Goal: Information Seeking & Learning: Learn about a topic

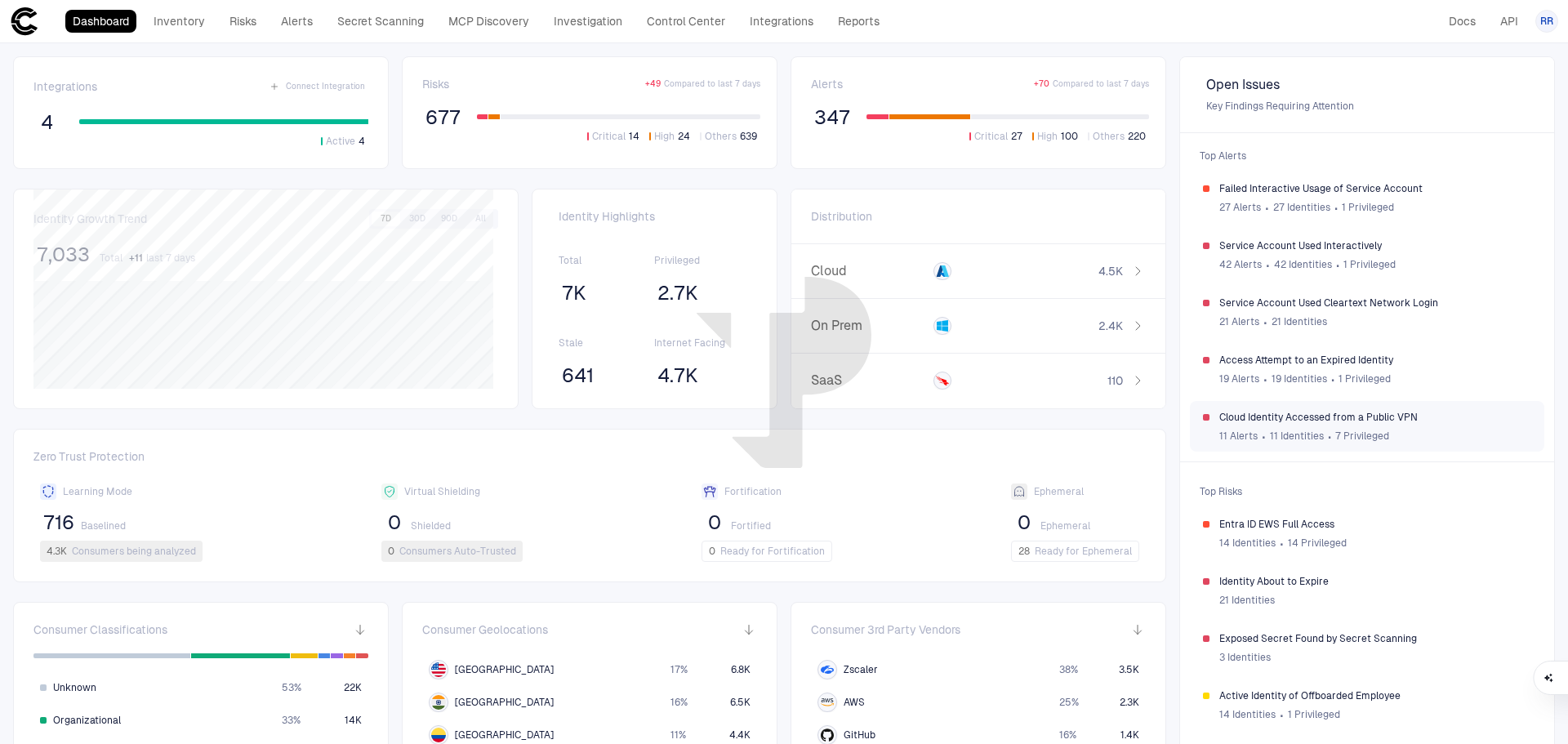
click at [1374, 414] on span "Cloud Identity Accessed from a Public VPN" at bounding box center [1374, 417] width 312 height 13
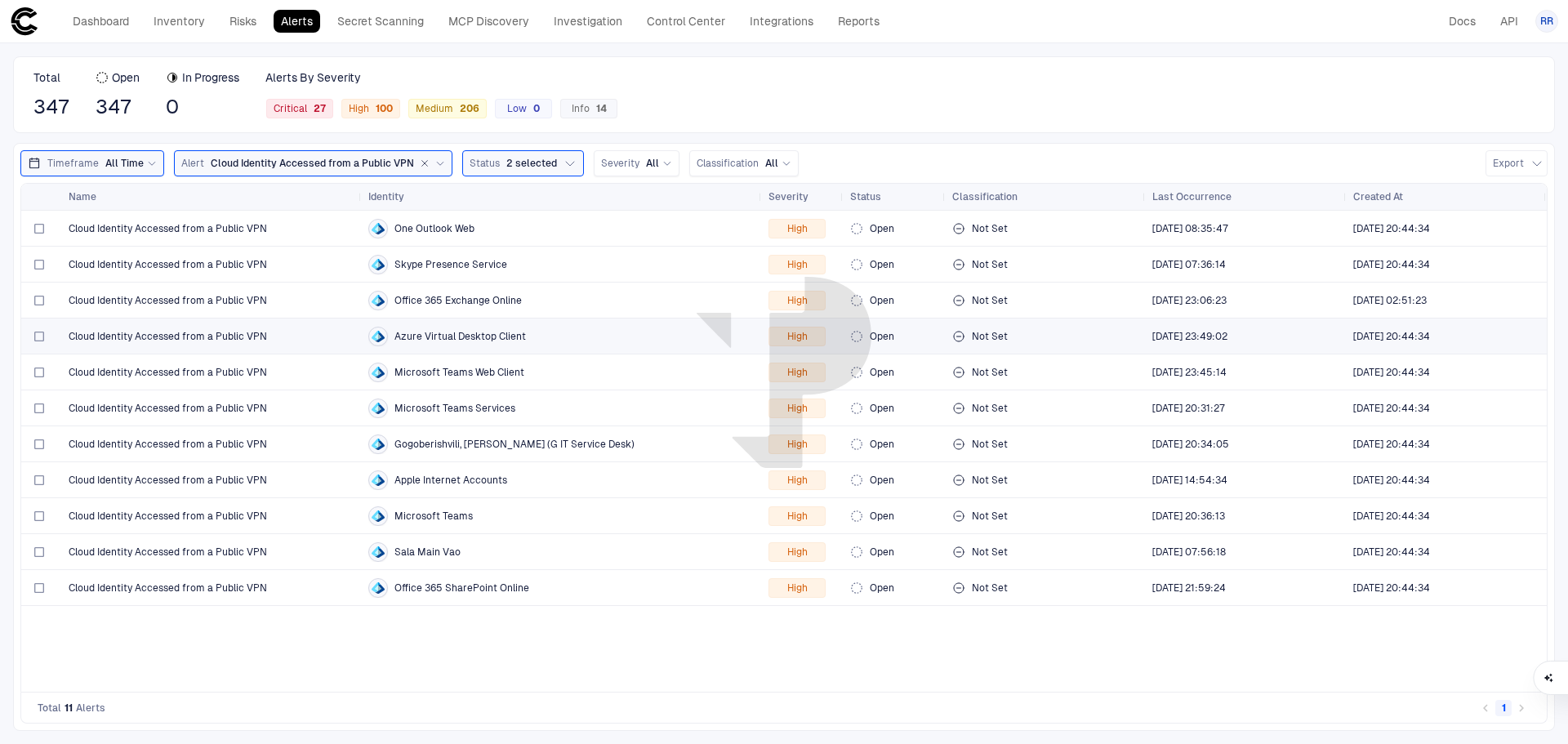
click at [211, 338] on span "Cloud Identity Accessed from a Public VPN" at bounding box center [168, 336] width 199 height 13
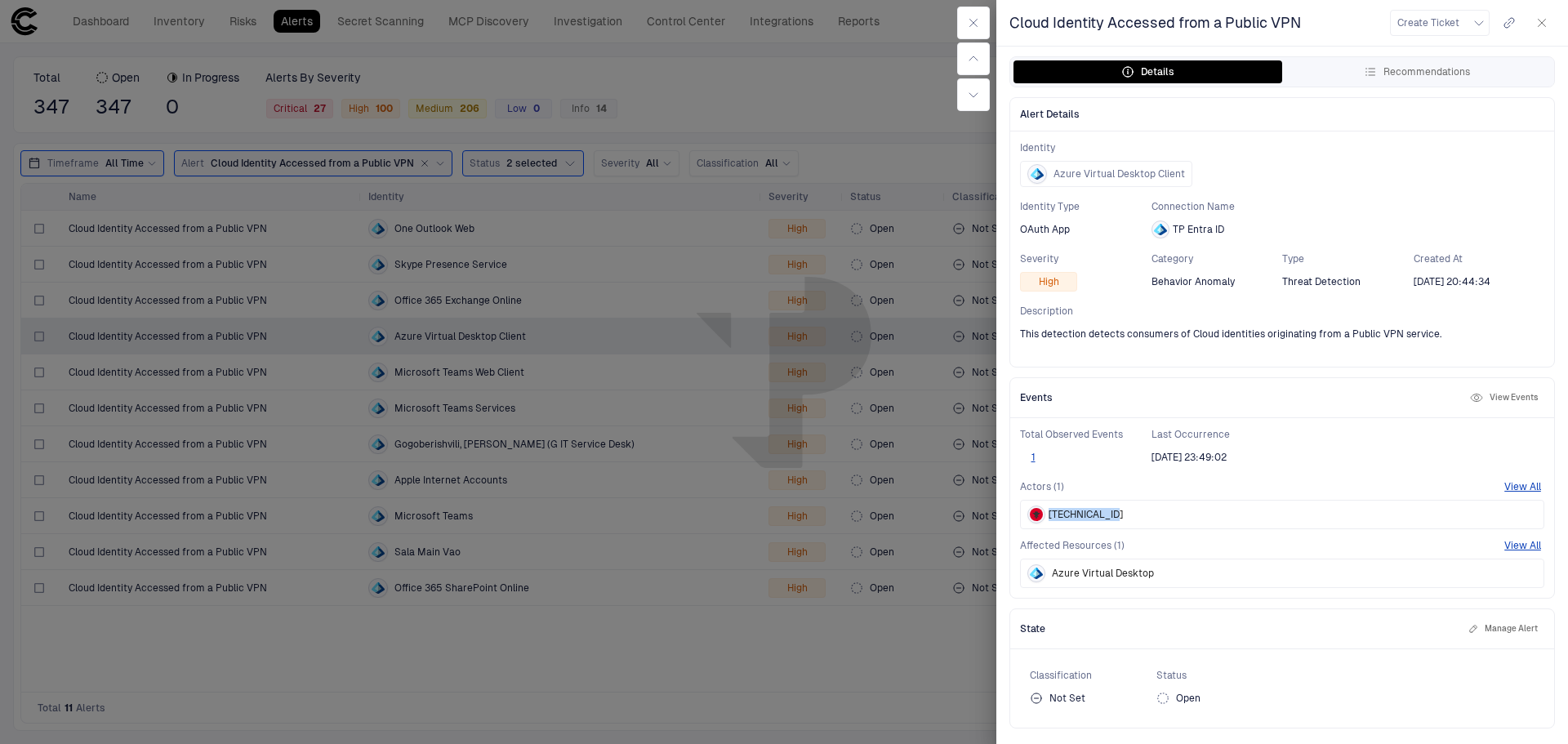
drag, startPoint x: 1051, startPoint y: 515, endPoint x: 1112, endPoint y: 517, distance: 61.0
click at [1112, 517] on span "217.9.247.229" at bounding box center [1086, 514] width 75 height 13
copy span "217.9.247.229"
click at [1529, 539] on button "View All" at bounding box center [1523, 545] width 36 height 13
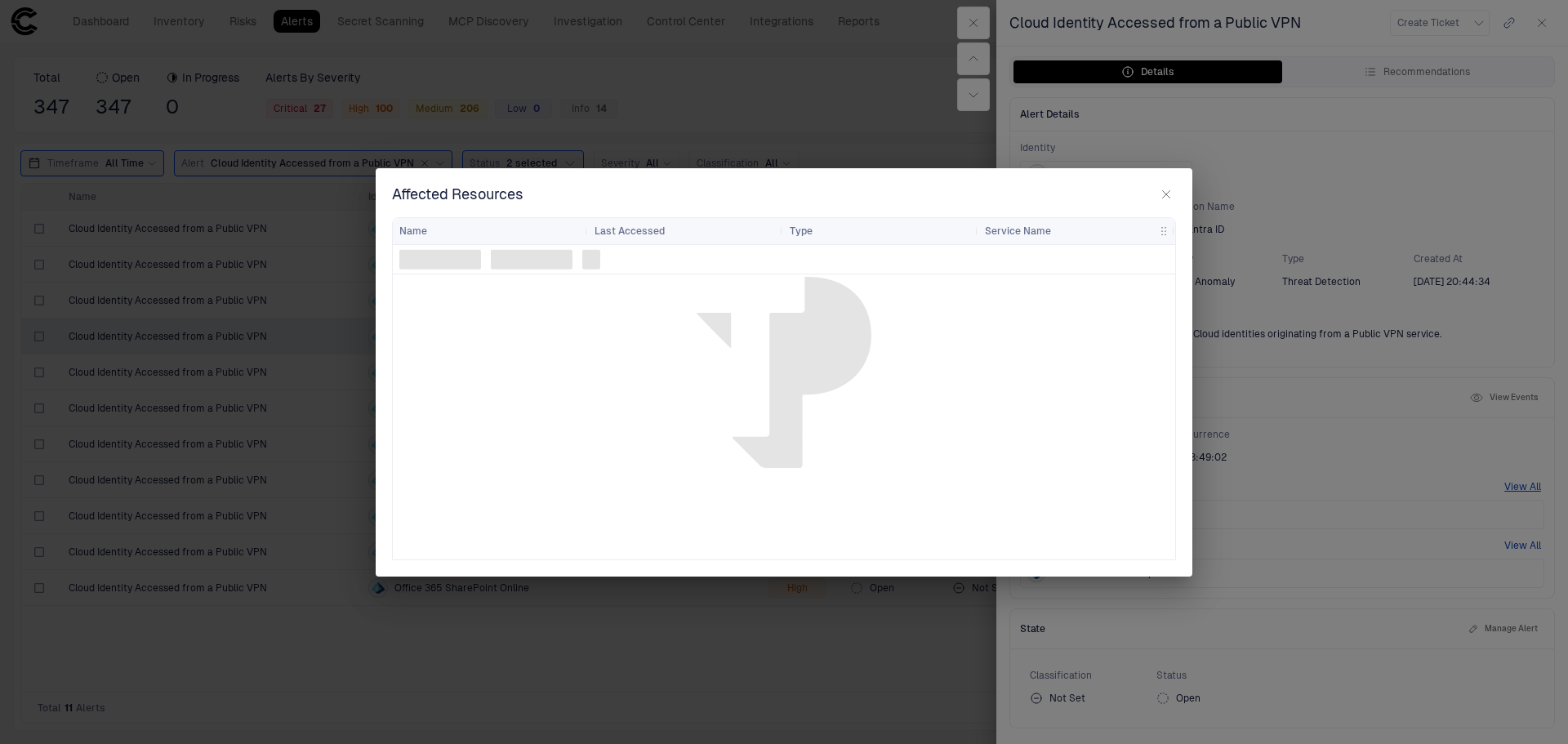
click at [1529, 545] on div "Affected Resources Drag here to set row groups Drag here to set column labels N…" at bounding box center [784, 372] width 1568 height 744
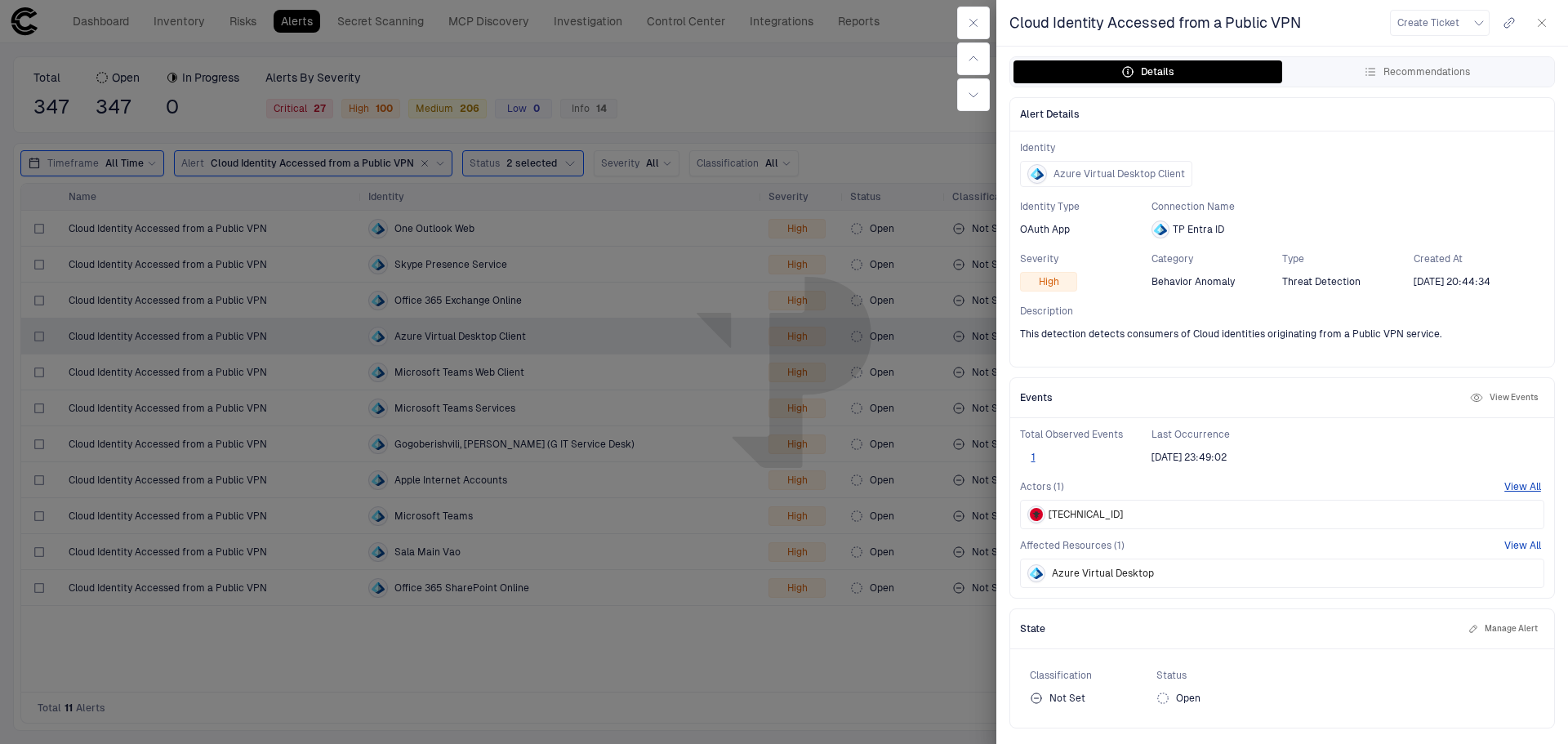
click at [1525, 546] on button "View All" at bounding box center [1523, 545] width 36 height 13
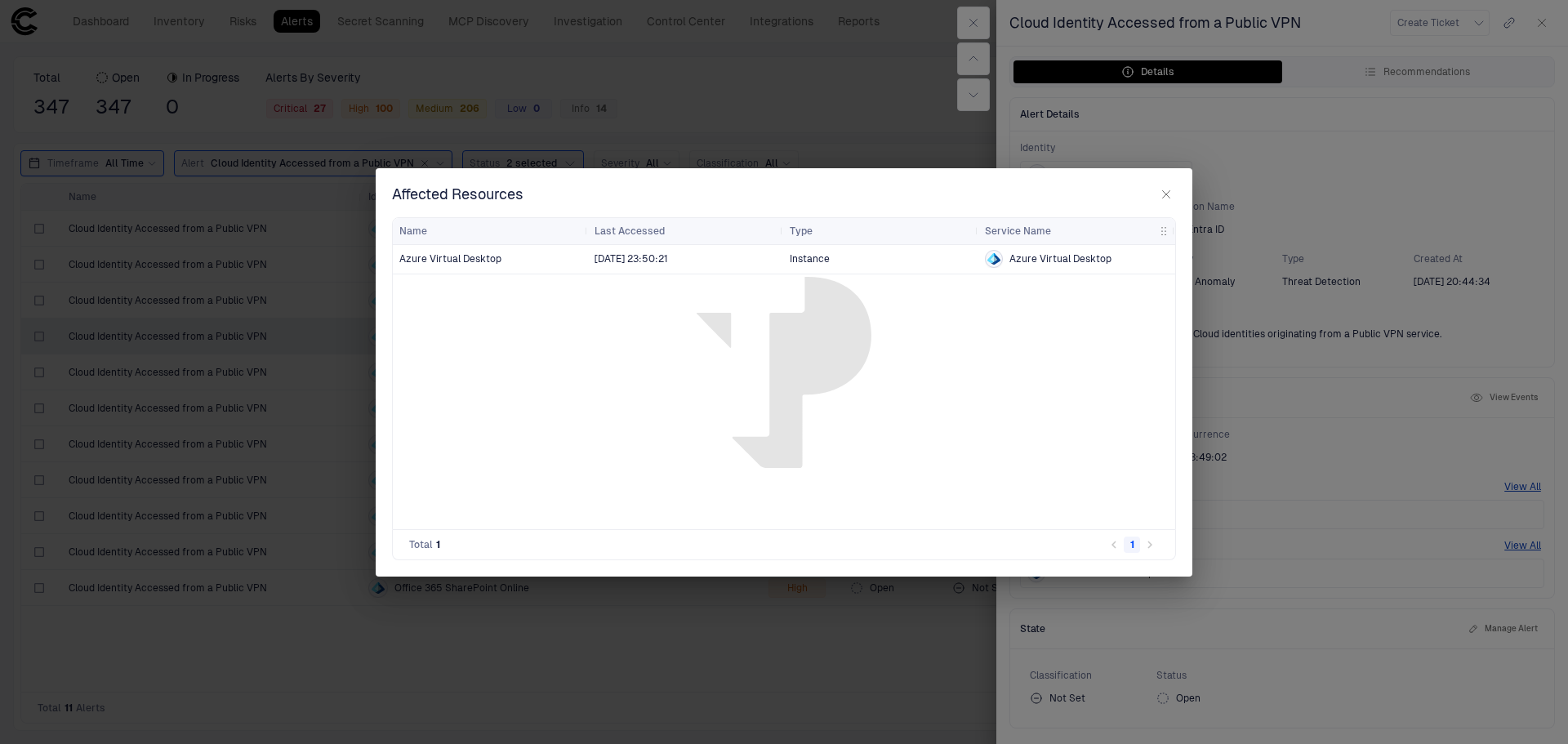
click at [501, 258] on div "Azure Virtual Desktop" at bounding box center [491, 259] width 182 height 13
click at [1164, 190] on icon "button" at bounding box center [1166, 194] width 13 height 13
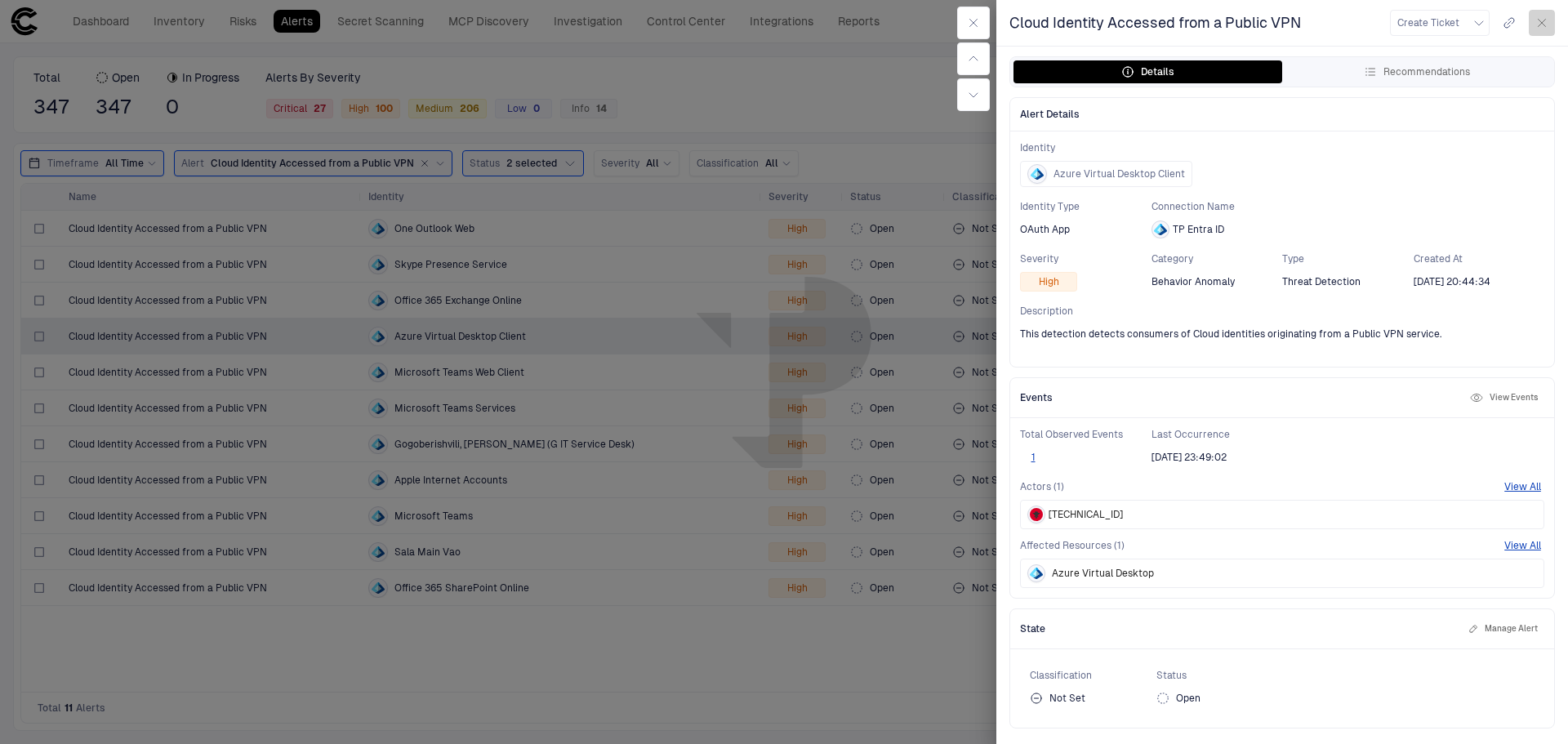
click at [1545, 21] on icon "button" at bounding box center [1541, 23] width 13 height 13
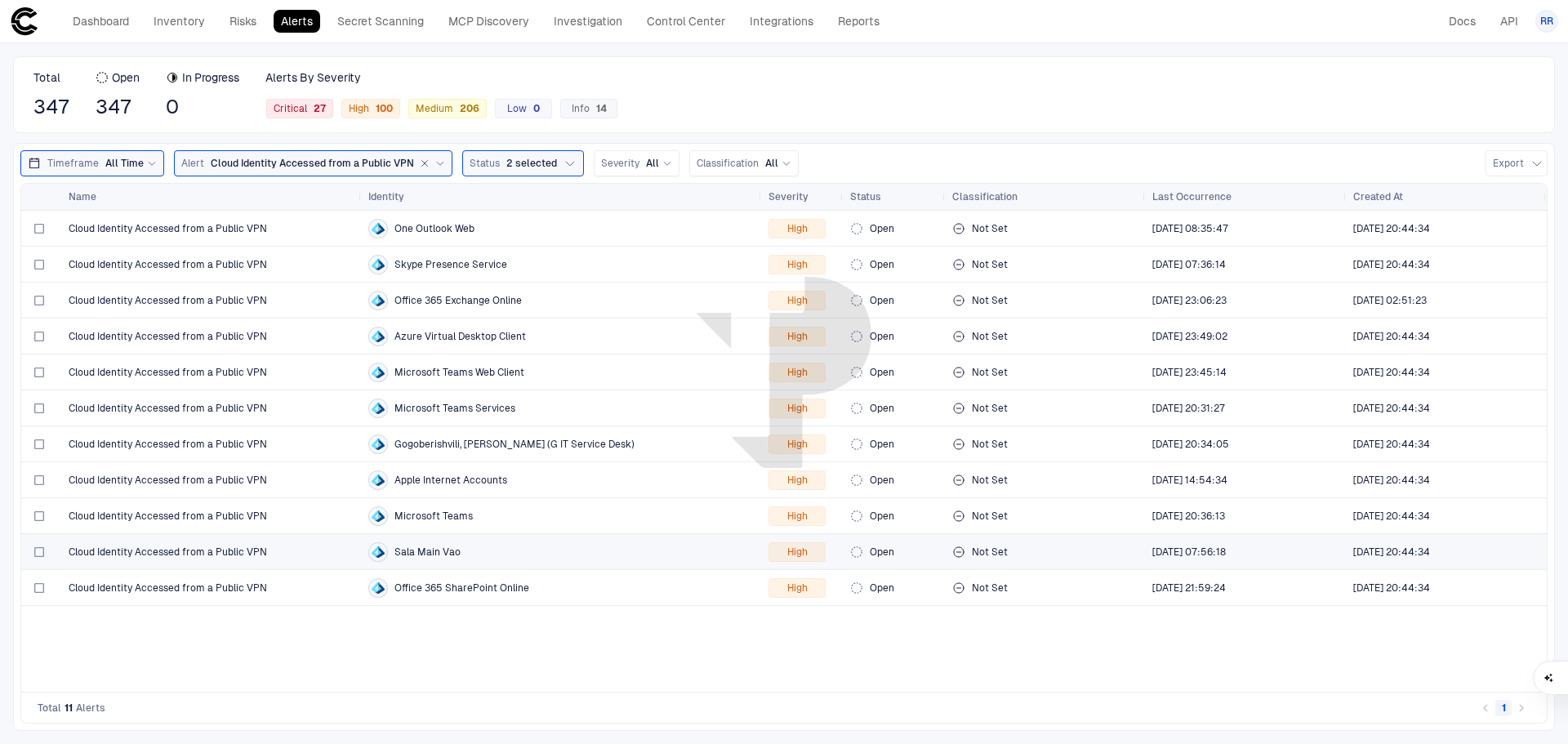
click at [445, 551] on span "Sala Main Vao" at bounding box center [427, 551] width 66 height 13
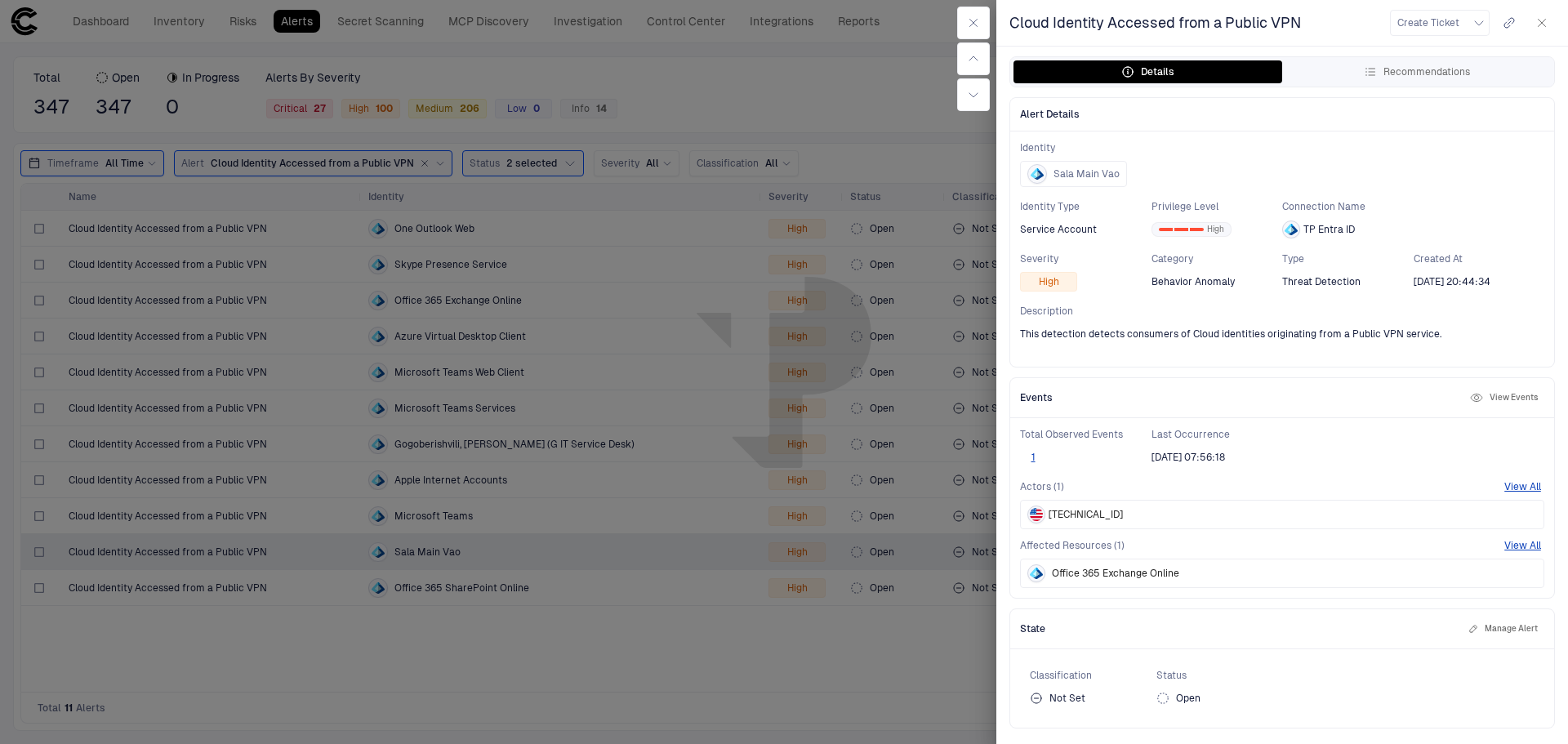
click at [1542, 23] on icon "button" at bounding box center [1542, 23] width 7 height 7
click at [1544, 22] on icon "button" at bounding box center [1541, 23] width 13 height 13
click at [1545, 21] on icon "button" at bounding box center [1541, 23] width 13 height 13
click at [1544, 25] on icon "button" at bounding box center [1541, 23] width 13 height 13
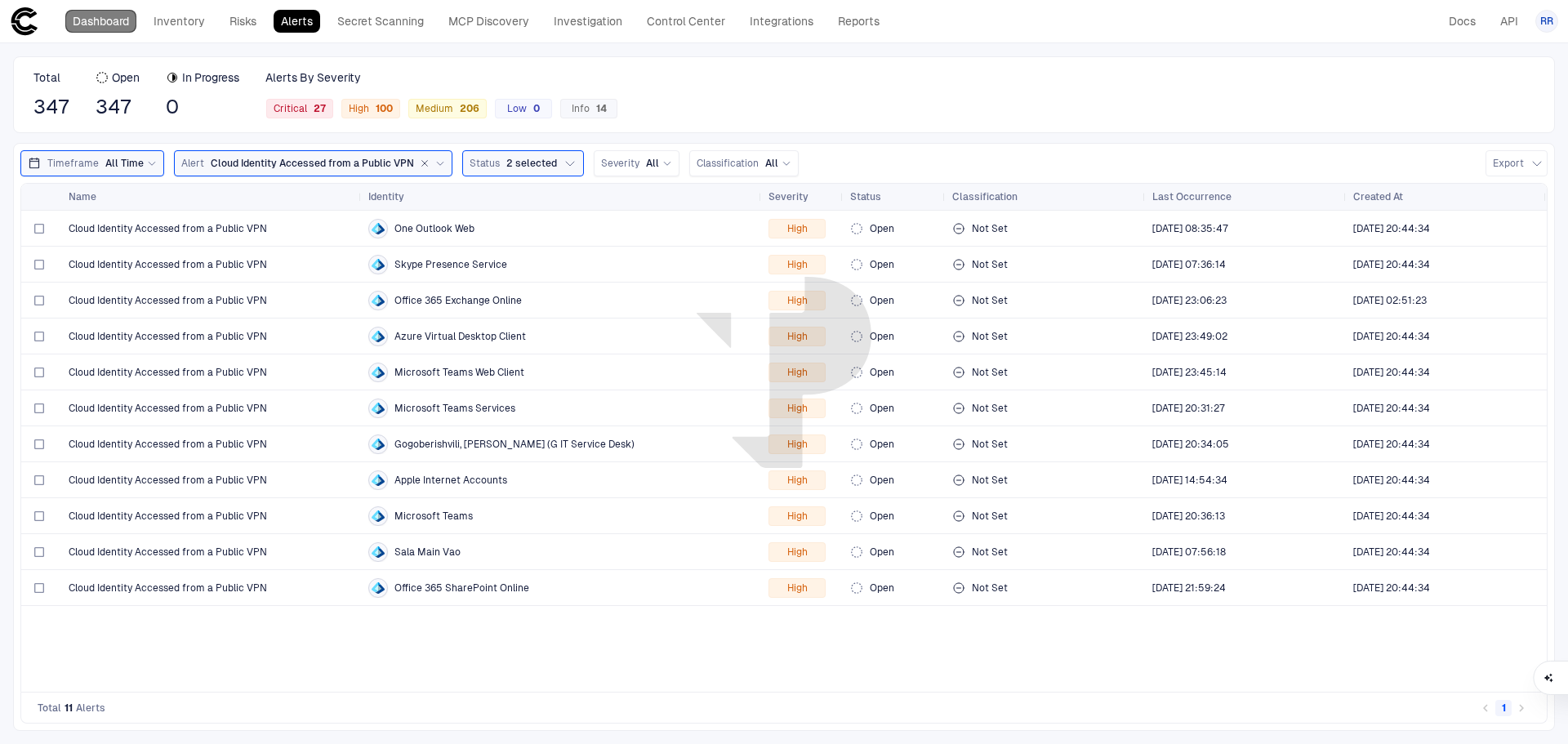
click at [113, 21] on link "Dashboard" at bounding box center [101, 21] width 71 height 23
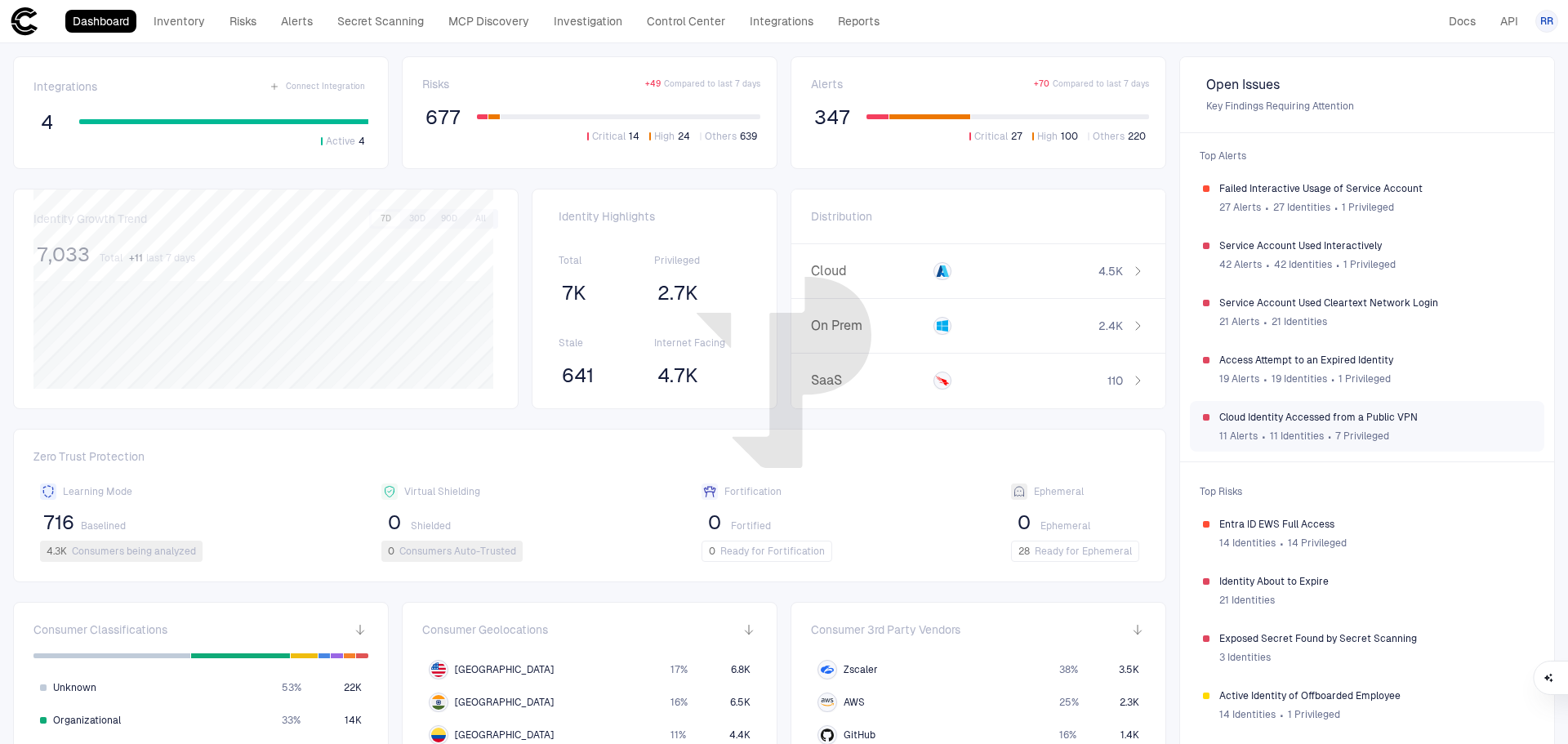
click at [1308, 420] on span "Cloud Identity Accessed from a Public VPN" at bounding box center [1374, 417] width 312 height 13
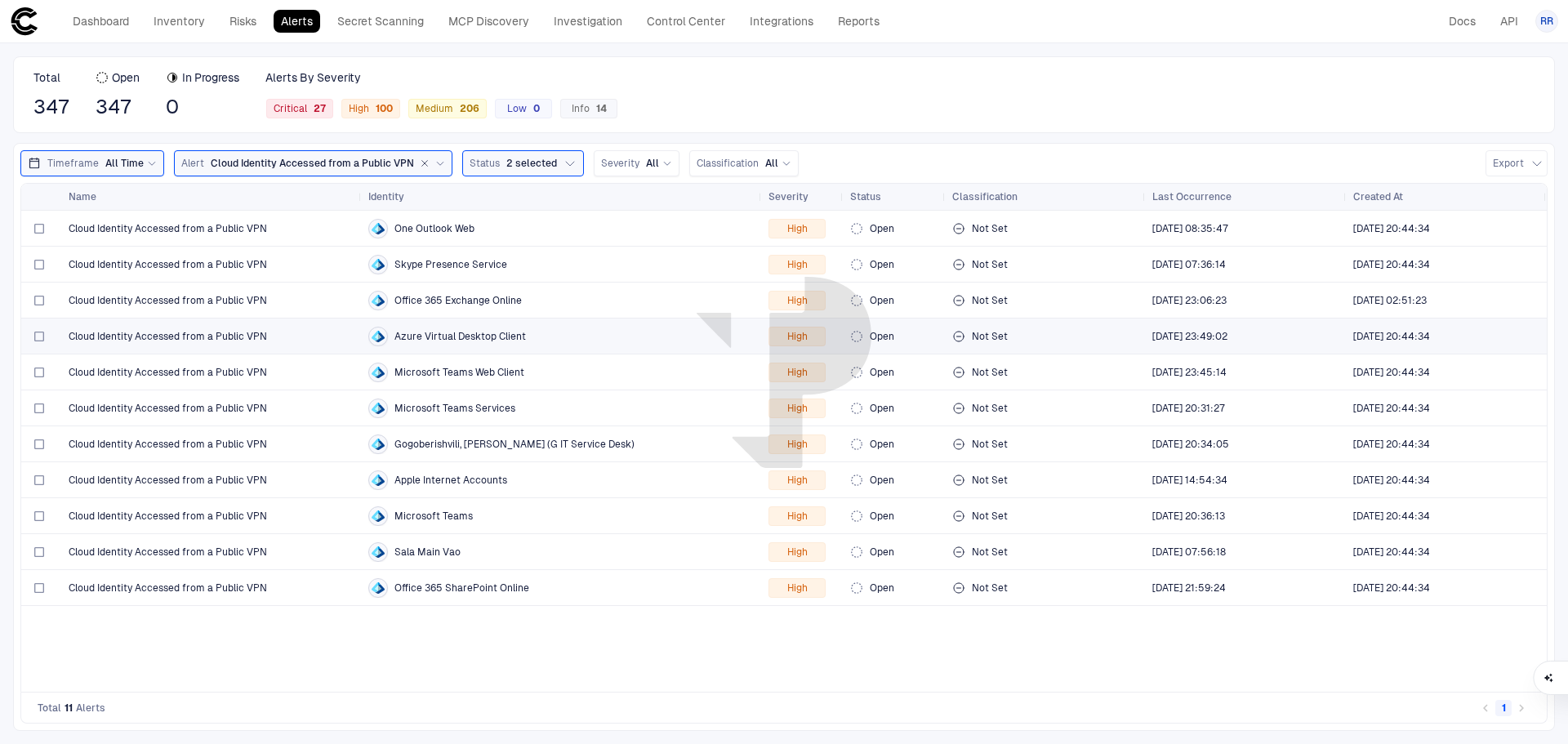
click at [469, 339] on span "Azure Virtual Desktop Client" at bounding box center [459, 336] width 131 height 13
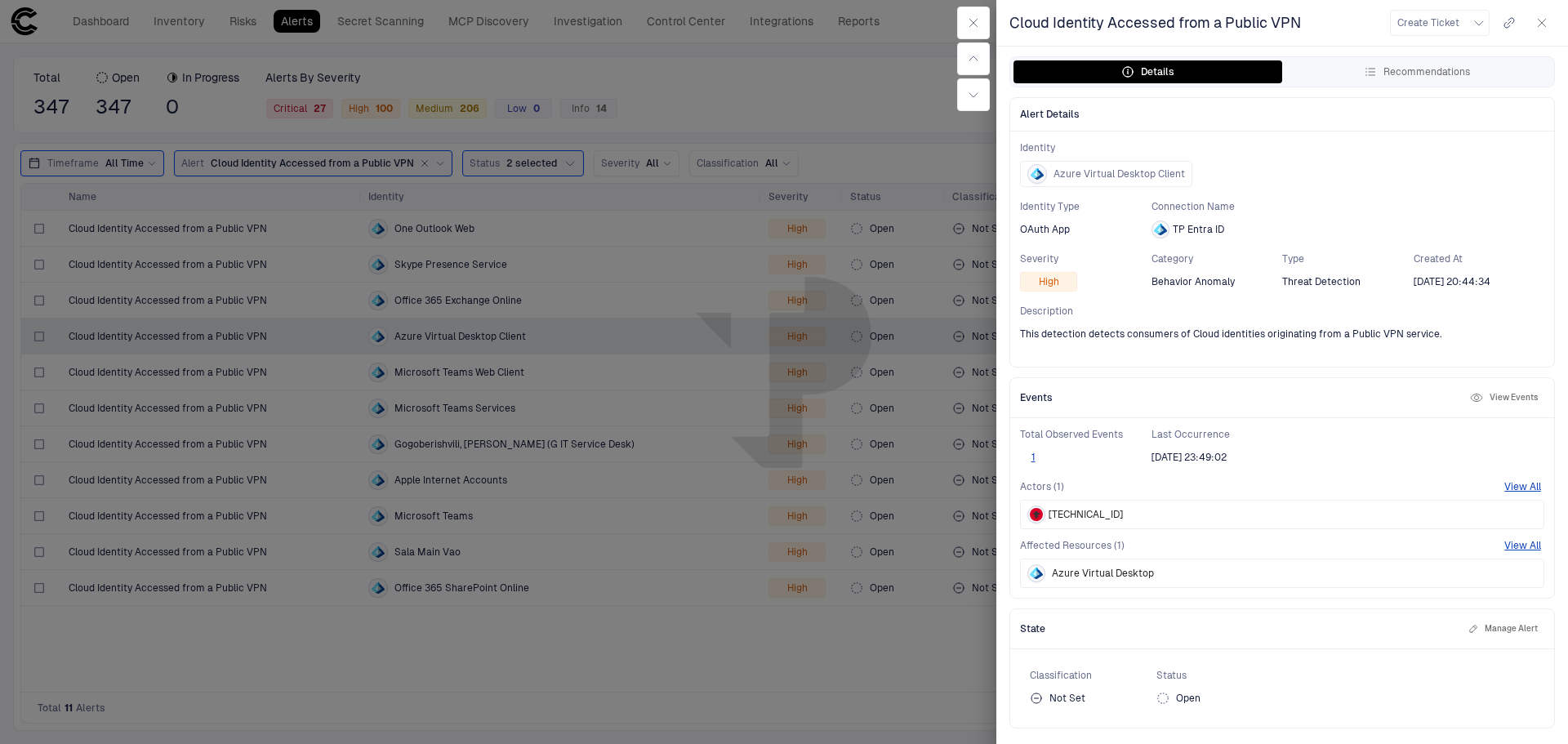
click at [1525, 400] on button "View Events" at bounding box center [1504, 398] width 75 height 20
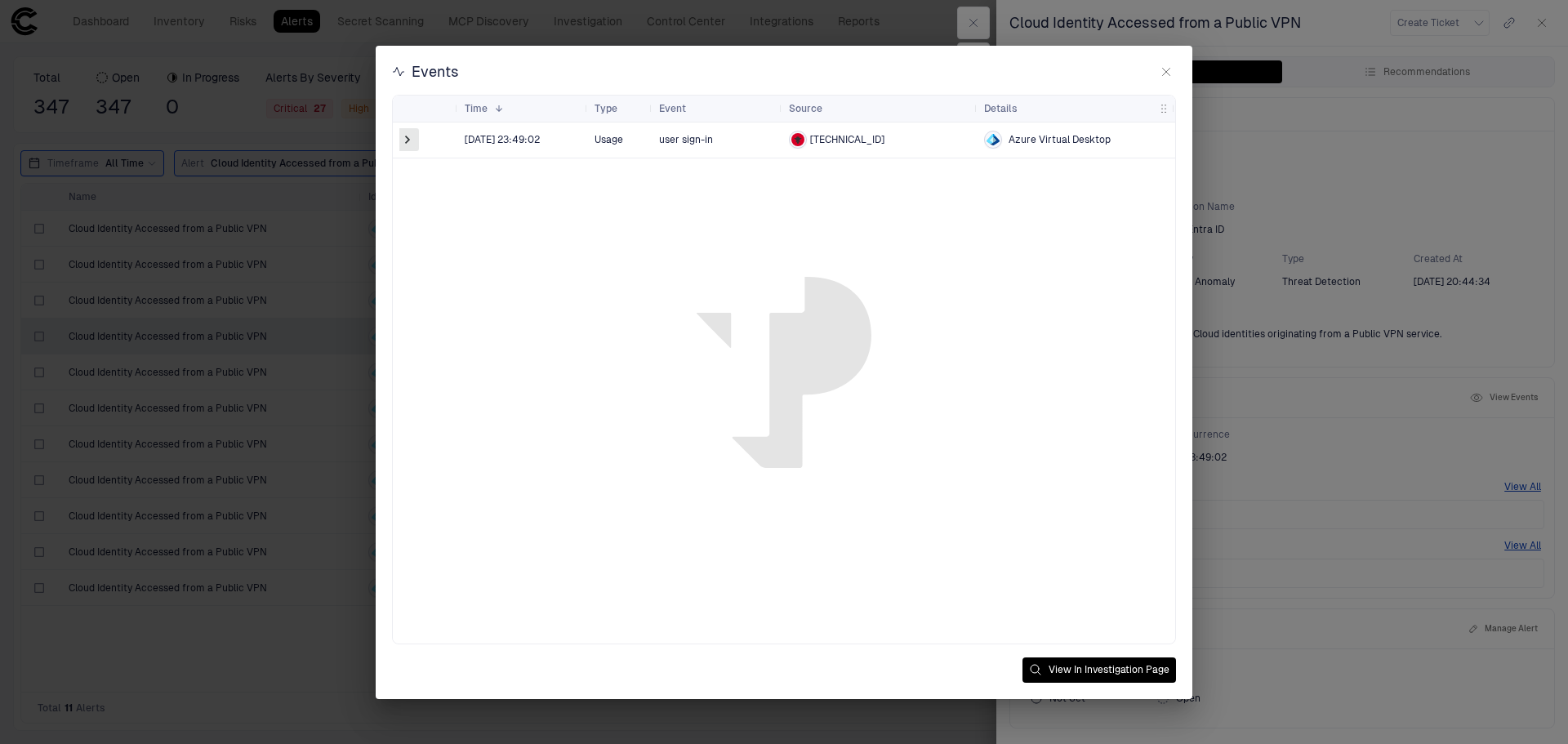
click at [407, 140] on span at bounding box center [407, 139] width 16 height 16
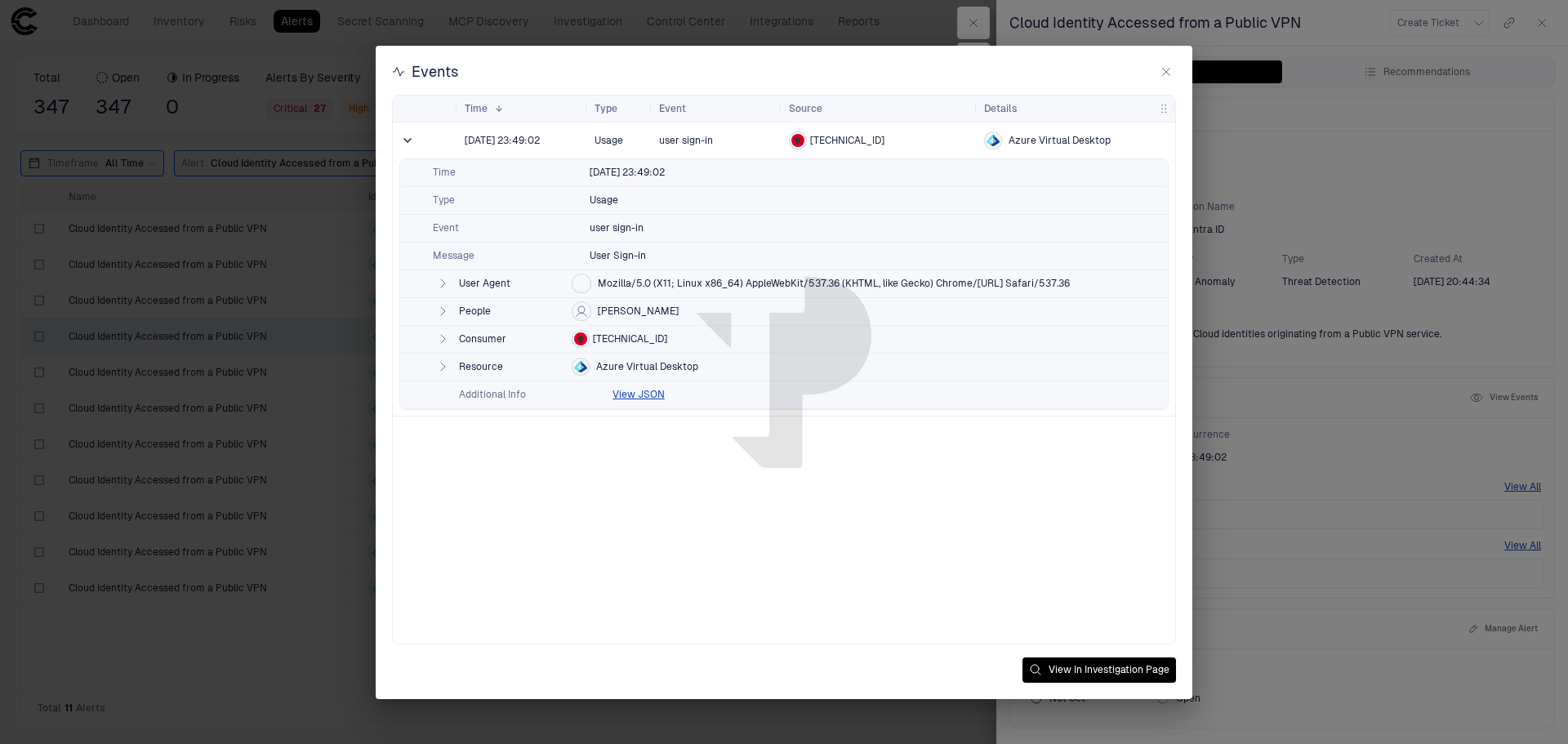
click at [444, 313] on icon "button" at bounding box center [442, 311] width 13 height 13
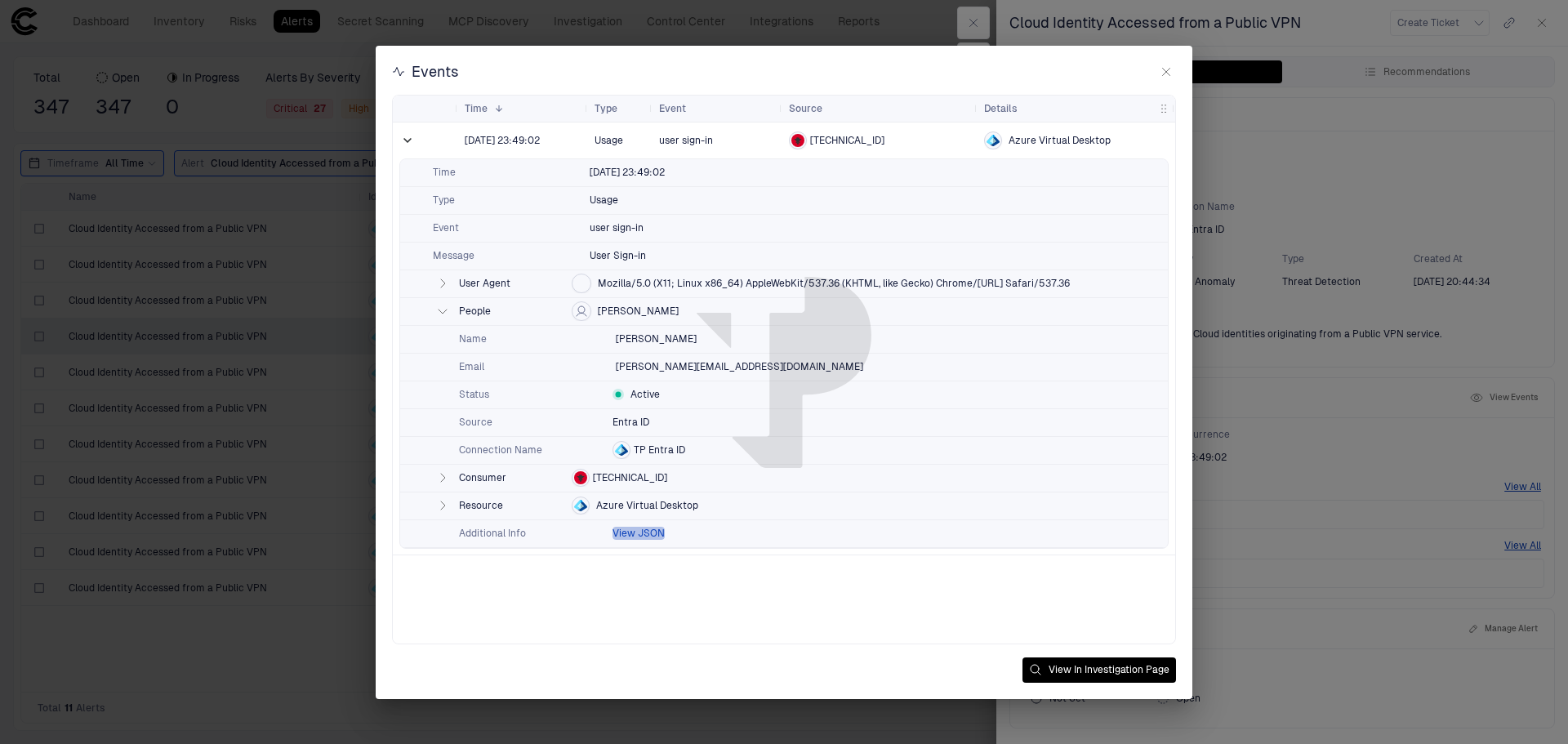
click at [651, 532] on button "View JSON" at bounding box center [639, 533] width 52 height 13
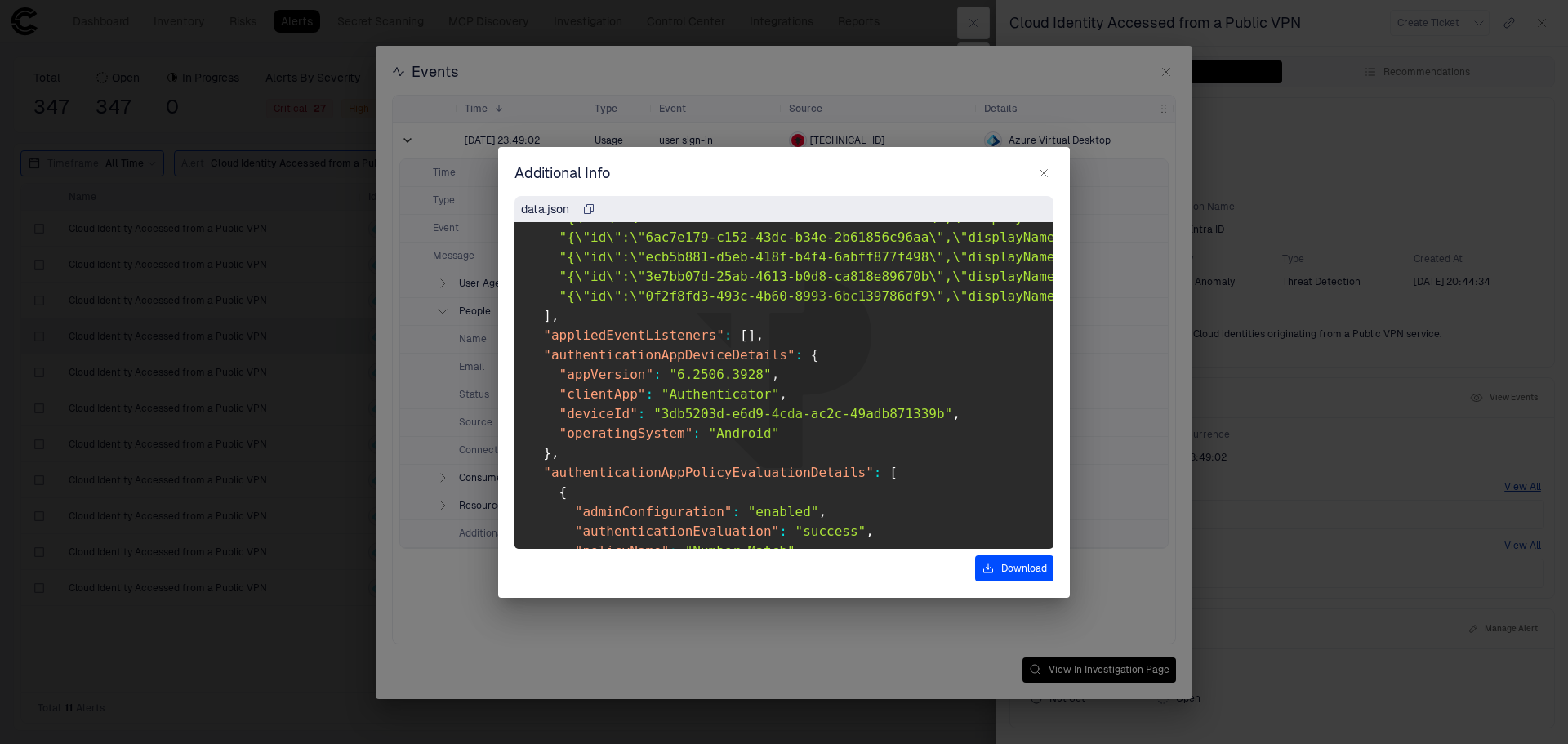
scroll to position [1677, 0]
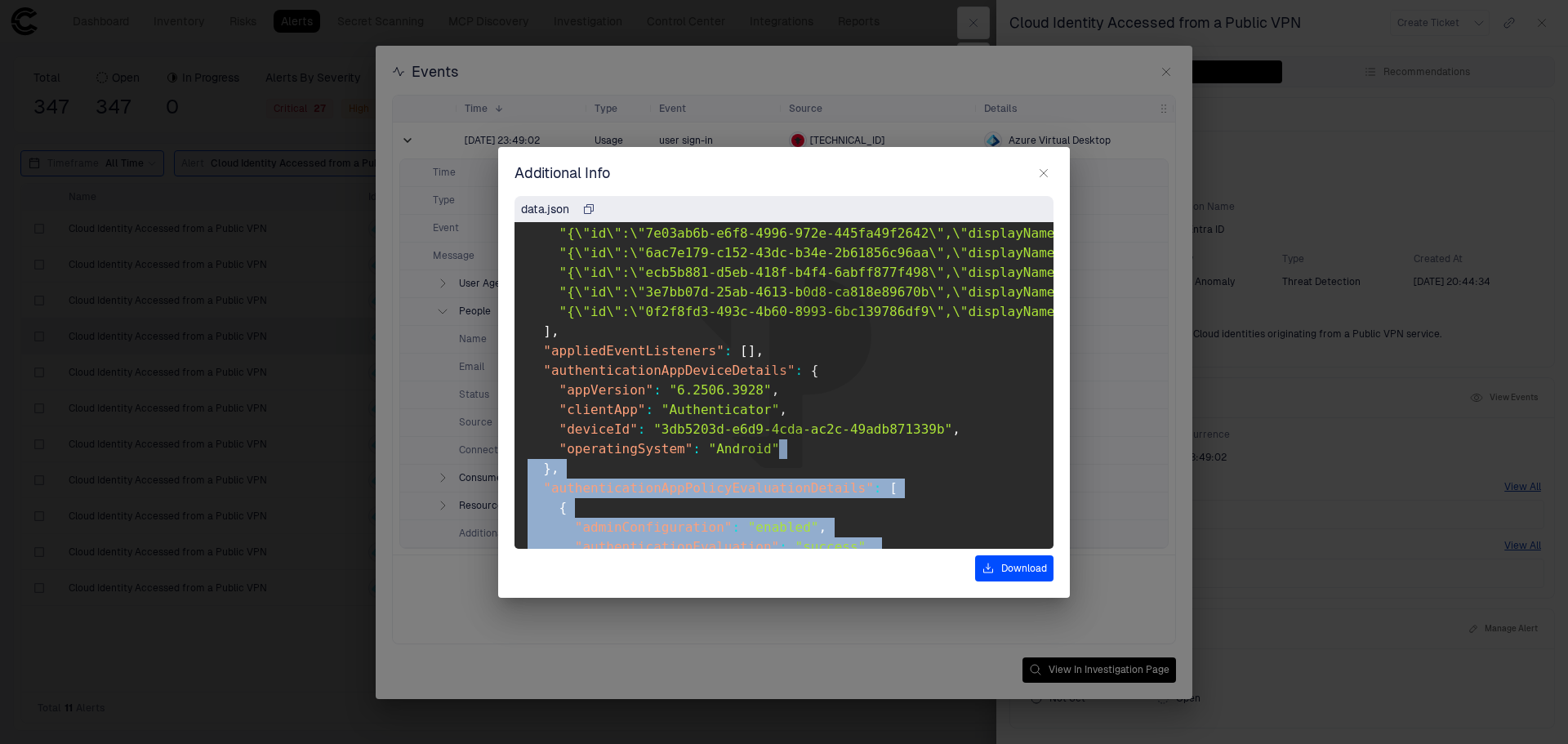
drag, startPoint x: 734, startPoint y: 443, endPoint x: 649, endPoint y: 408, distance: 91.9
click at [649, 408] on pre "{ "__is_app__" : true , "logType" : "User Sign-in" , "appDisplayName" : "Azure …" at bounding box center [784, 385] width 539 height 326
click at [898, 464] on pre "{ "__is_app__" : true , "logType" : "User Sign-in" , "appDisplayName" : "Azure …" at bounding box center [784, 385] width 539 height 326
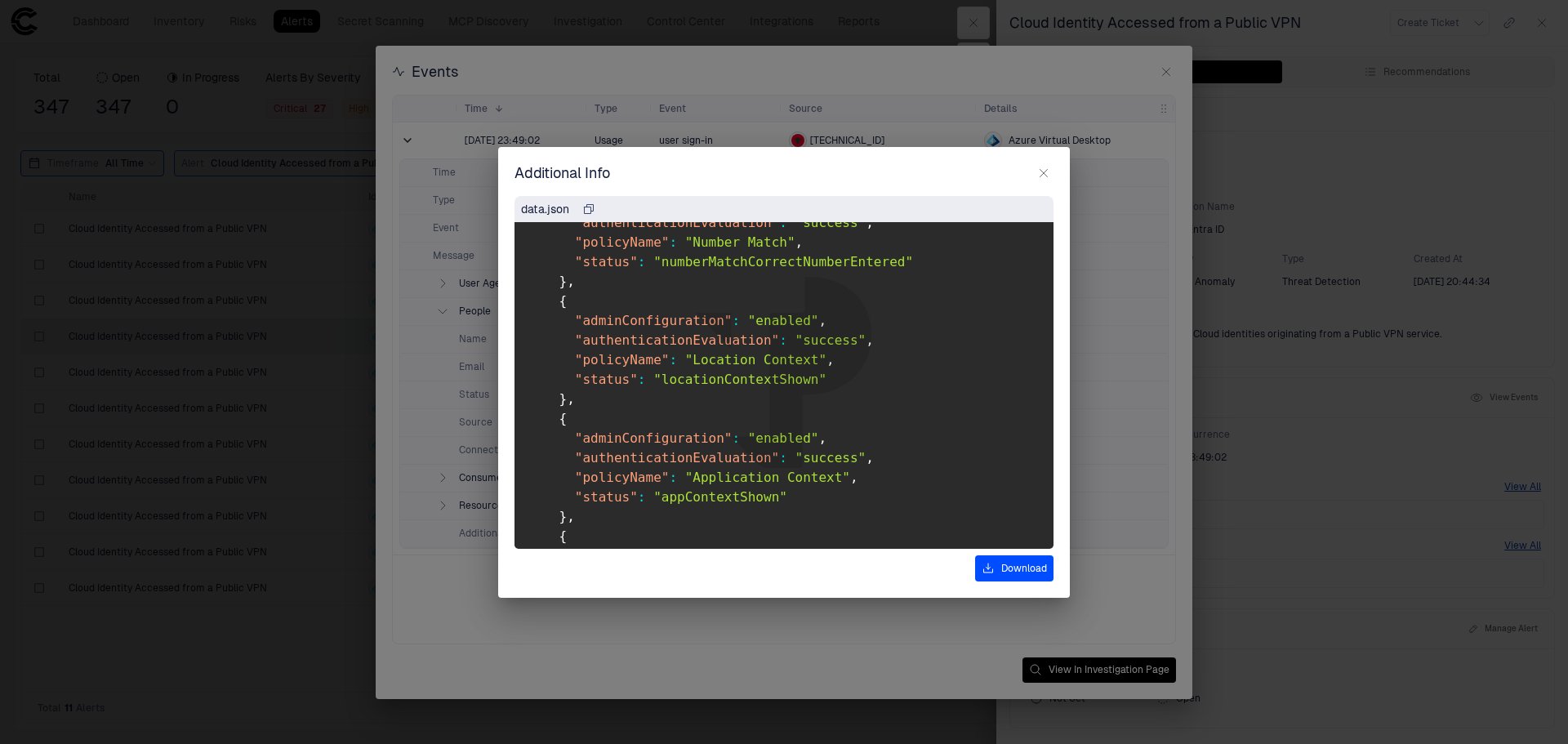
scroll to position [2004, 0]
click at [1041, 172] on icon "button" at bounding box center [1044, 173] width 13 height 13
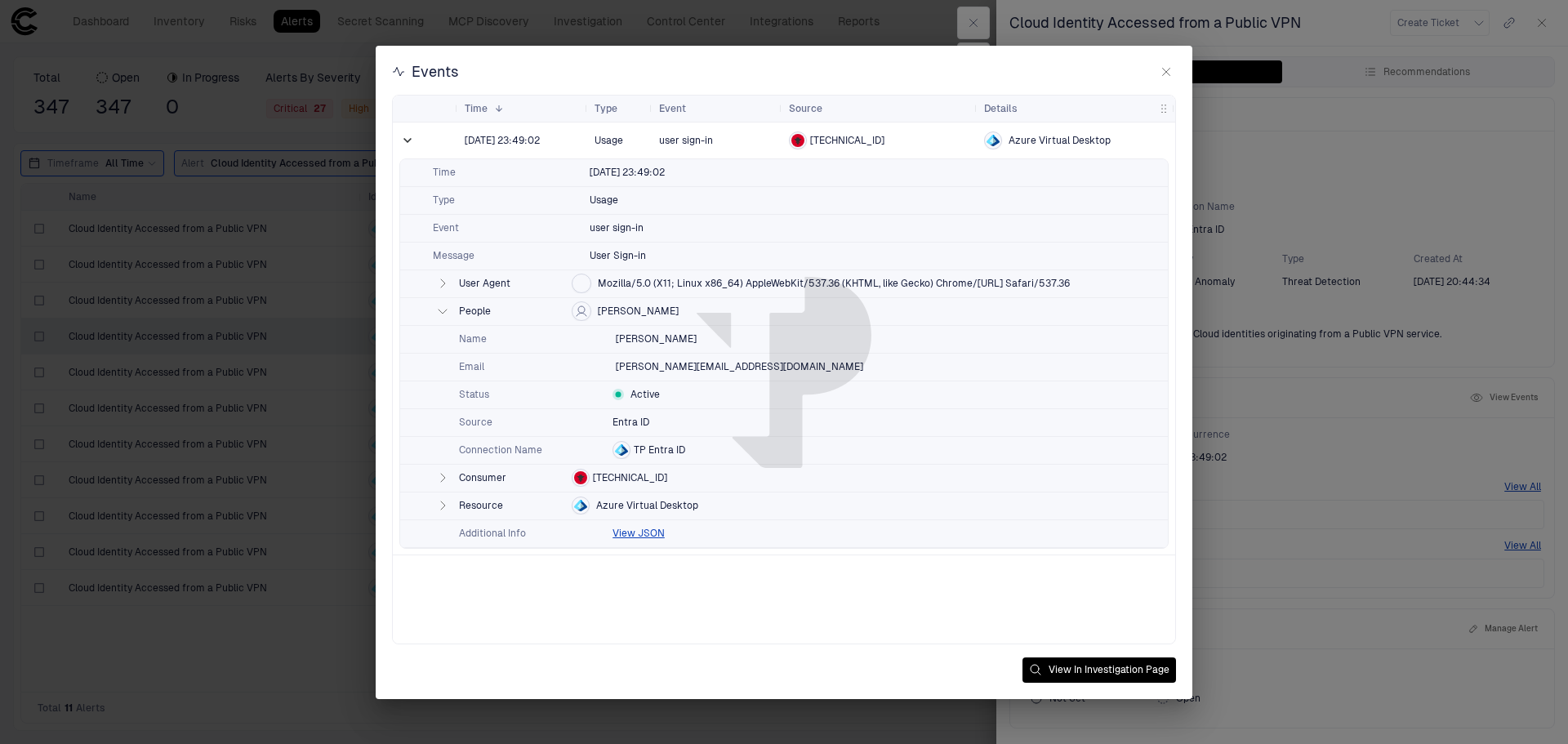
drag, startPoint x: 662, startPoint y: 476, endPoint x: 603, endPoint y: 477, distance: 59.0
click at [601, 476] on div "Consumer 217.9.247.229" at bounding box center [784, 478] width 768 height 28
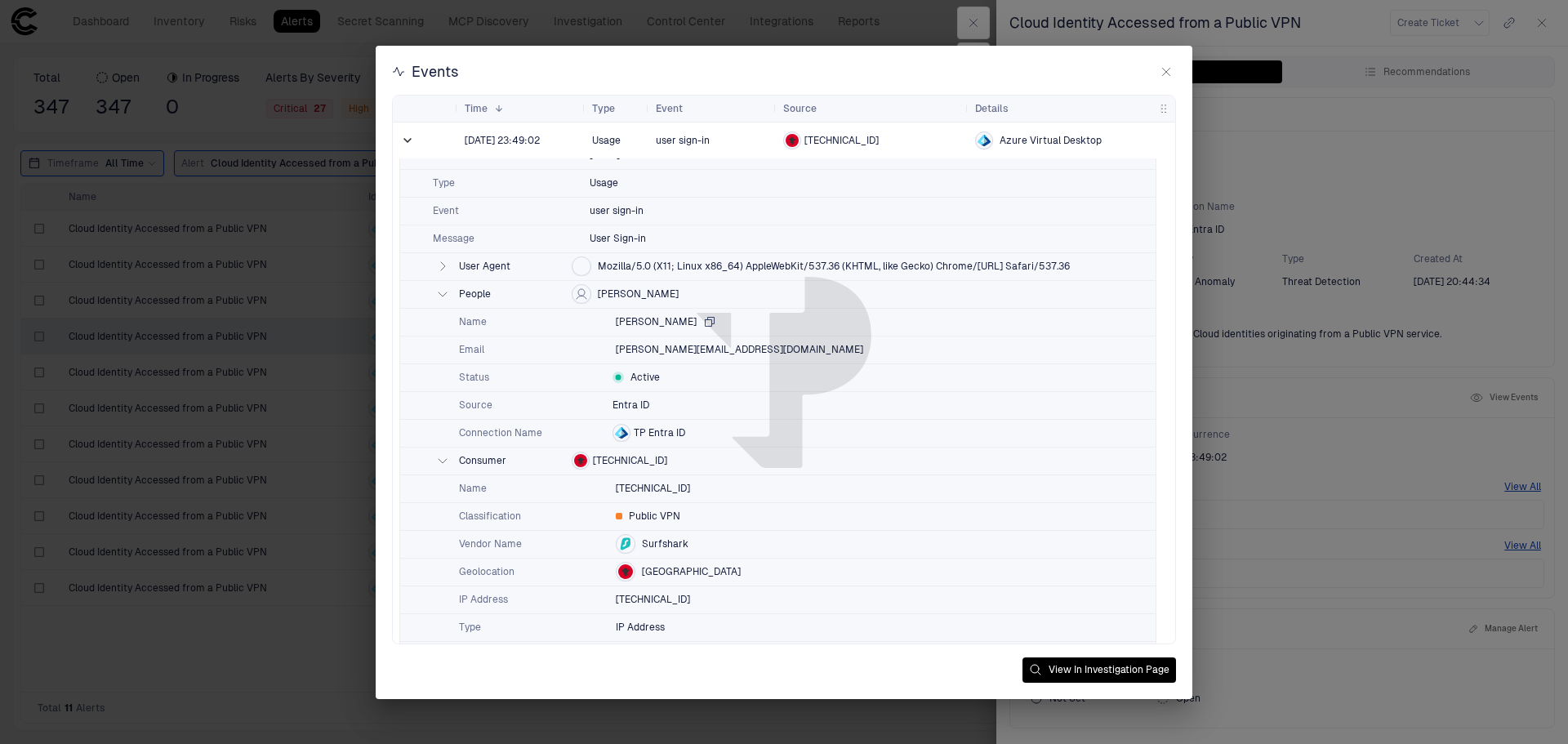
scroll to position [0, 0]
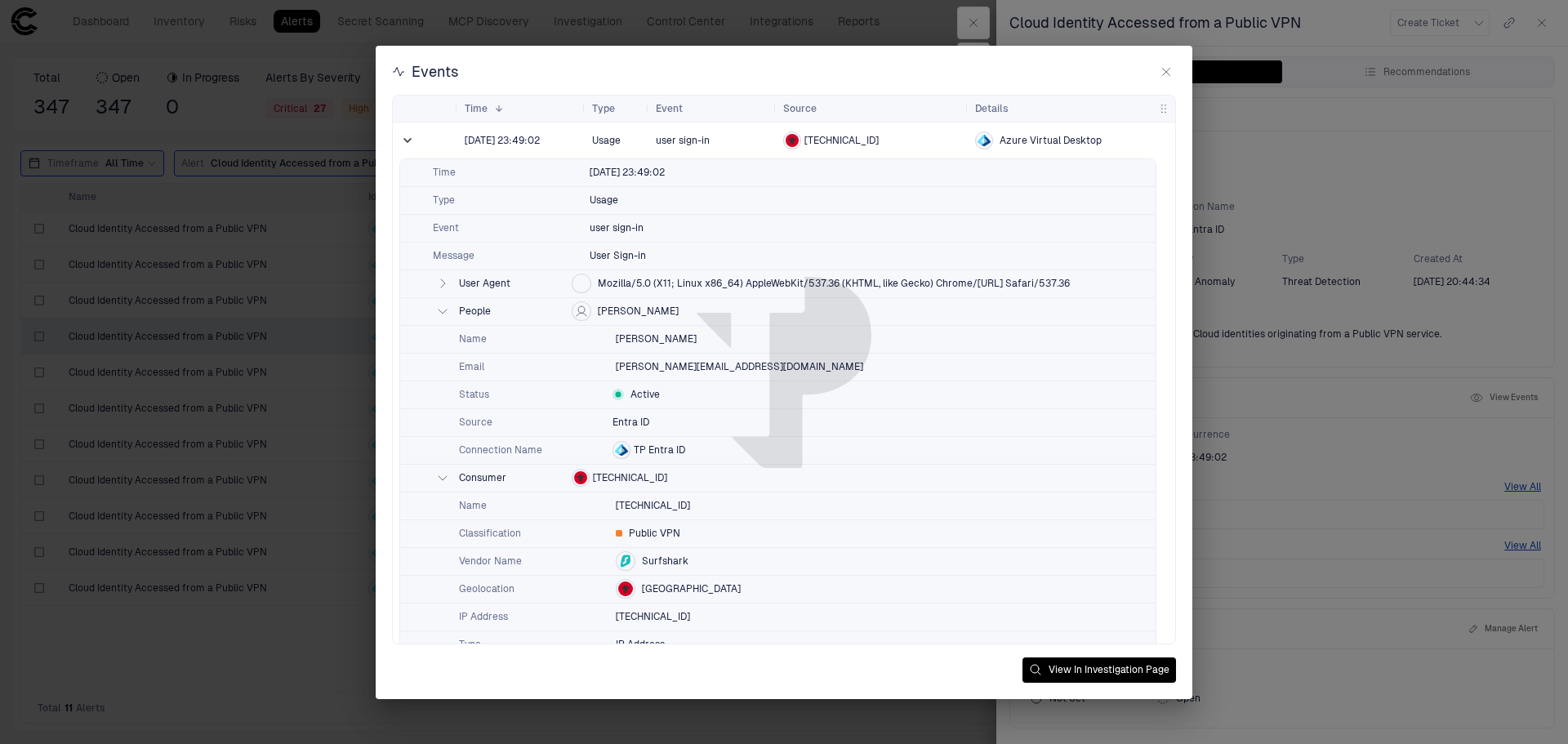
click at [1168, 72] on icon "button" at bounding box center [1166, 71] width 13 height 13
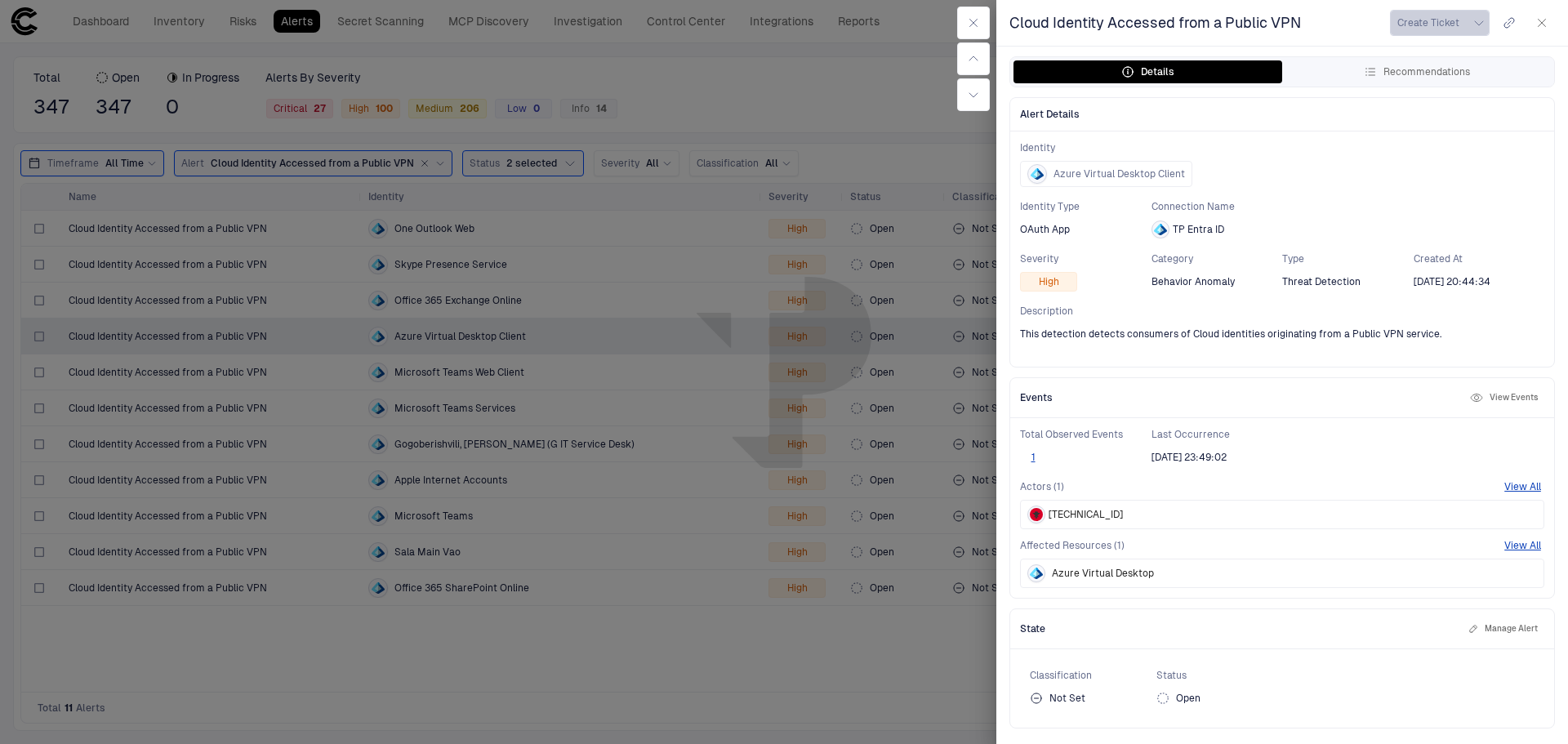
click at [1480, 26] on icon "button" at bounding box center [1479, 23] width 13 height 13
click at [1442, 56] on div "Jira" at bounding box center [1430, 59] width 37 height 13
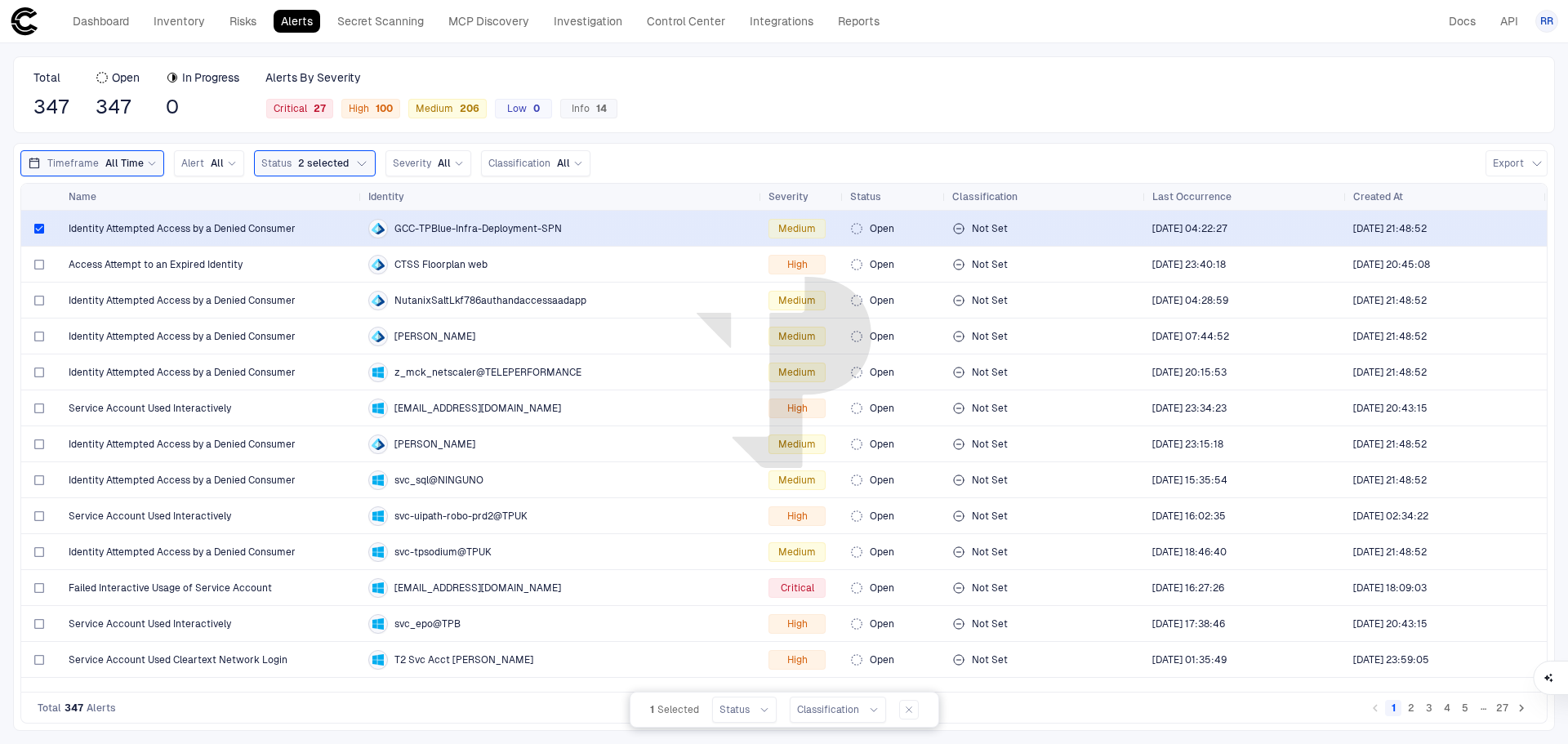
click at [209, 226] on span "Identity Attempted Access by a Denied Consumer" at bounding box center [182, 228] width 227 height 13
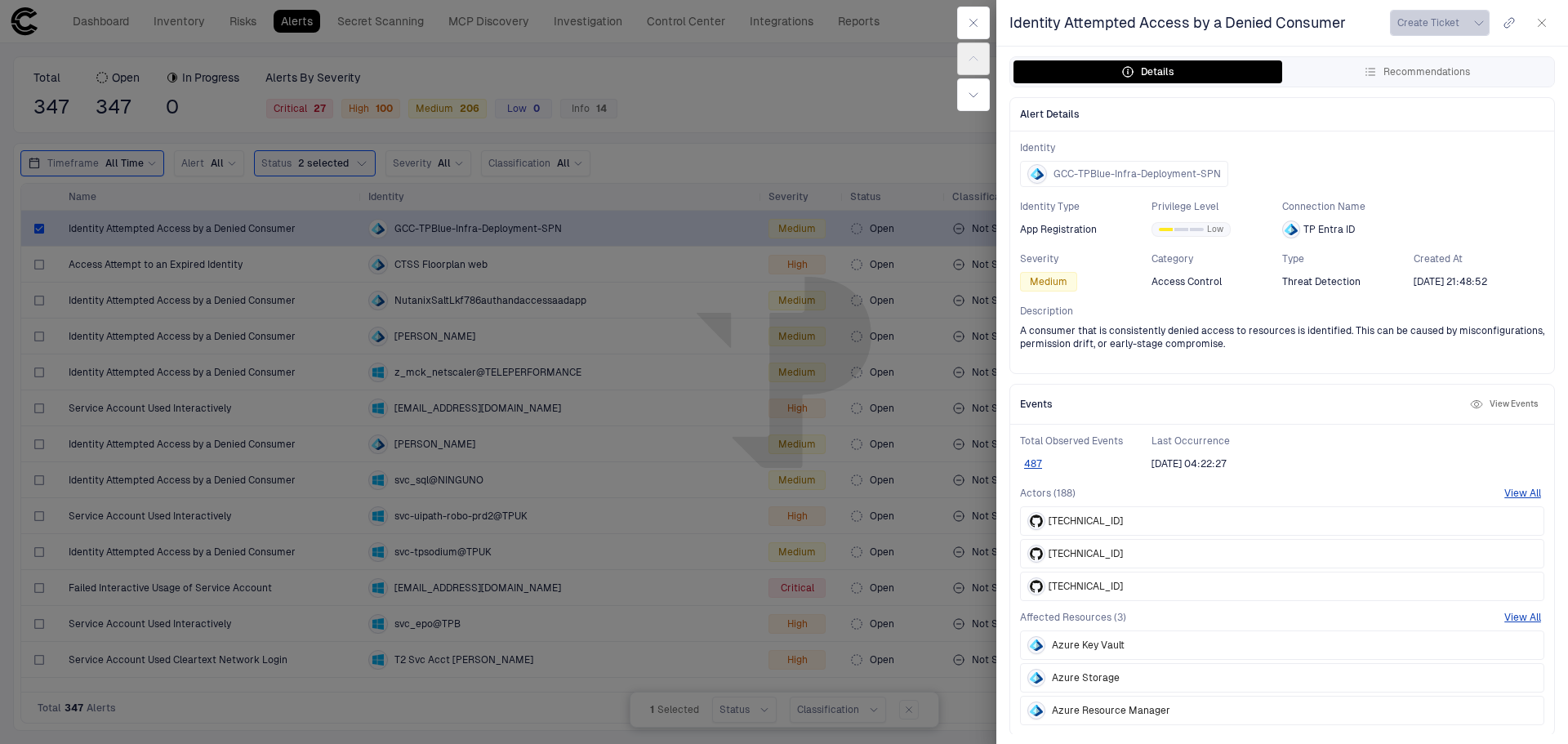
click at [1478, 30] on button "Create Ticket" at bounding box center [1440, 23] width 100 height 26
click at [1451, 58] on li "Jira" at bounding box center [1453, 60] width 109 height 26
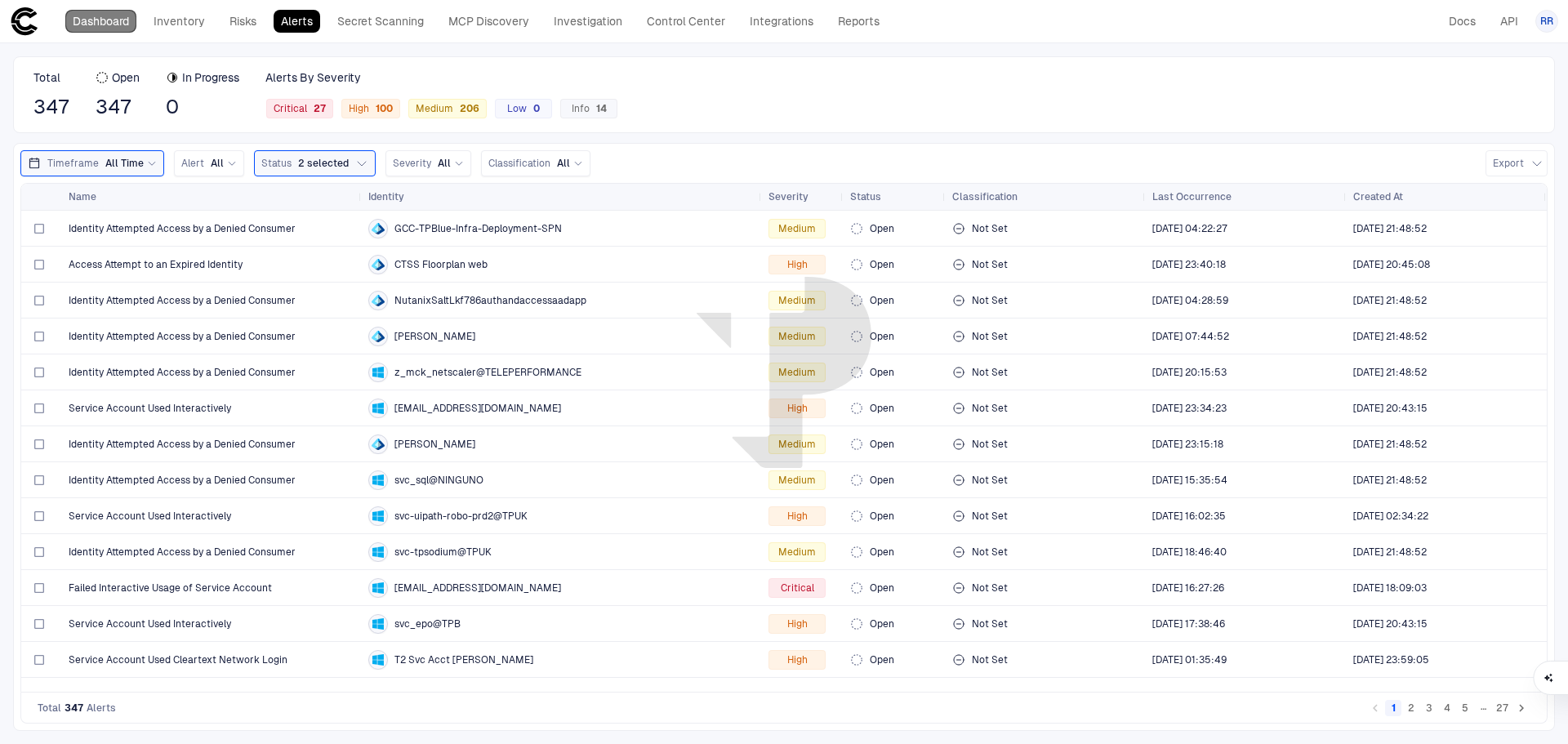
click at [105, 20] on link "Dashboard" at bounding box center [101, 21] width 71 height 23
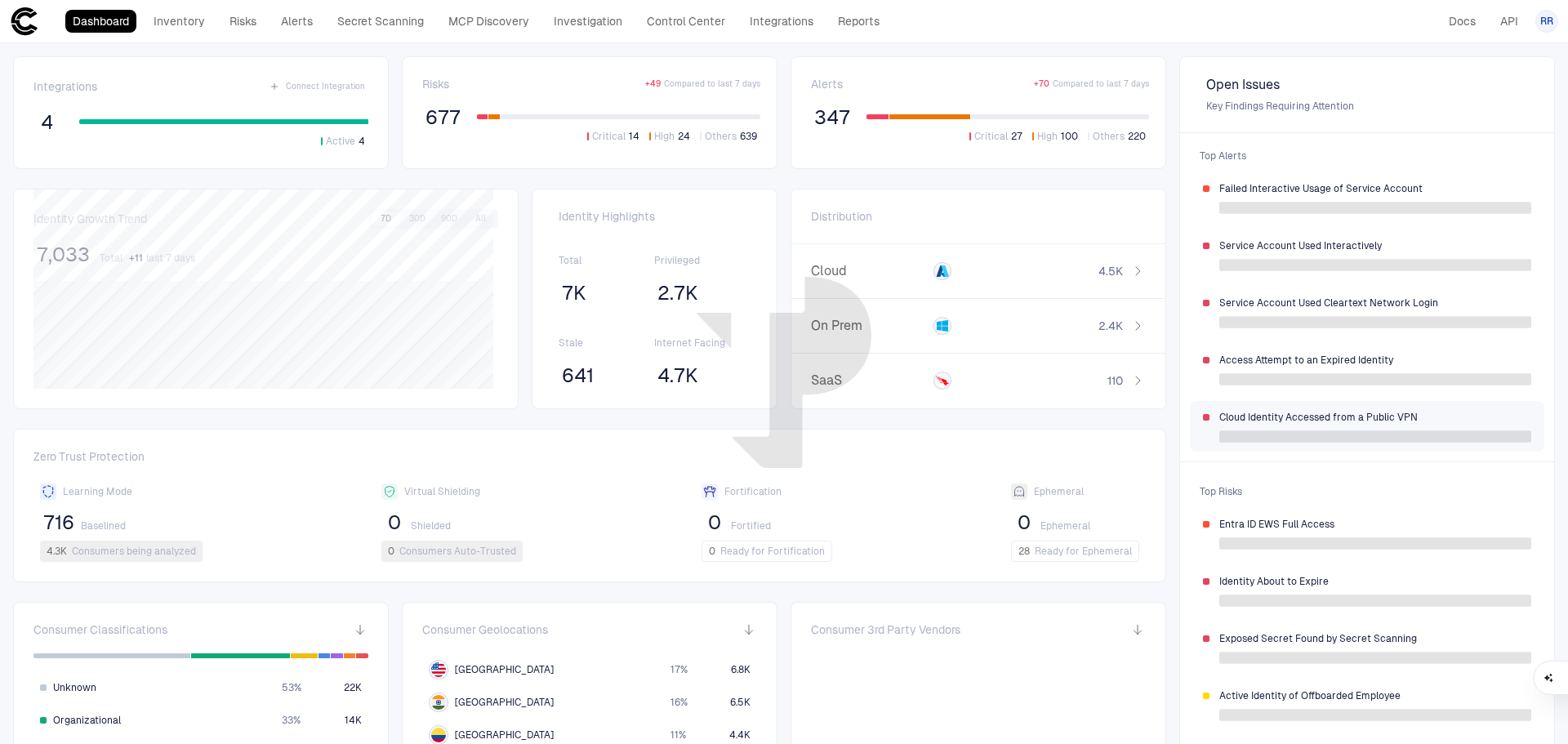
click at [1366, 418] on span "Cloud Identity Accessed from a Public VPN" at bounding box center [1374, 417] width 312 height 13
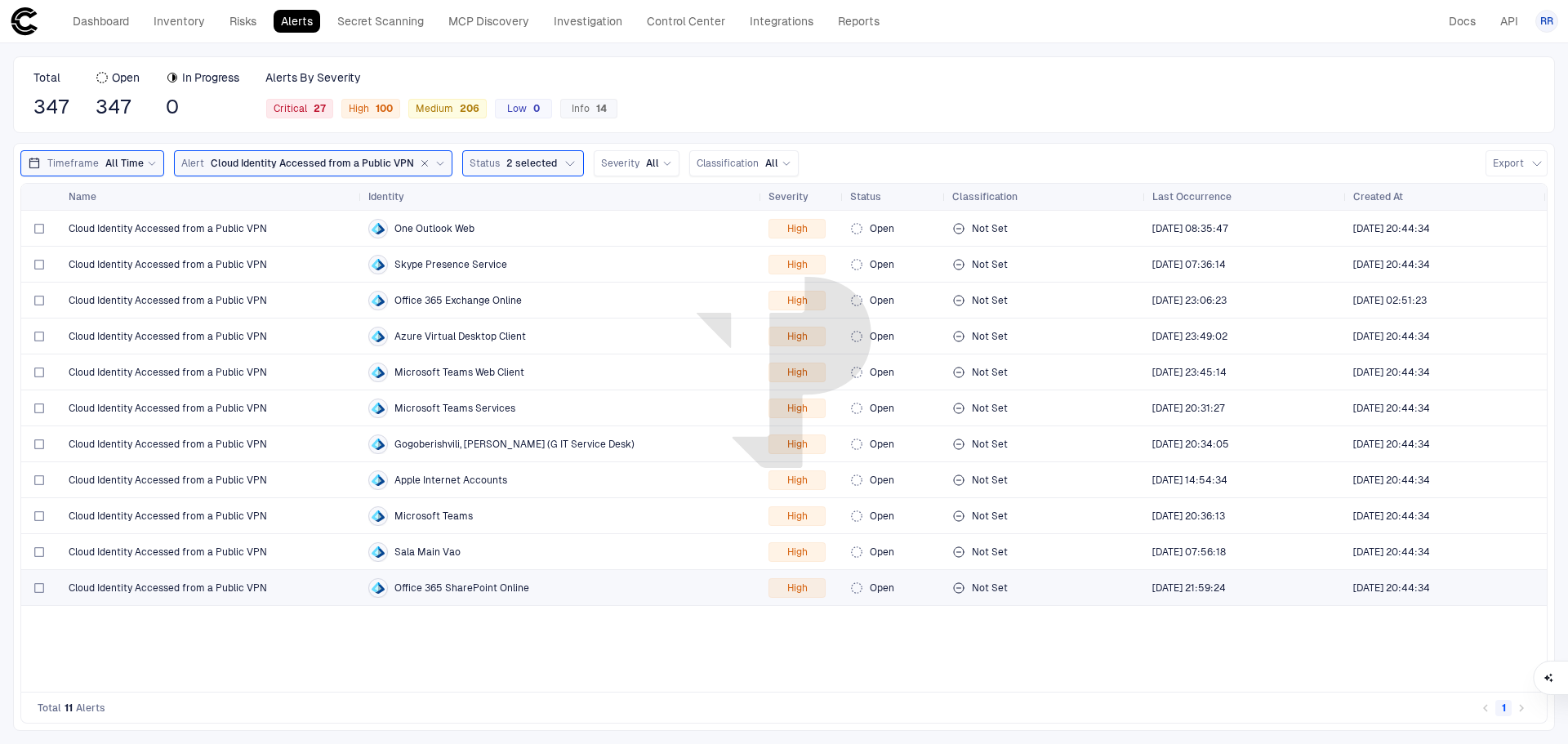
click at [150, 586] on span "Cloud Identity Accessed from a Public VPN" at bounding box center [168, 588] width 199 height 13
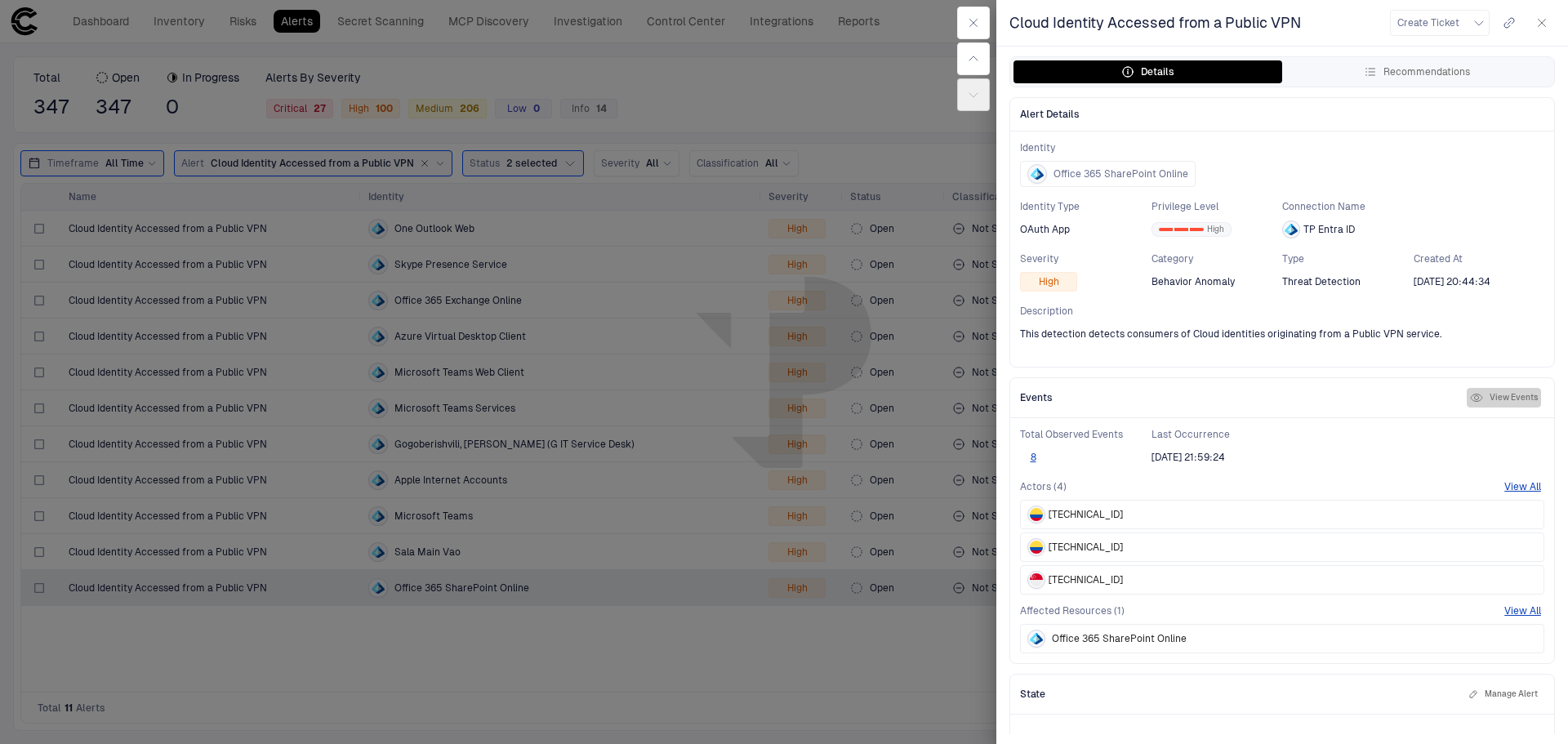
click at [1504, 395] on button "View Events" at bounding box center [1504, 398] width 75 height 20
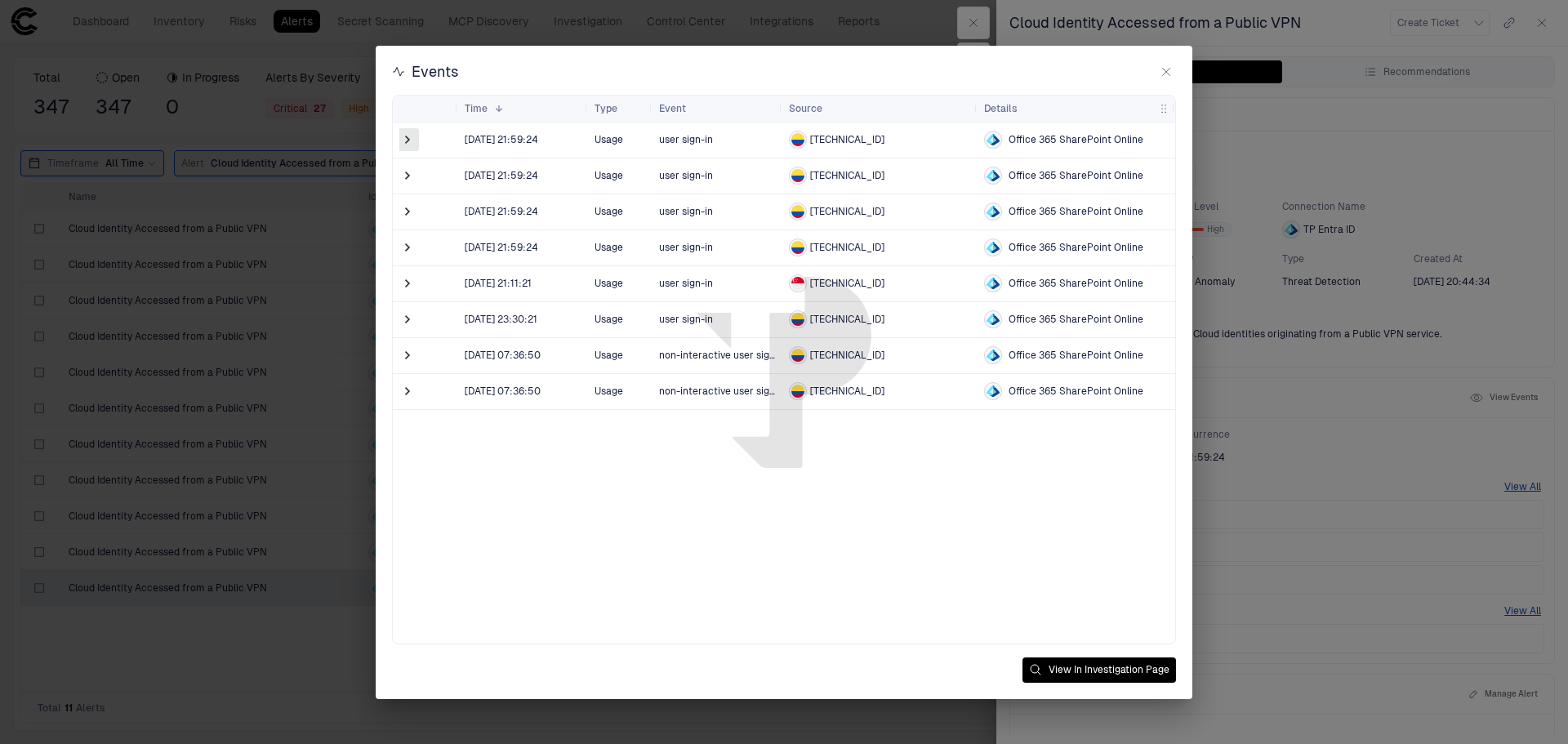
click at [408, 135] on span at bounding box center [407, 139] width 16 height 16
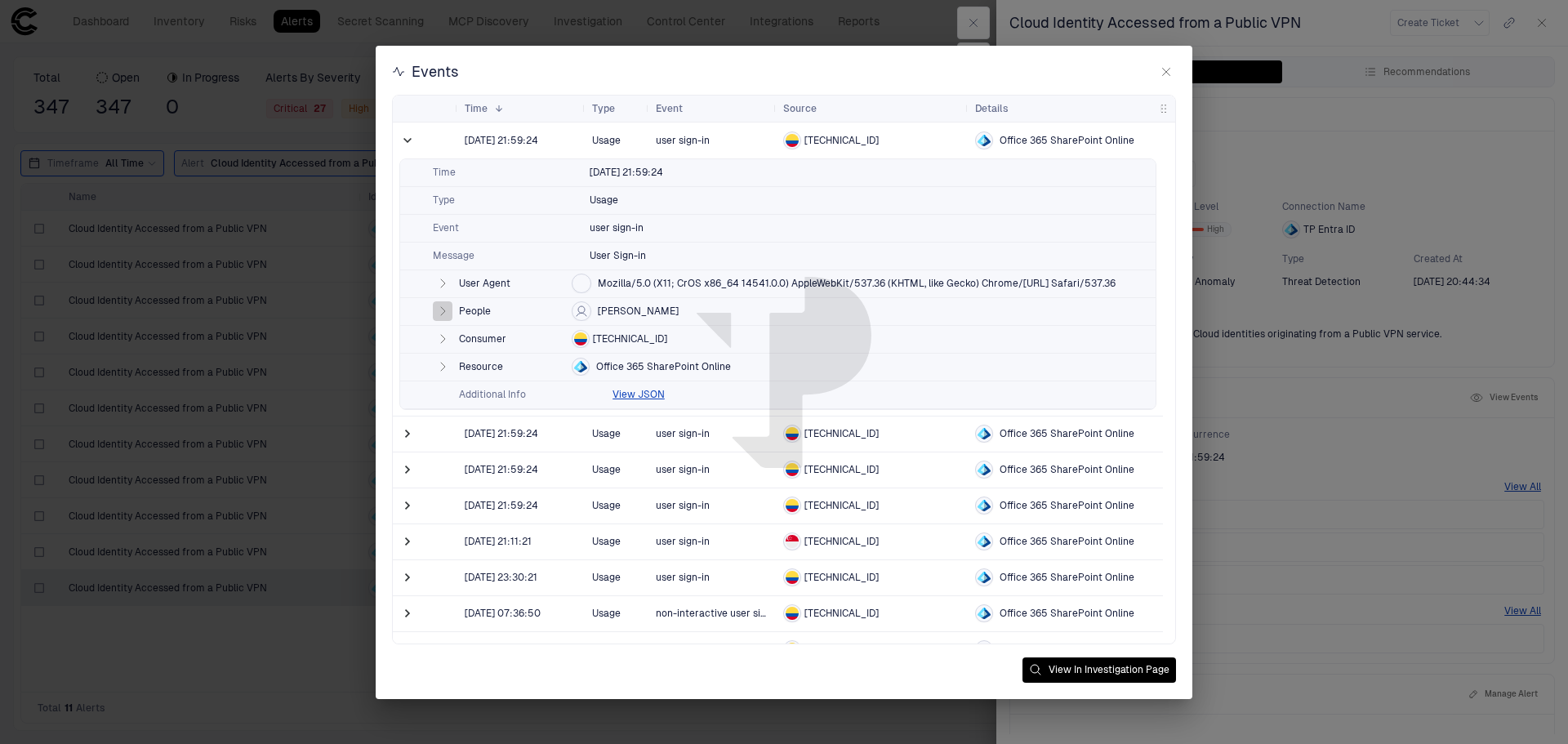
click at [443, 311] on icon "button" at bounding box center [443, 311] width 4 height 8
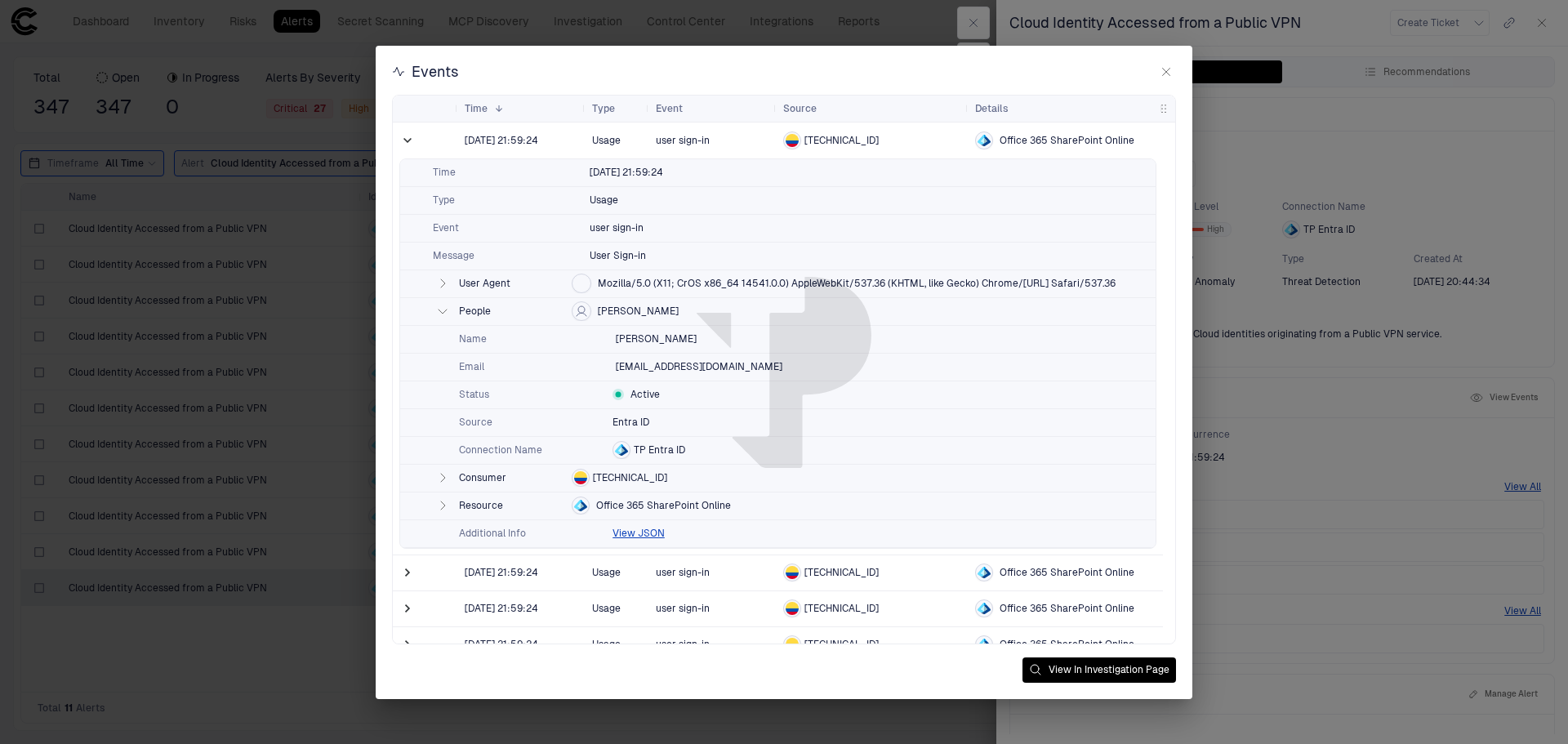
drag, startPoint x: 665, startPoint y: 476, endPoint x: 591, endPoint y: 473, distance: 74.1
click at [591, 473] on div "Consumer 149.88.111.234" at bounding box center [778, 478] width 755 height 28
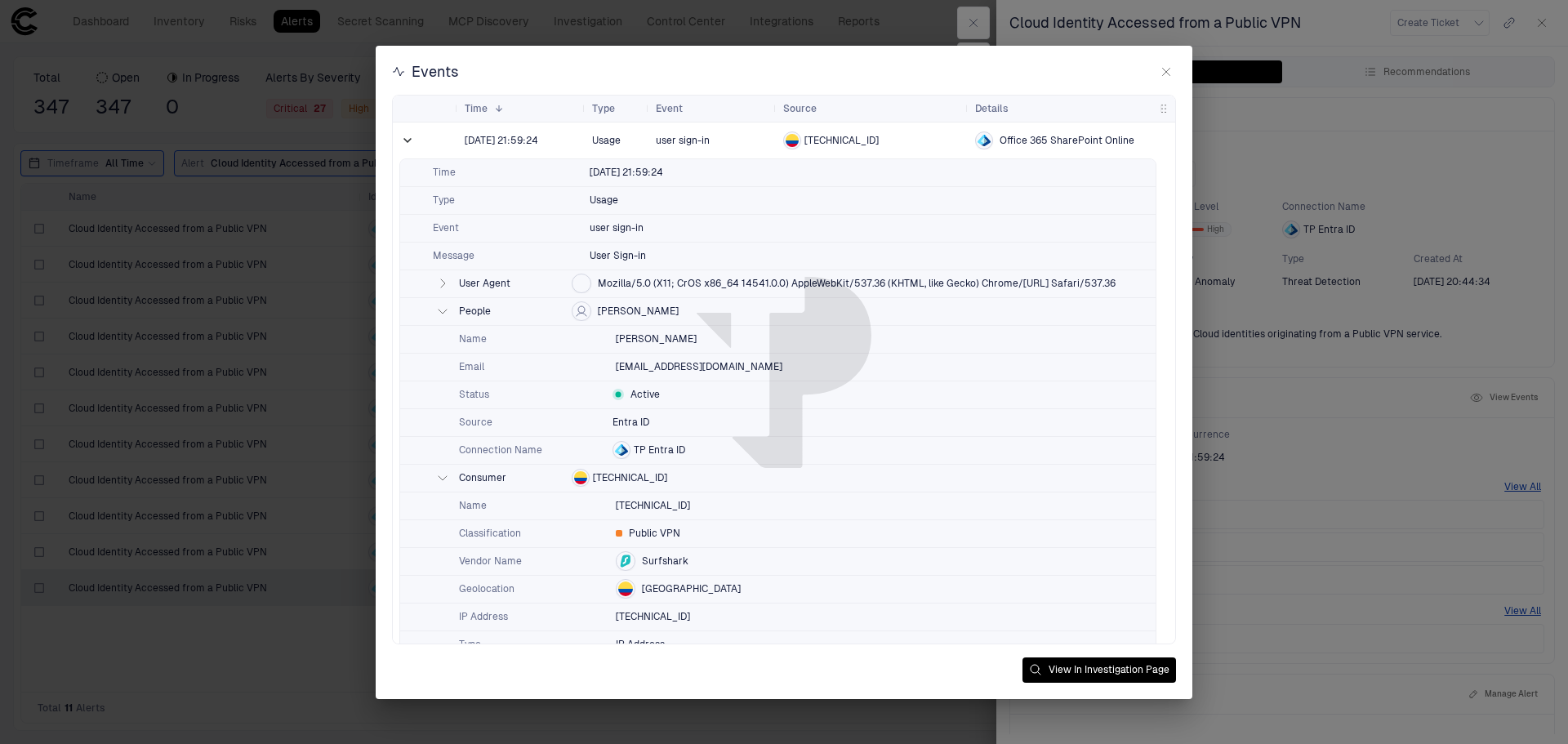
drag, startPoint x: 664, startPoint y: 474, endPoint x: 600, endPoint y: 471, distance: 64.1
click at [600, 471] on div "Consumer 149.88.111.234" at bounding box center [778, 478] width 755 height 28
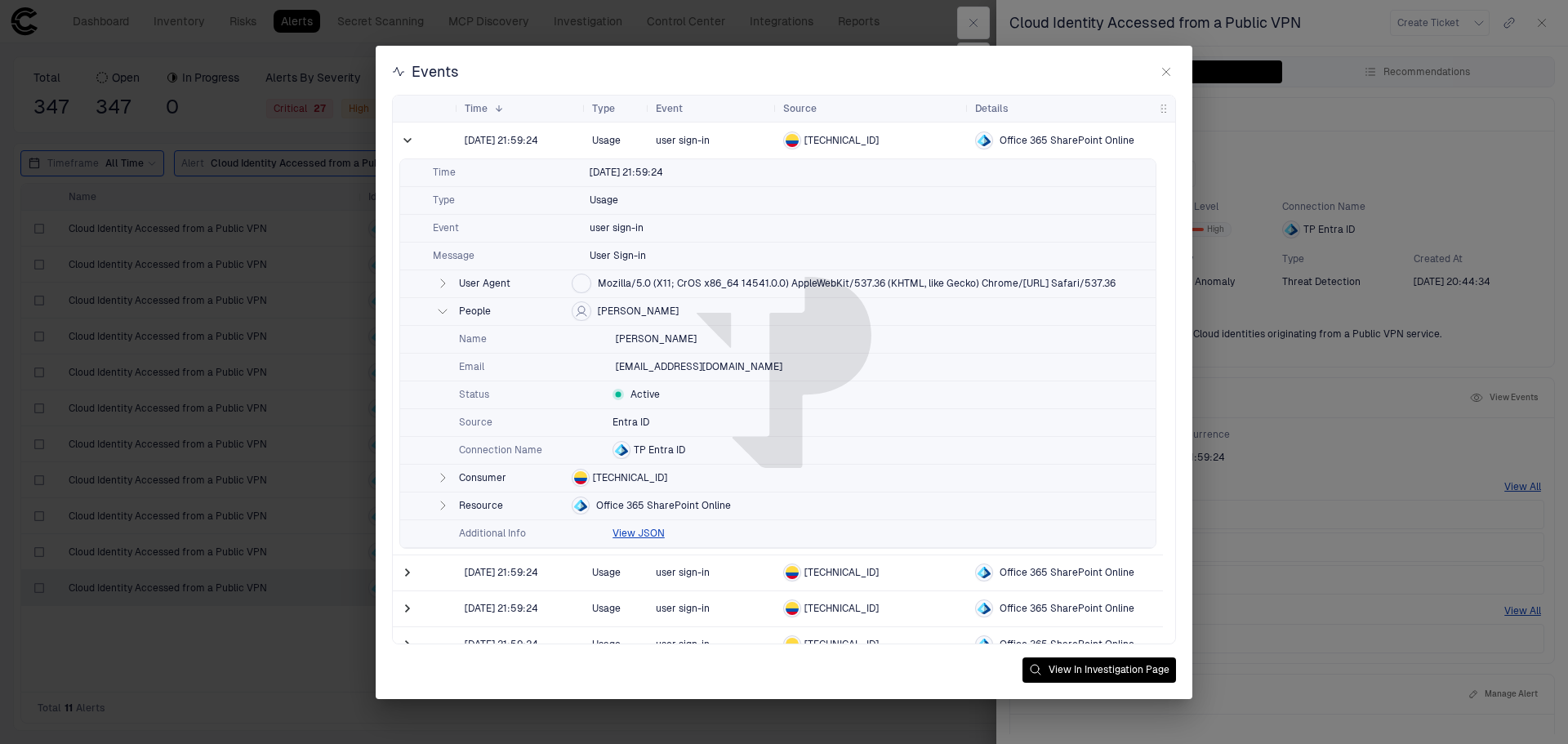
drag, startPoint x: 593, startPoint y: 474, endPoint x: 639, endPoint y: 478, distance: 46.2
click at [639, 478] on span "149.88.111.234" at bounding box center [630, 477] width 75 height 13
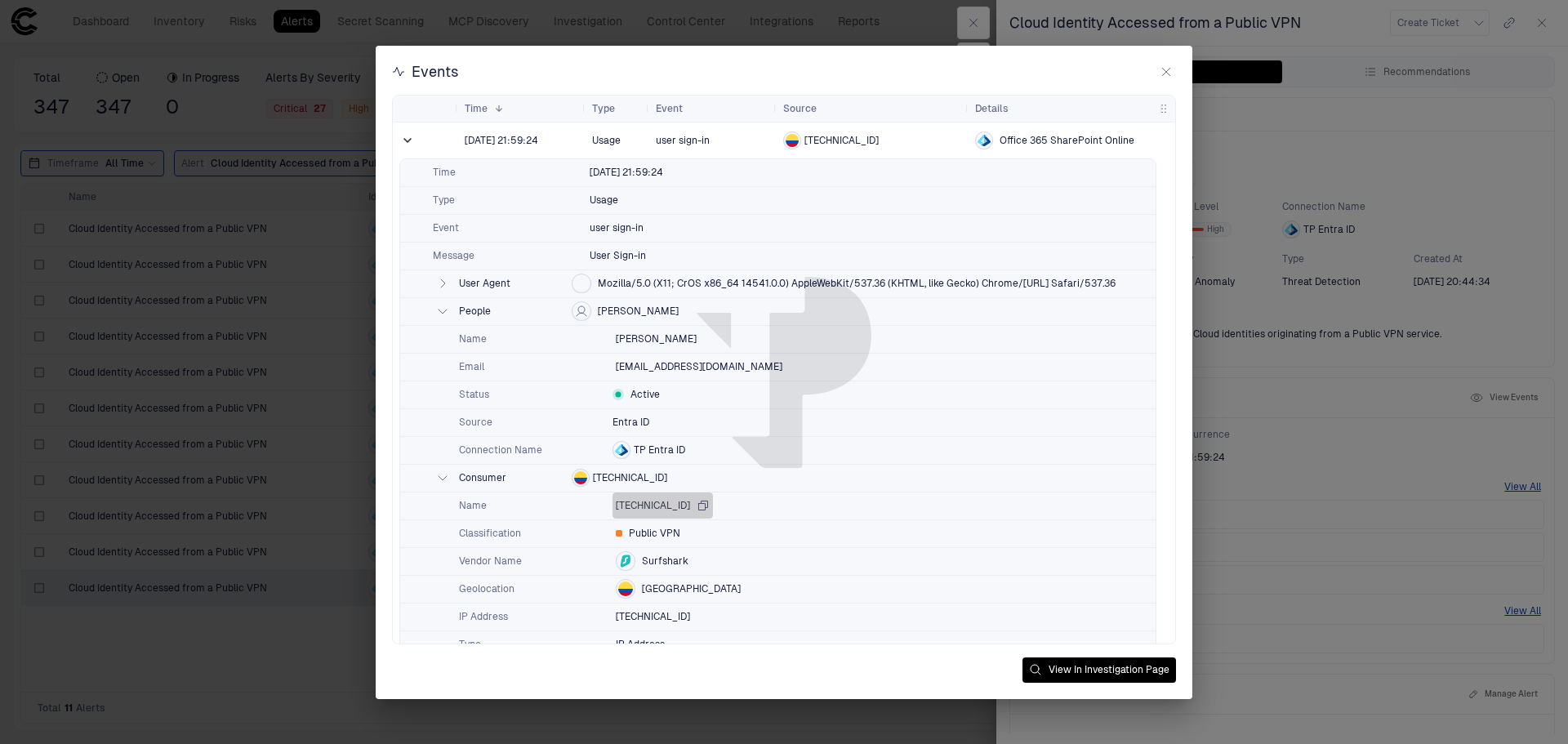
drag, startPoint x: 682, startPoint y: 505, endPoint x: 639, endPoint y: 501, distance: 43.2
click at [640, 503] on div "149.88.111.234" at bounding box center [662, 505] width 94 height 13
click at [1166, 76] on icon "button" at bounding box center [1166, 71] width 13 height 13
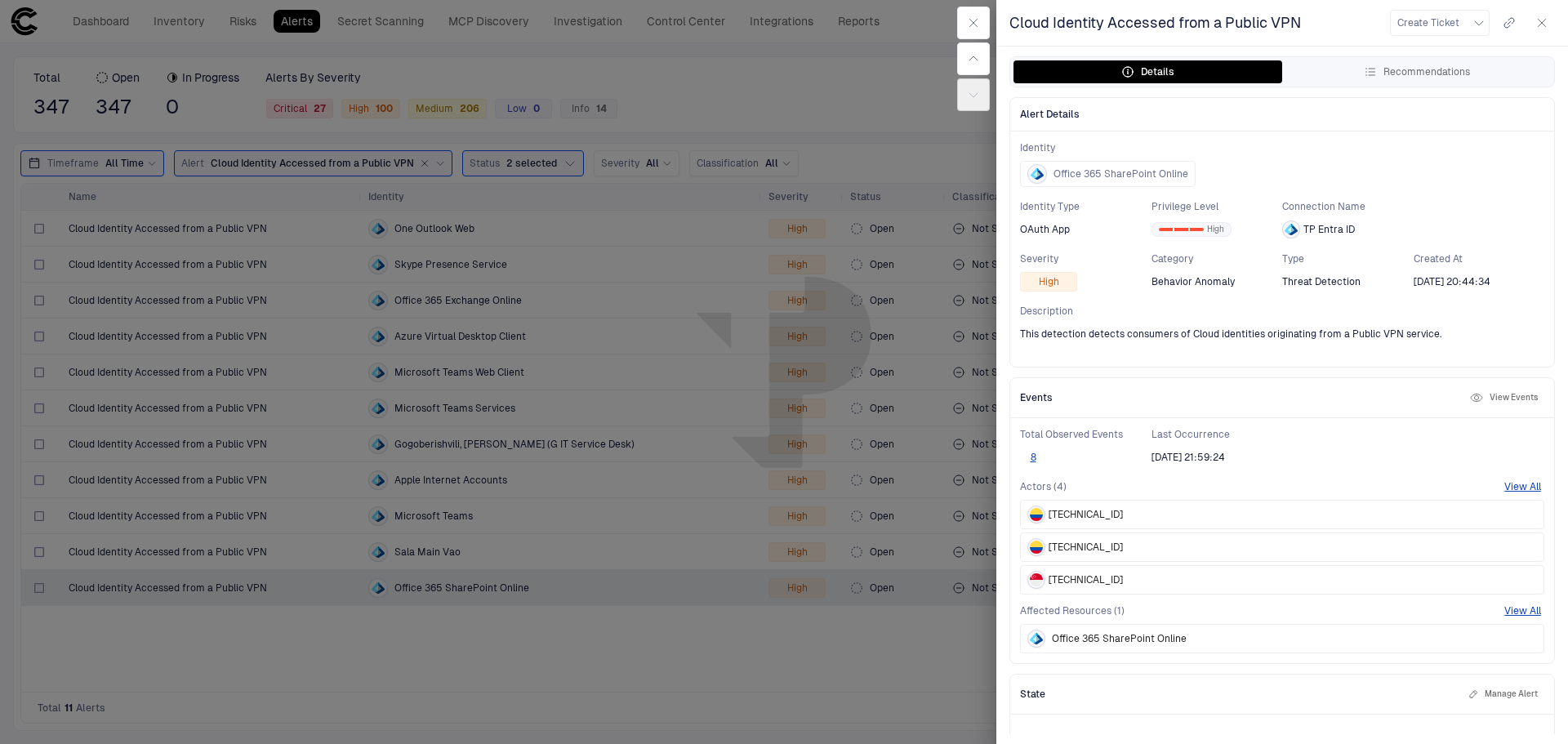
click at [1536, 21] on icon "button" at bounding box center [1541, 23] width 13 height 13
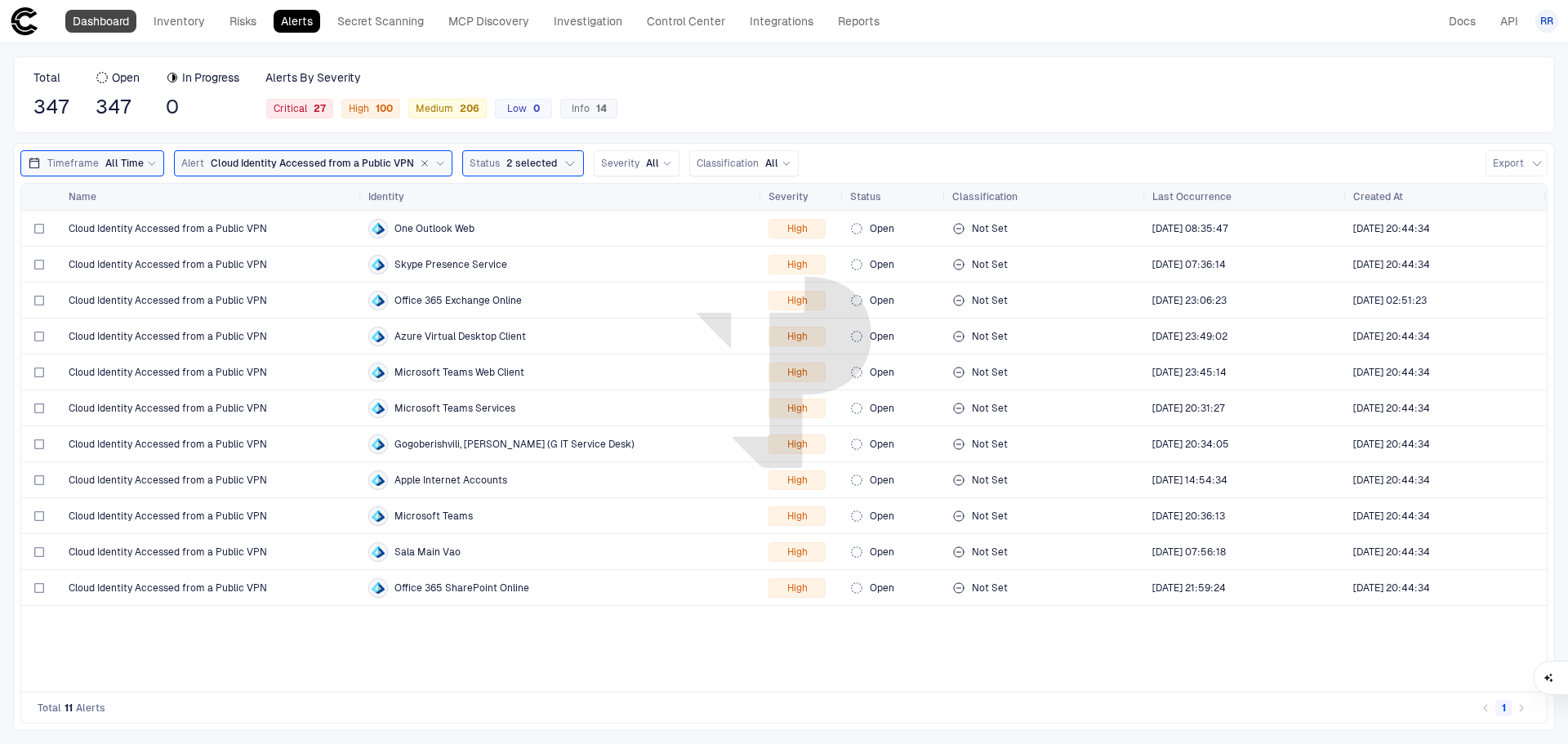
click at [117, 24] on link "Dashboard" at bounding box center [101, 21] width 71 height 23
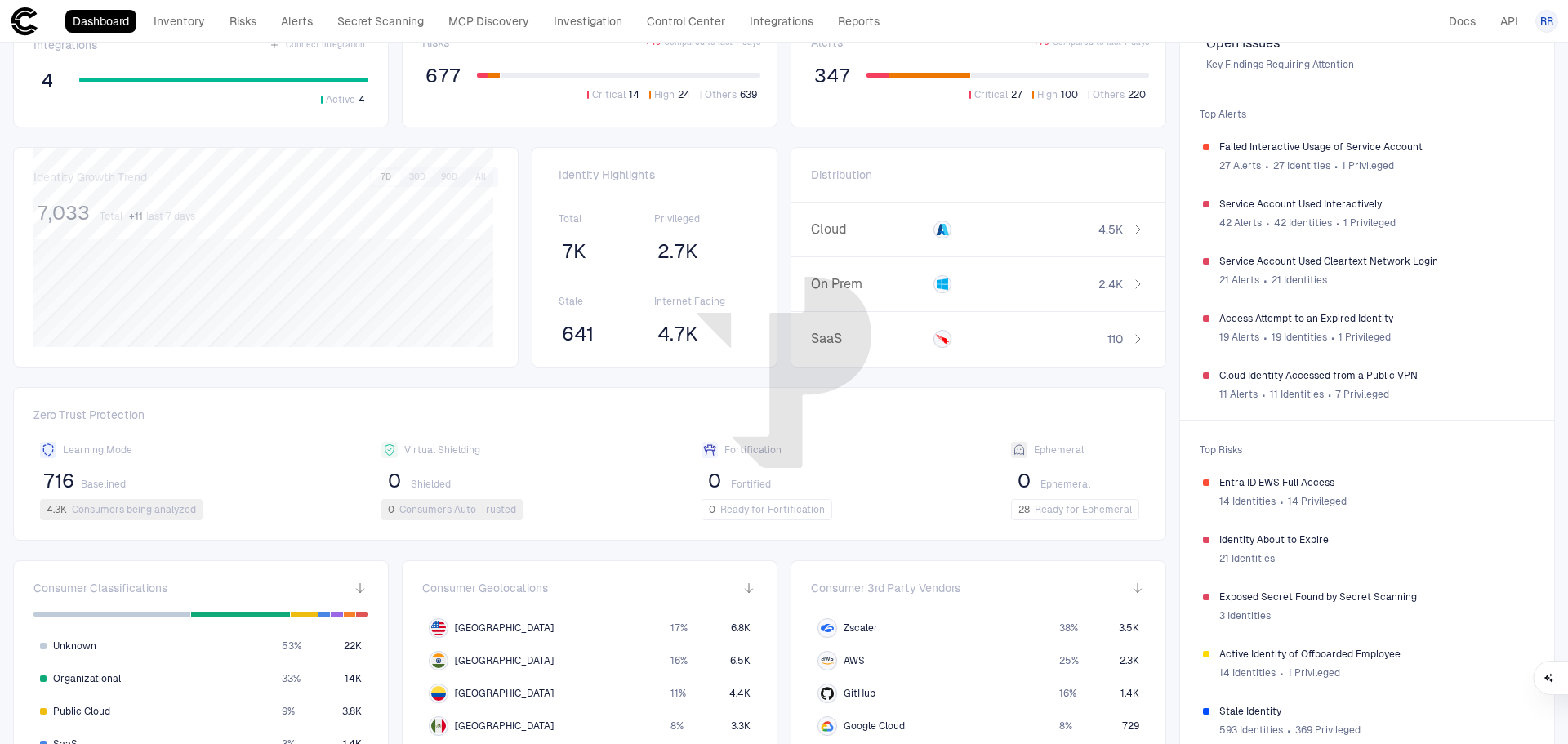
scroll to position [82, 0]
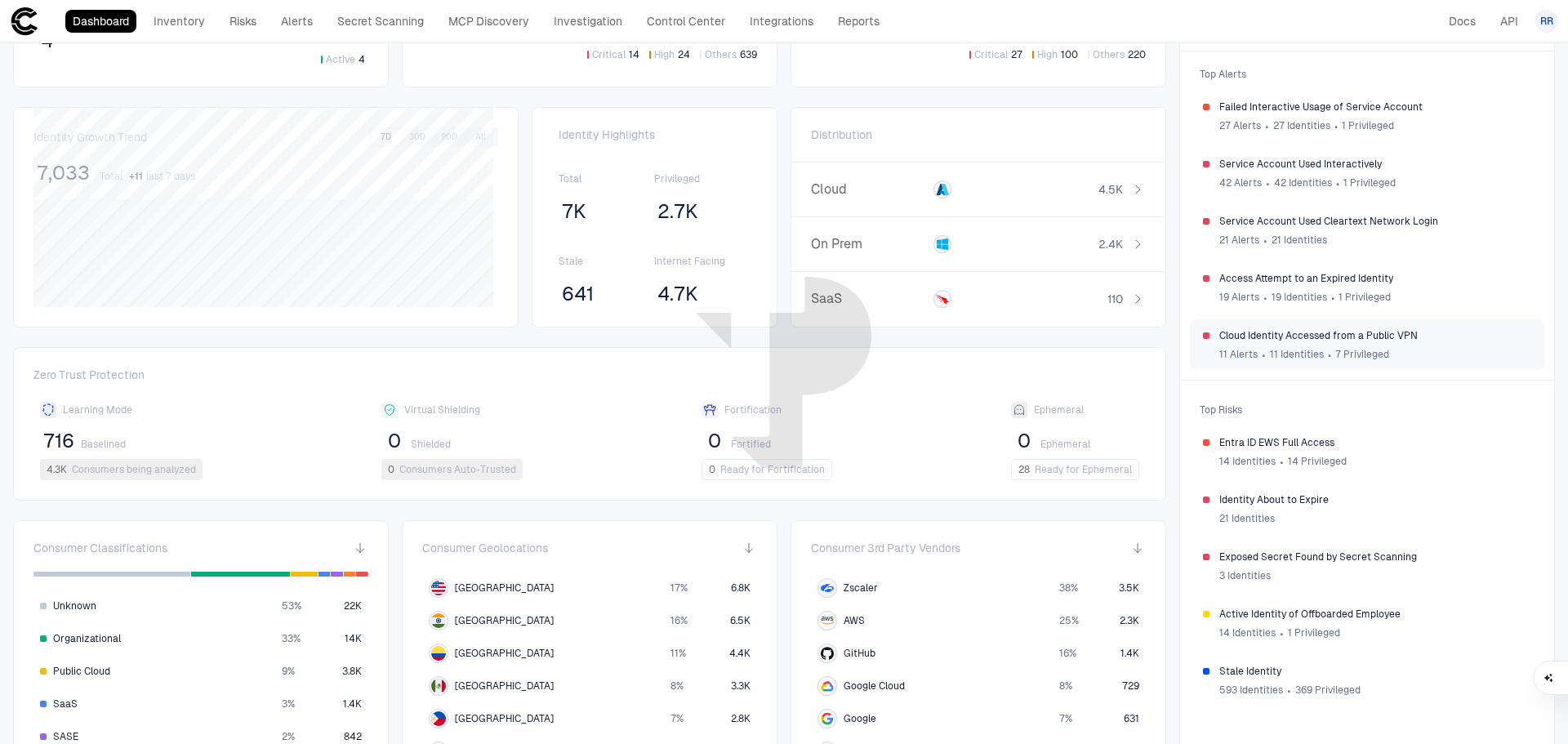
click at [1324, 339] on span "Cloud Identity Accessed from a Public VPN" at bounding box center [1374, 335] width 312 height 13
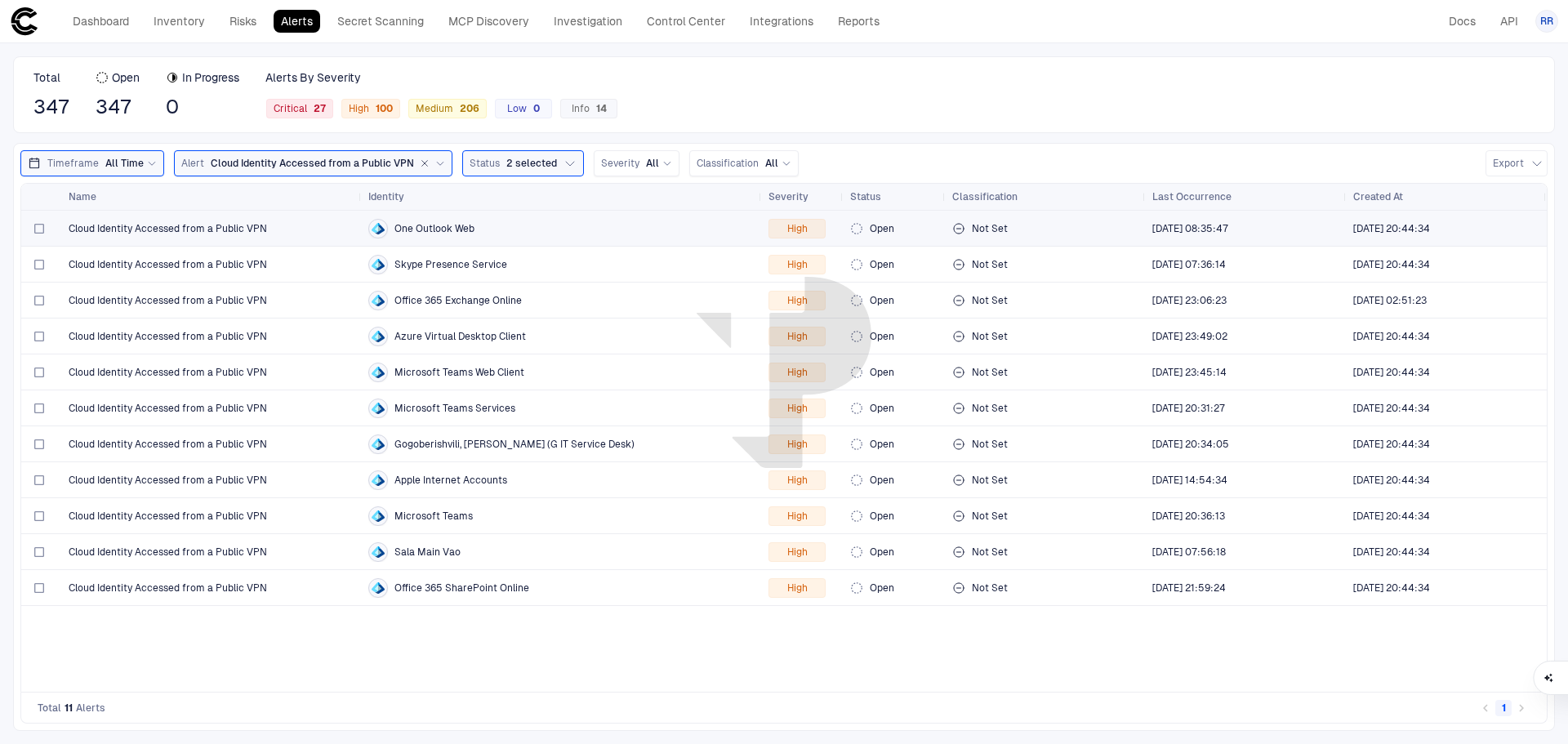
click at [254, 230] on span "Cloud Identity Accessed from a Public VPN" at bounding box center [168, 228] width 199 height 13
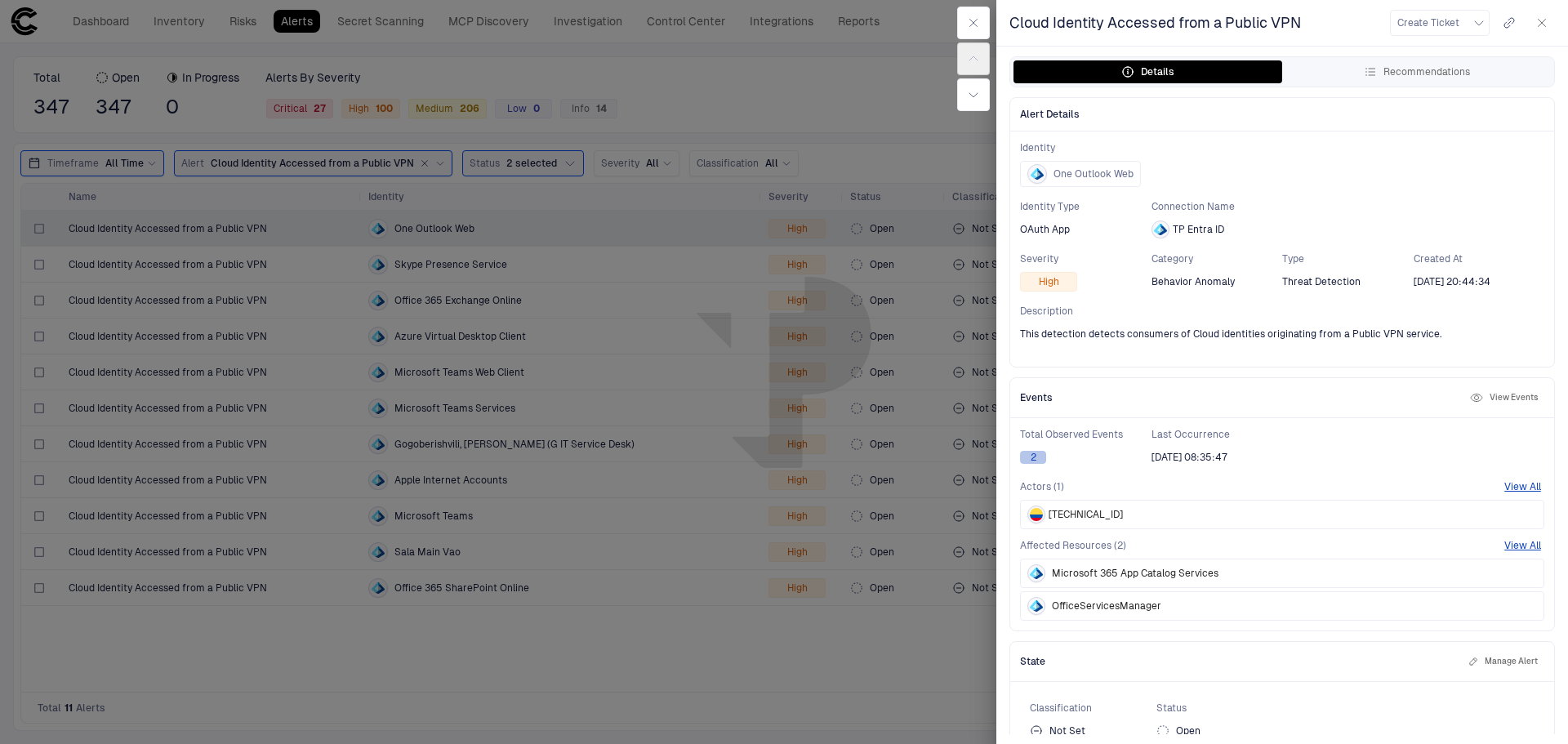
click at [1031, 461] on button "2" at bounding box center [1033, 457] width 26 height 13
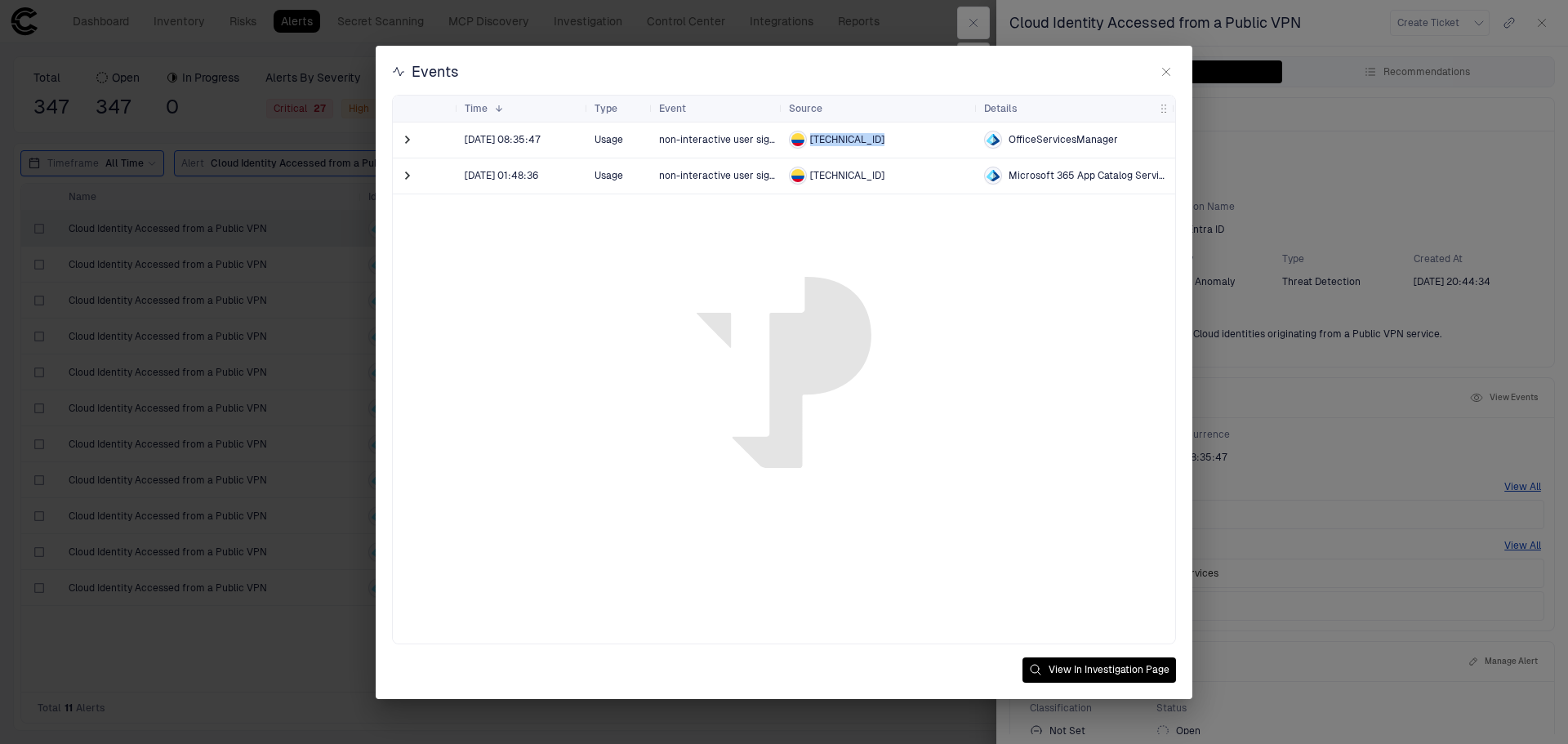
drag, startPoint x: 854, startPoint y: 139, endPoint x: 809, endPoint y: 138, distance: 45.0
click at [809, 138] on div "149.88.111.133" at bounding box center [880, 140] width 182 height 18
click at [402, 139] on span at bounding box center [407, 139] width 16 height 16
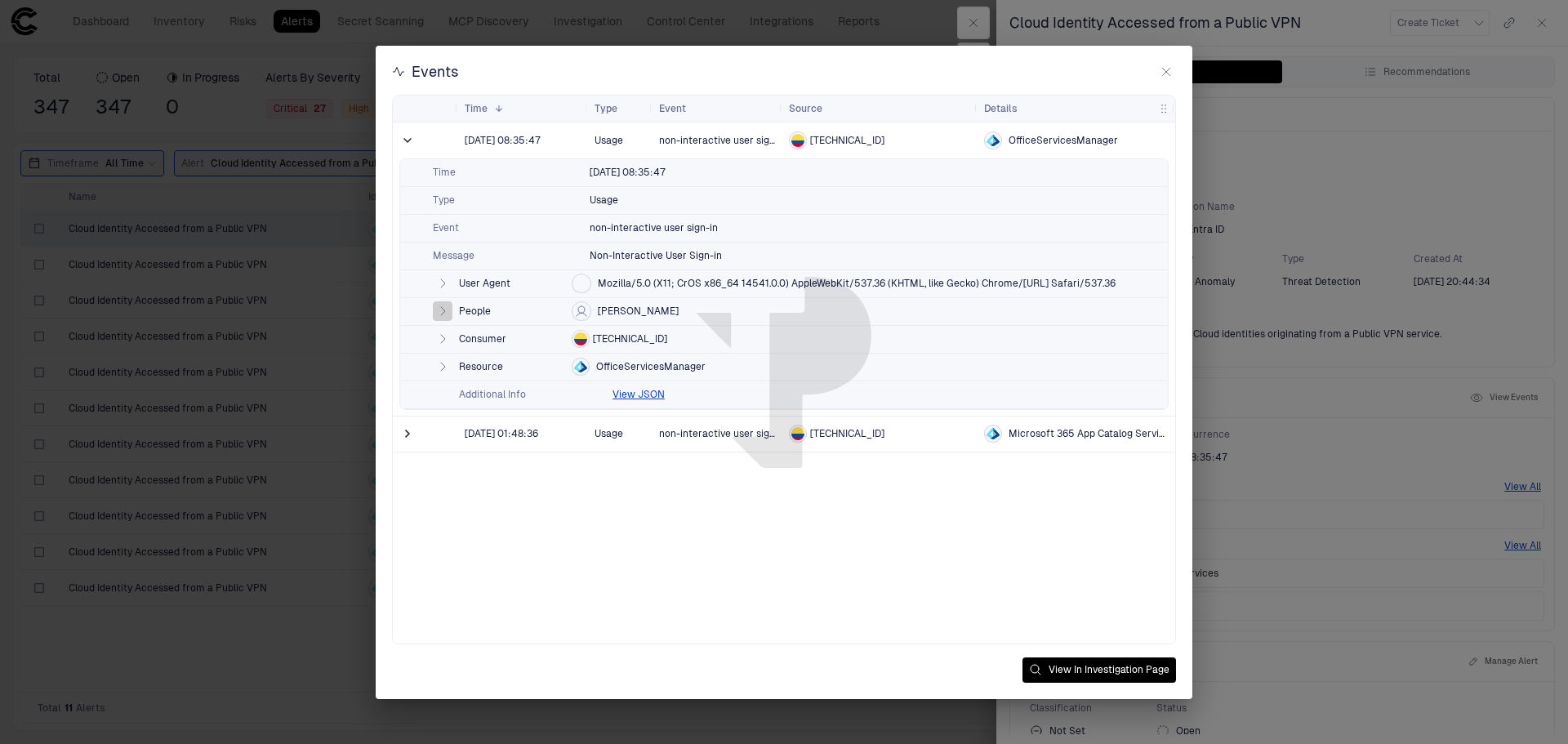
click at [443, 304] on button "button" at bounding box center [443, 311] width 20 height 20
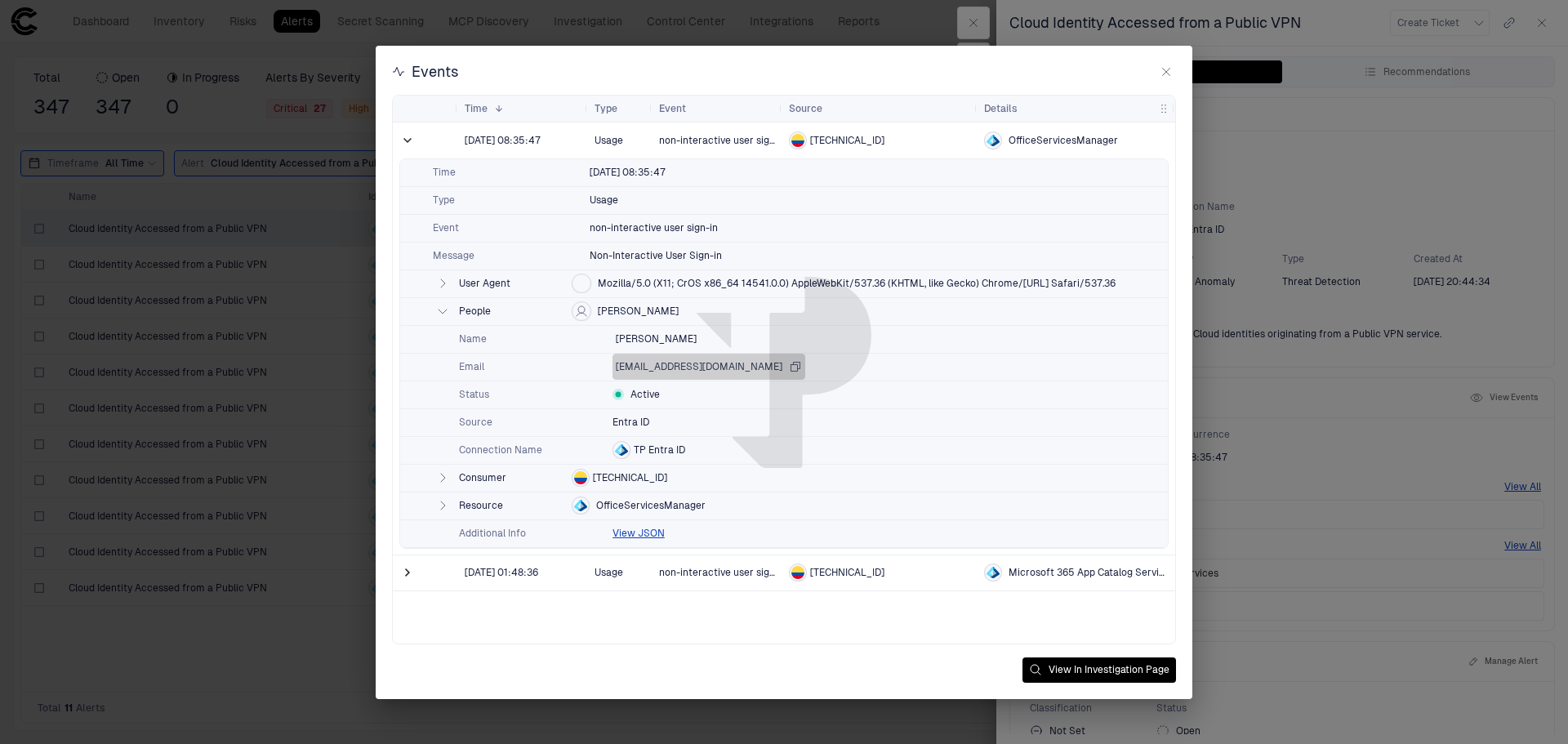
click at [802, 366] on icon "button" at bounding box center [795, 366] width 13 height 13
click at [438, 501] on icon "button" at bounding box center [442, 505] width 13 height 13
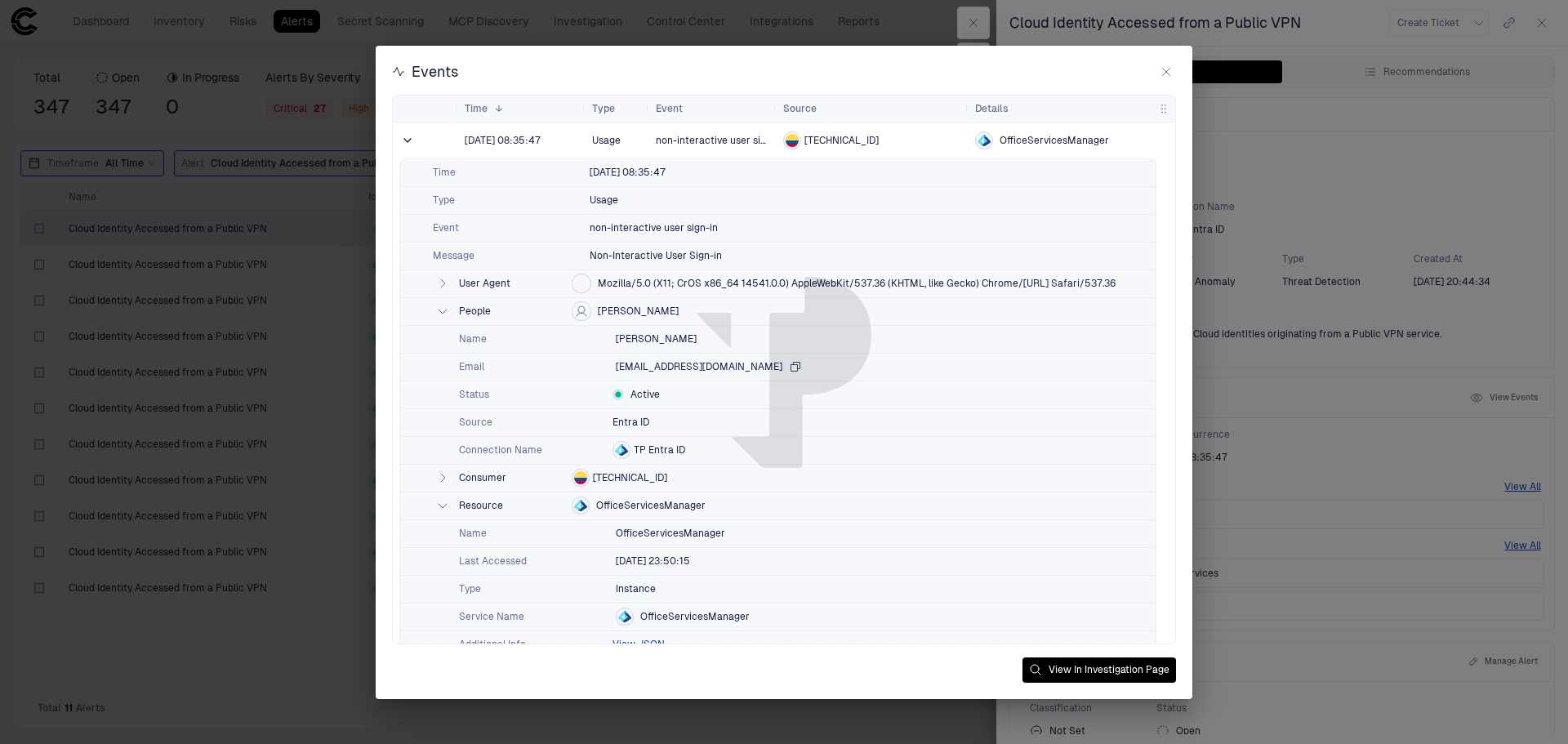
scroll to position [59, 0]
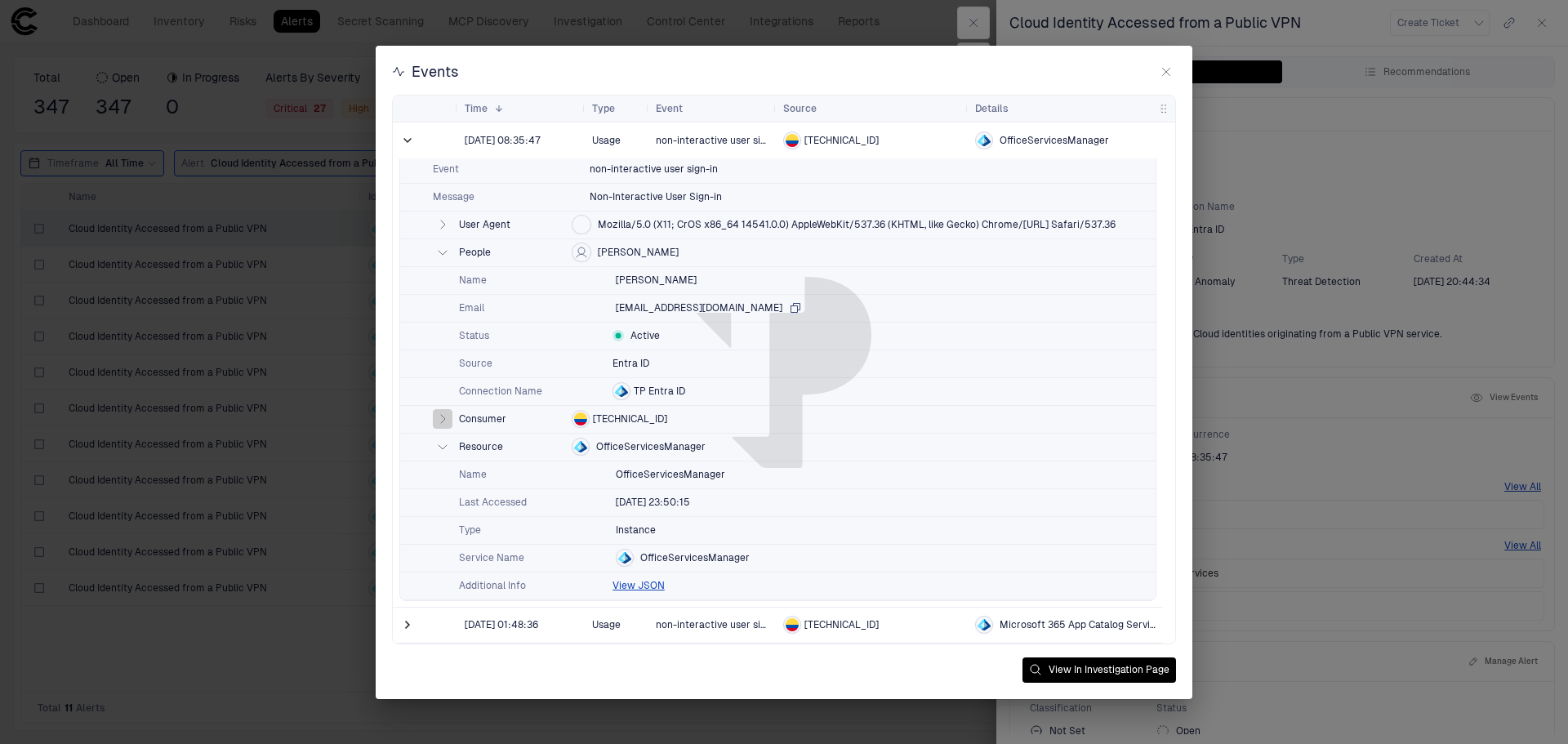
click at [447, 417] on icon "button" at bounding box center [442, 418] width 13 height 13
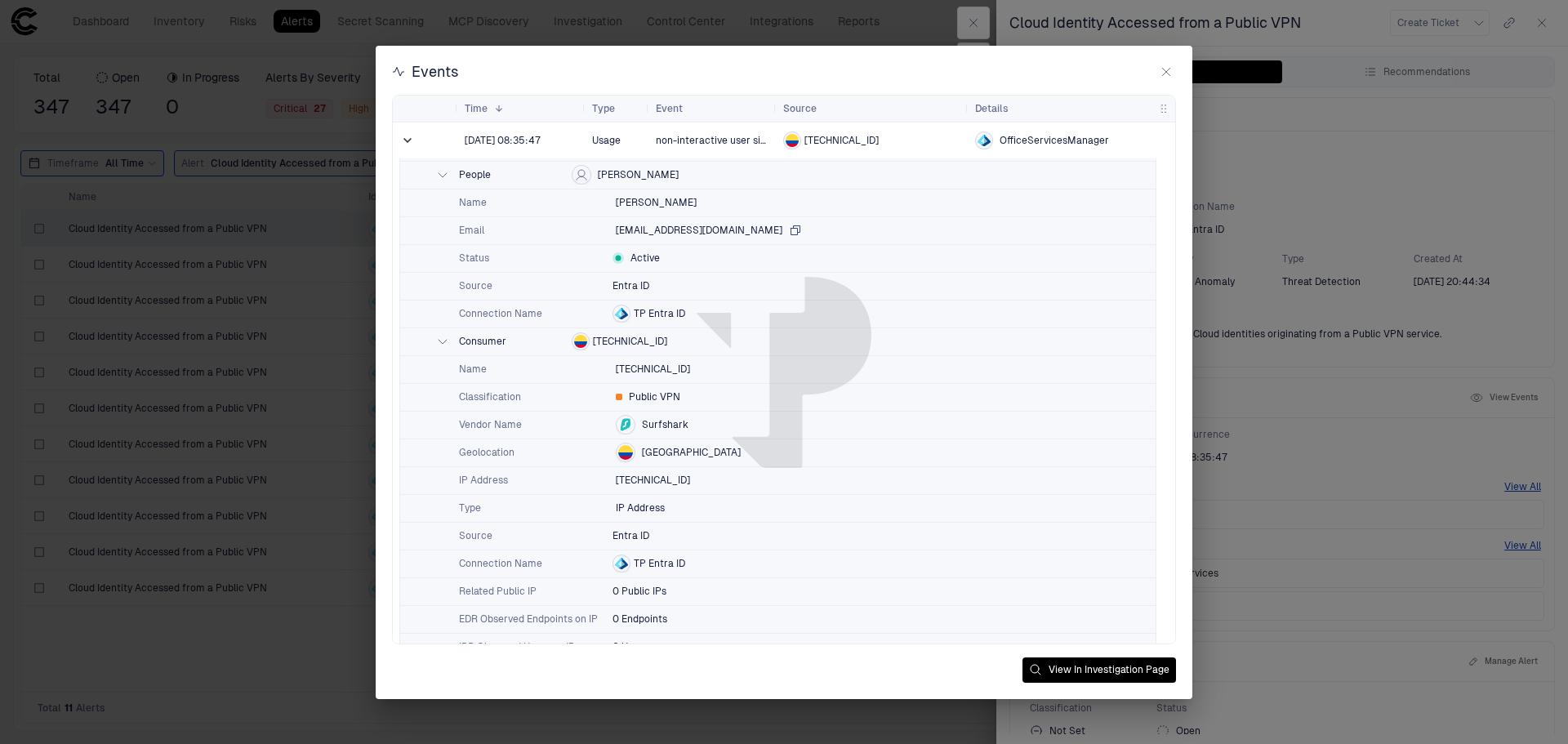
scroll to position [0, 0]
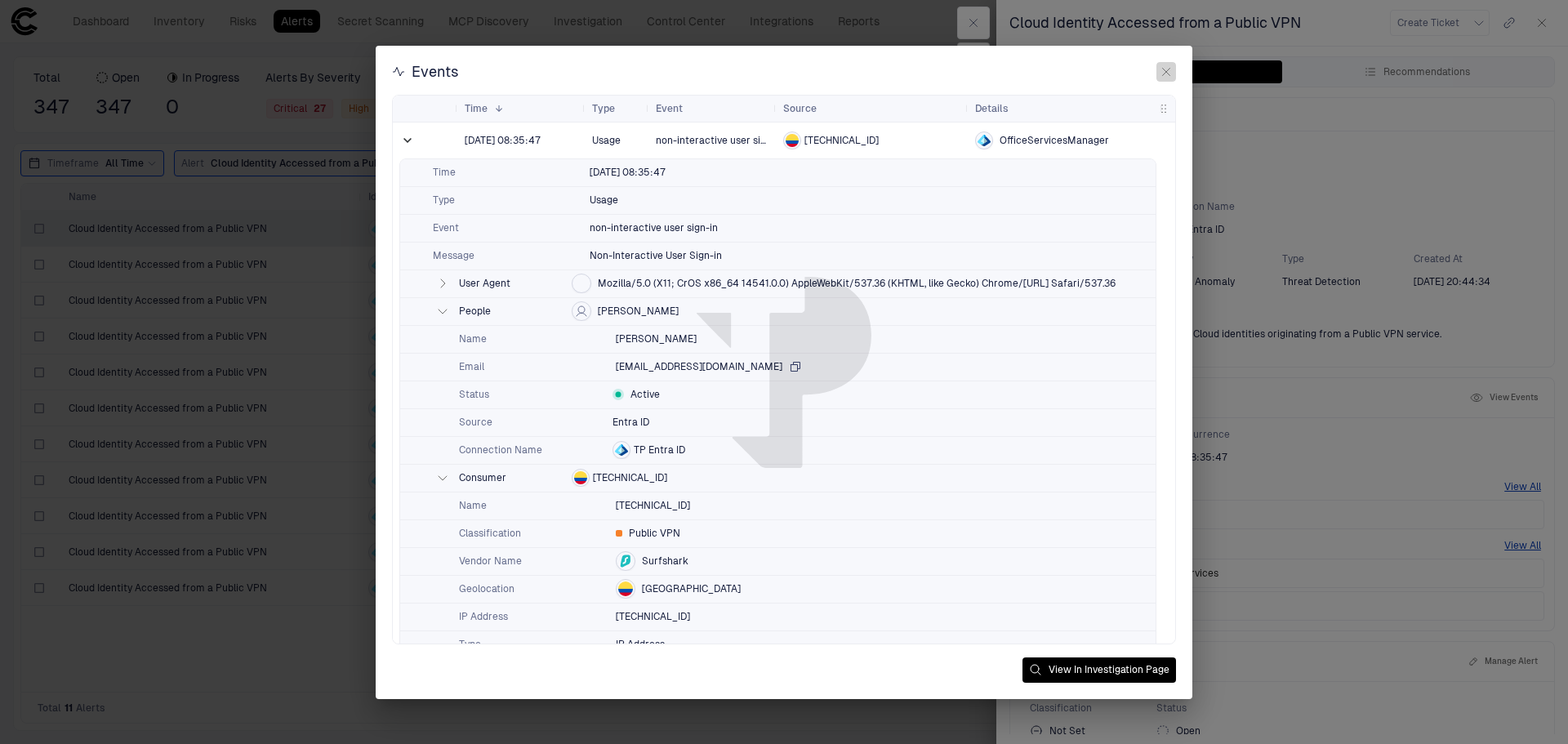
click at [1169, 66] on icon "button" at bounding box center [1166, 71] width 13 height 13
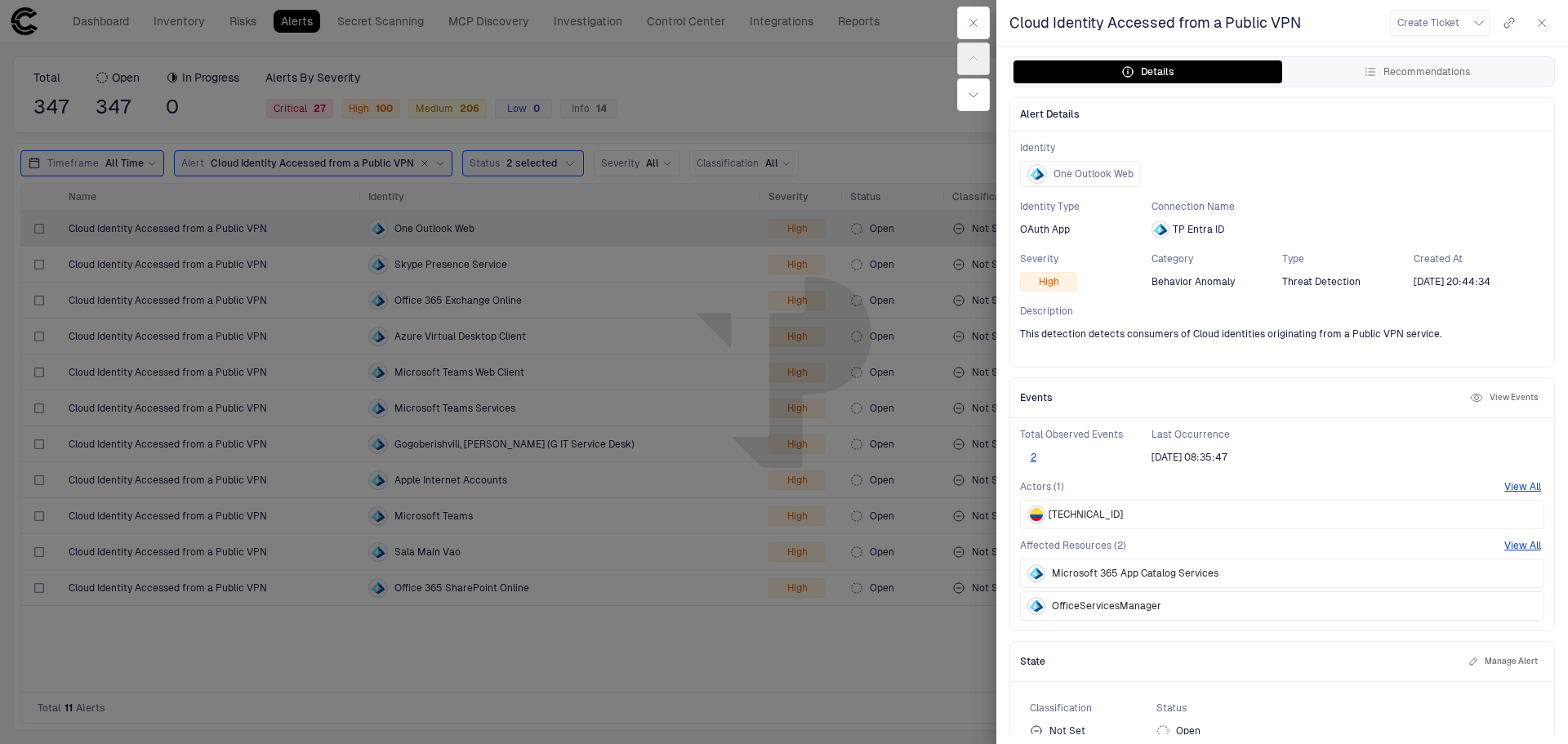
click at [1541, 23] on icon "button" at bounding box center [1542, 23] width 7 height 7
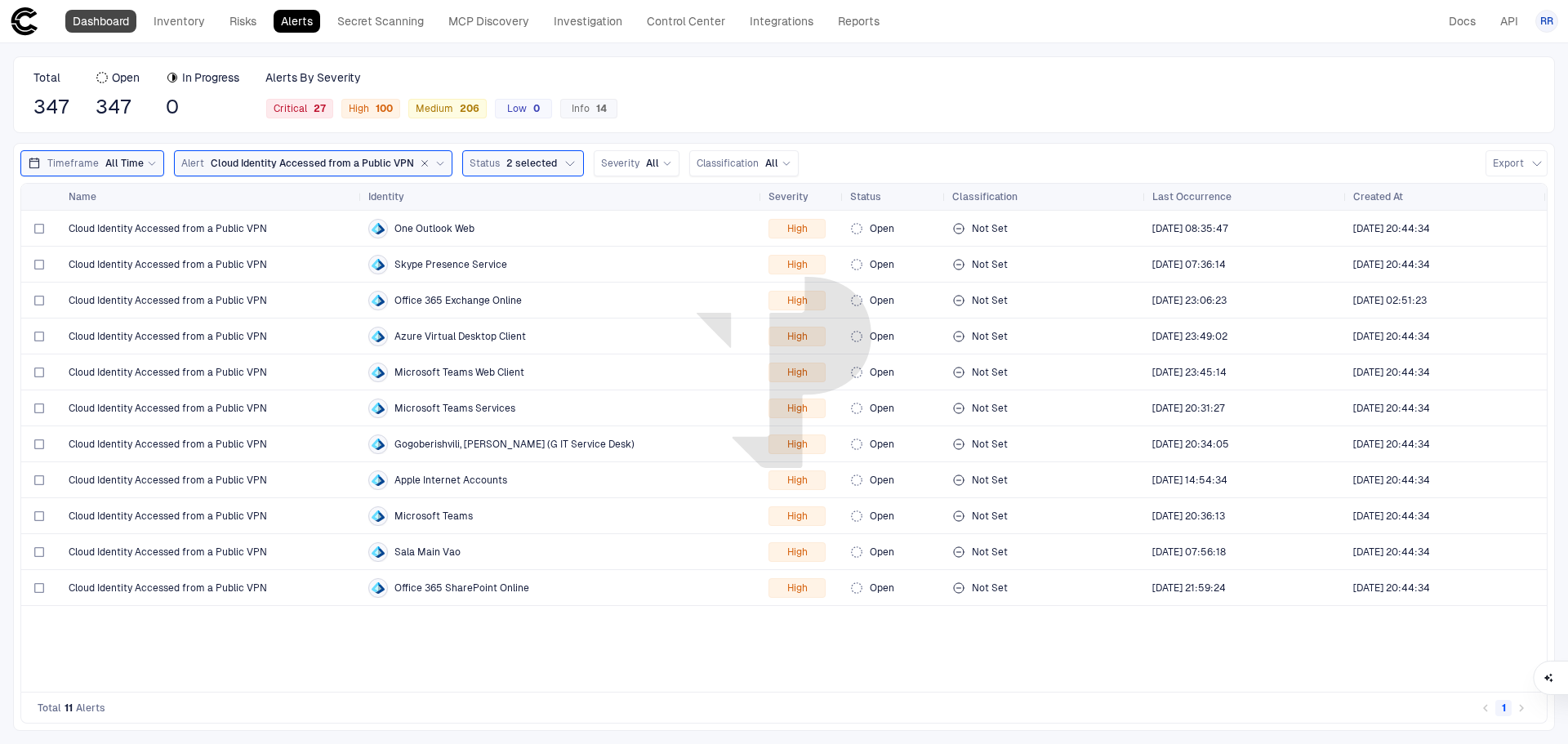
click at [112, 18] on link "Dashboard" at bounding box center [101, 21] width 71 height 23
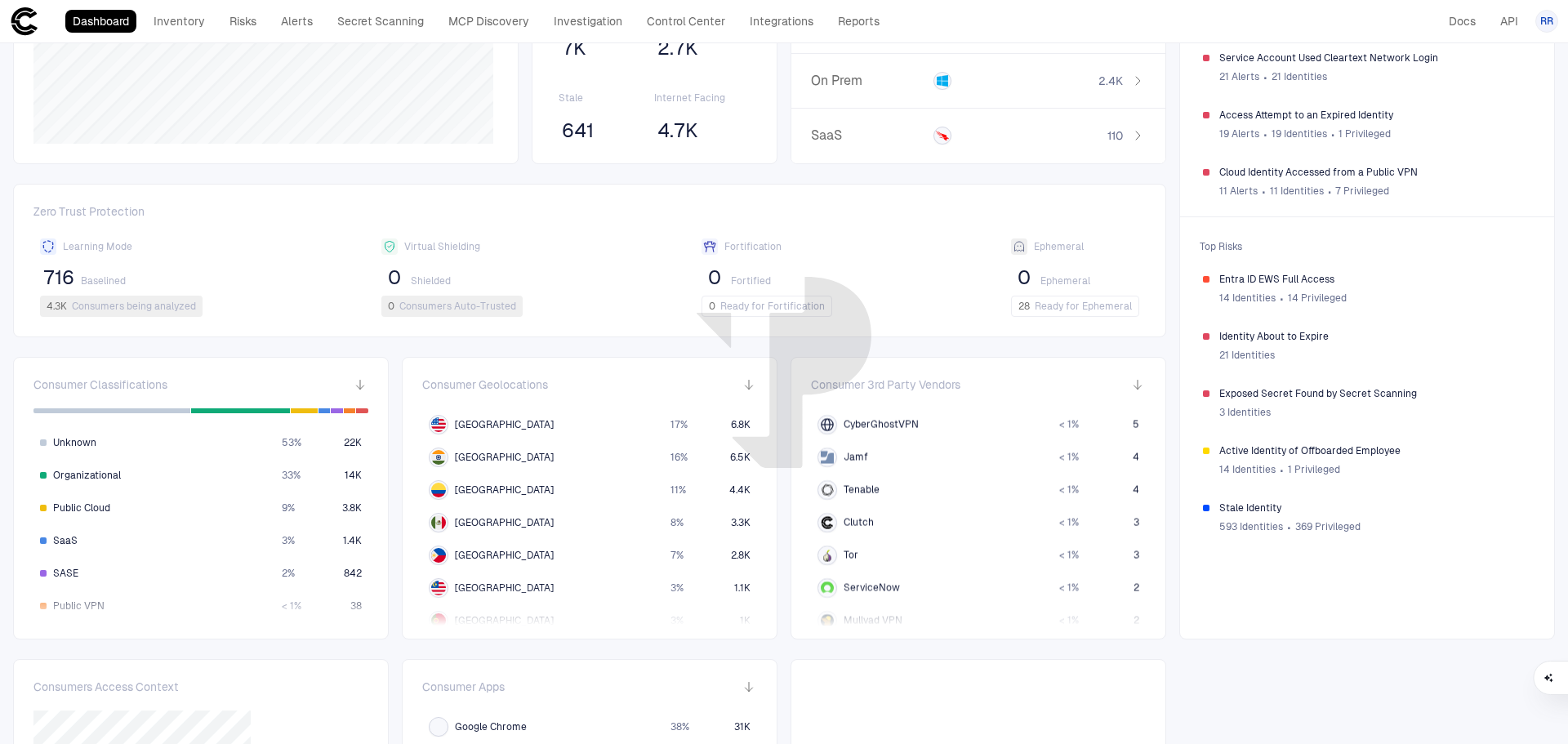
scroll to position [735, 0]
click at [846, 472] on span "Tor" at bounding box center [851, 473] width 15 height 13
click at [1134, 553] on span "3" at bounding box center [1136, 555] width 6 height 13
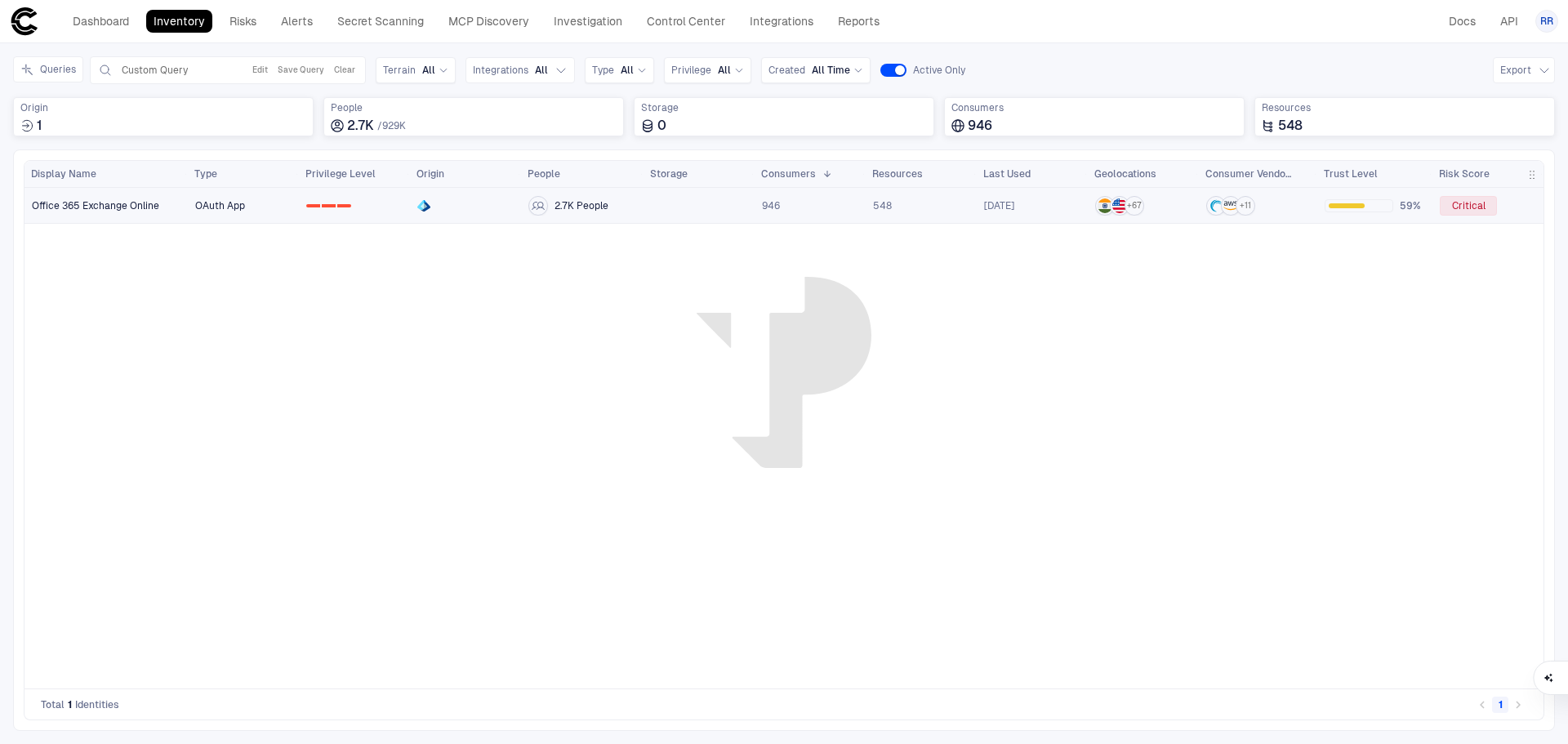
click at [110, 207] on span "Office 365 Exchange Online" at bounding box center [96, 206] width 128 height 13
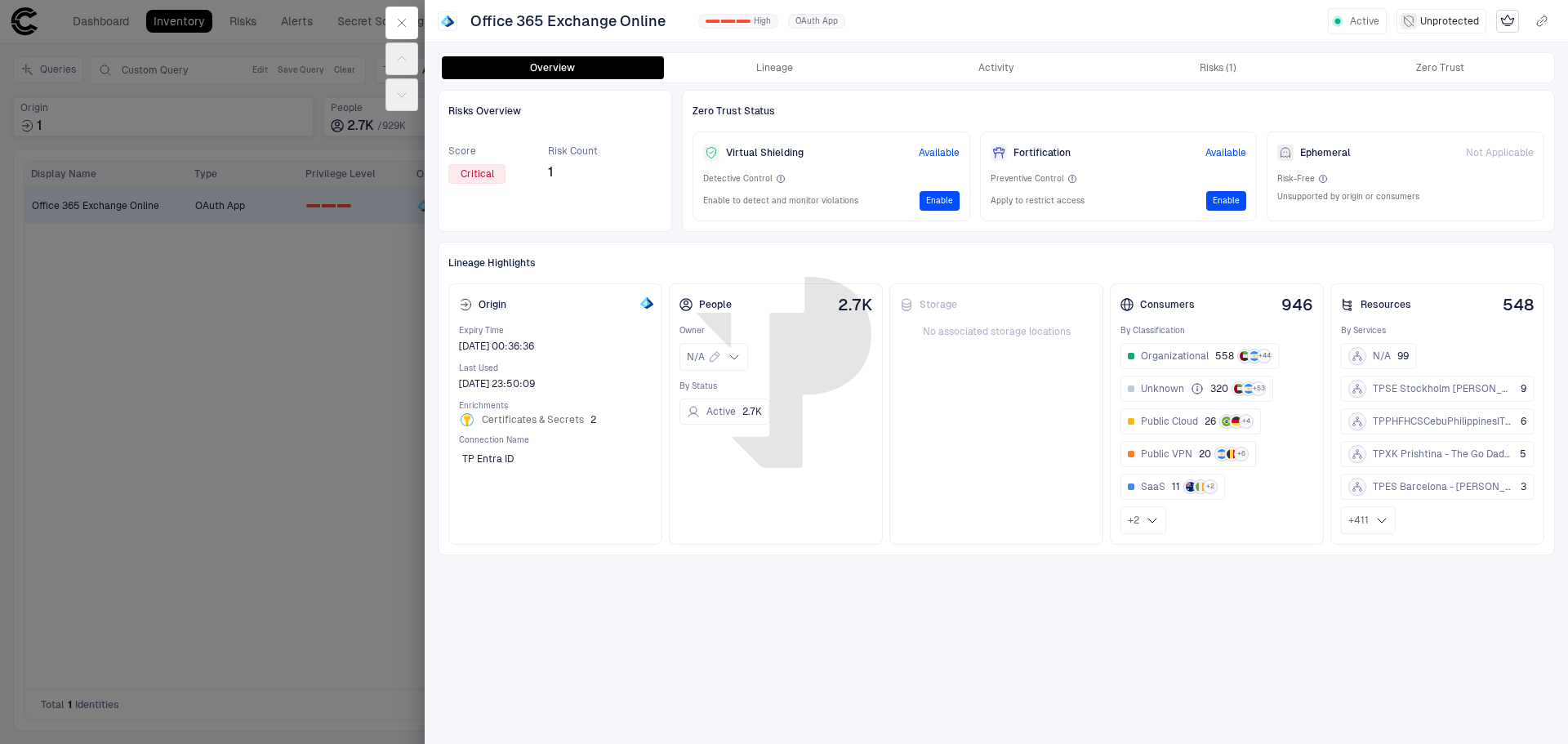
click at [472, 170] on span "Critical" at bounding box center [478, 174] width 34 height 13
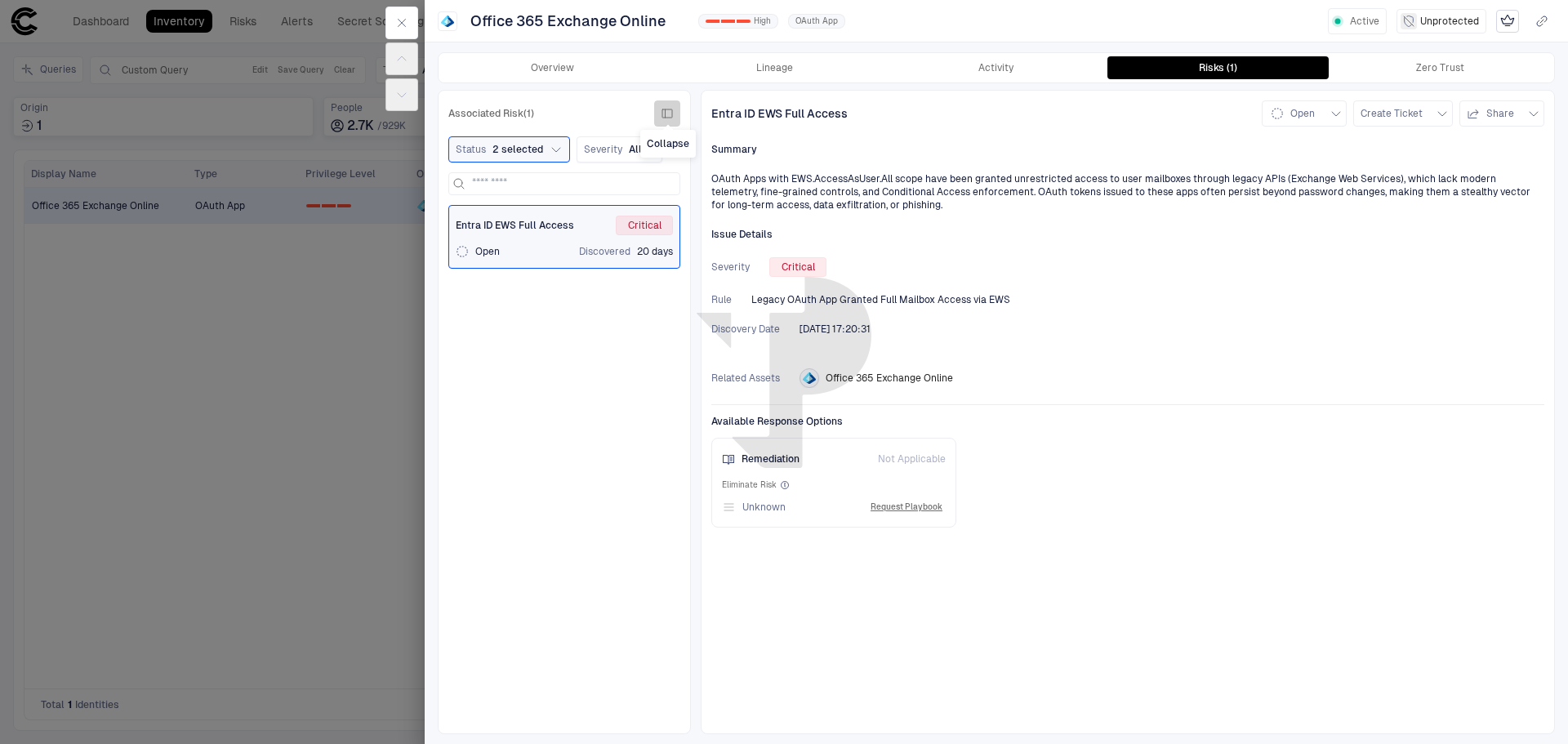
click at [669, 113] on icon "button" at bounding box center [667, 113] width 13 height 13
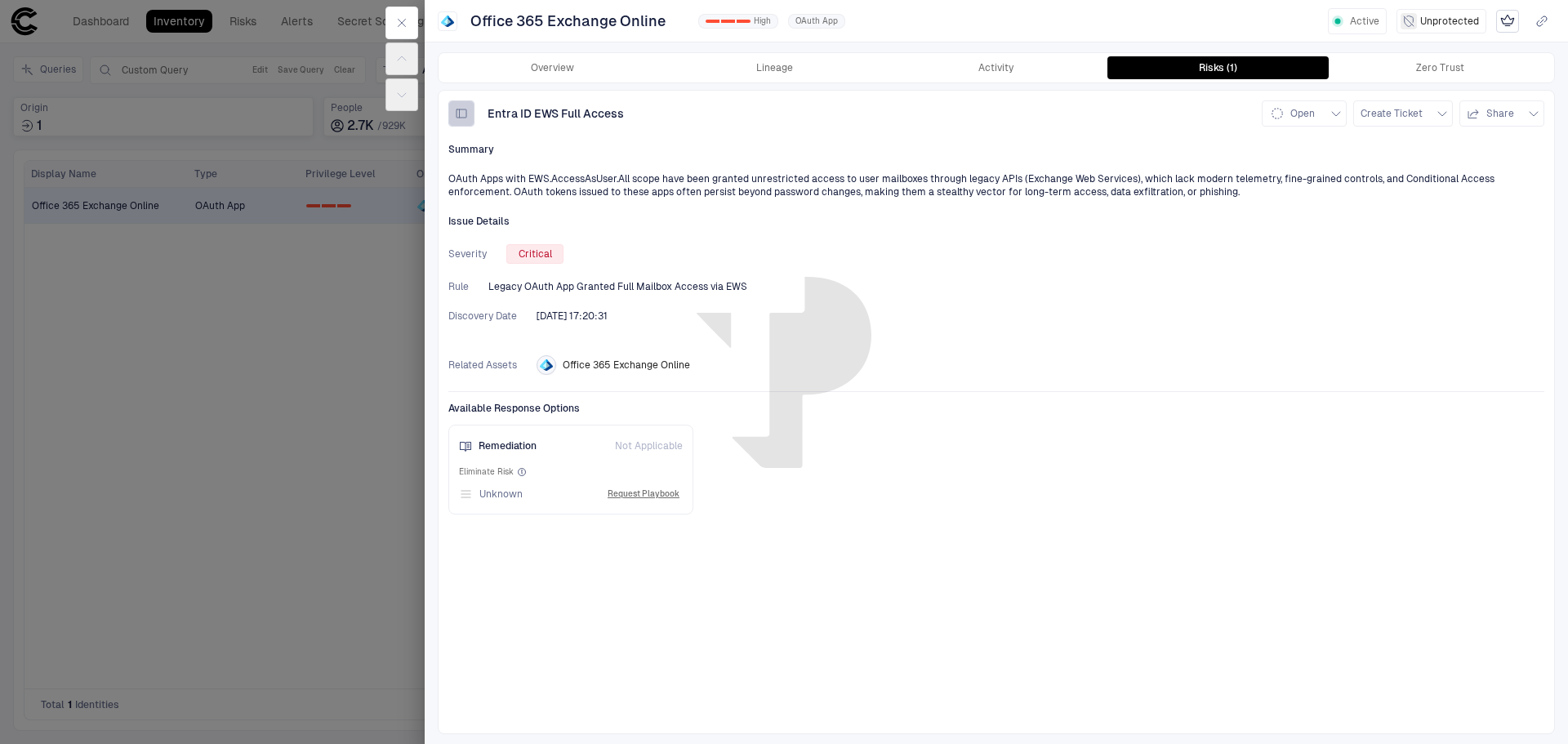
click at [464, 114] on icon "button" at bounding box center [461, 113] width 13 height 13
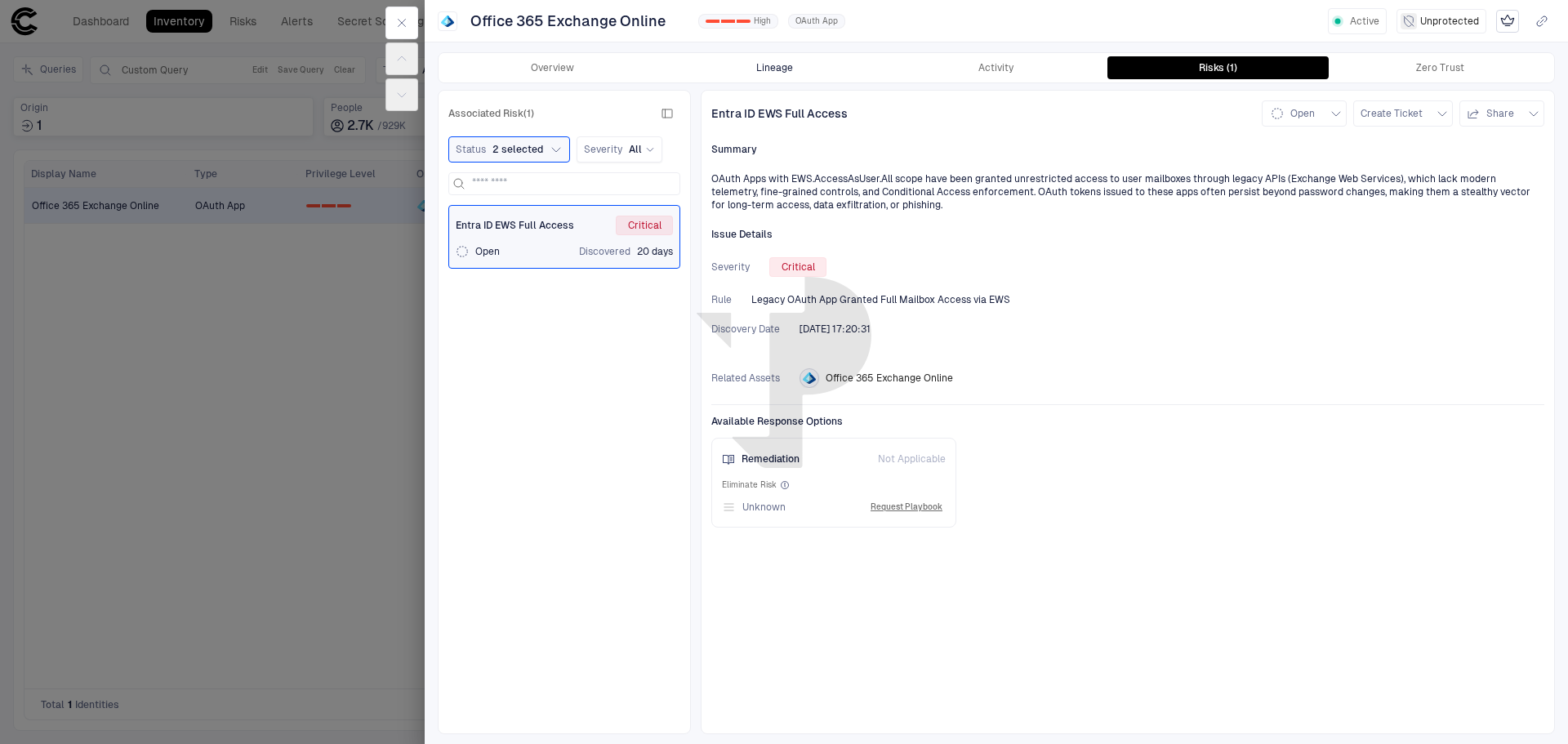
click at [786, 65] on button "Lineage" at bounding box center [775, 68] width 222 height 23
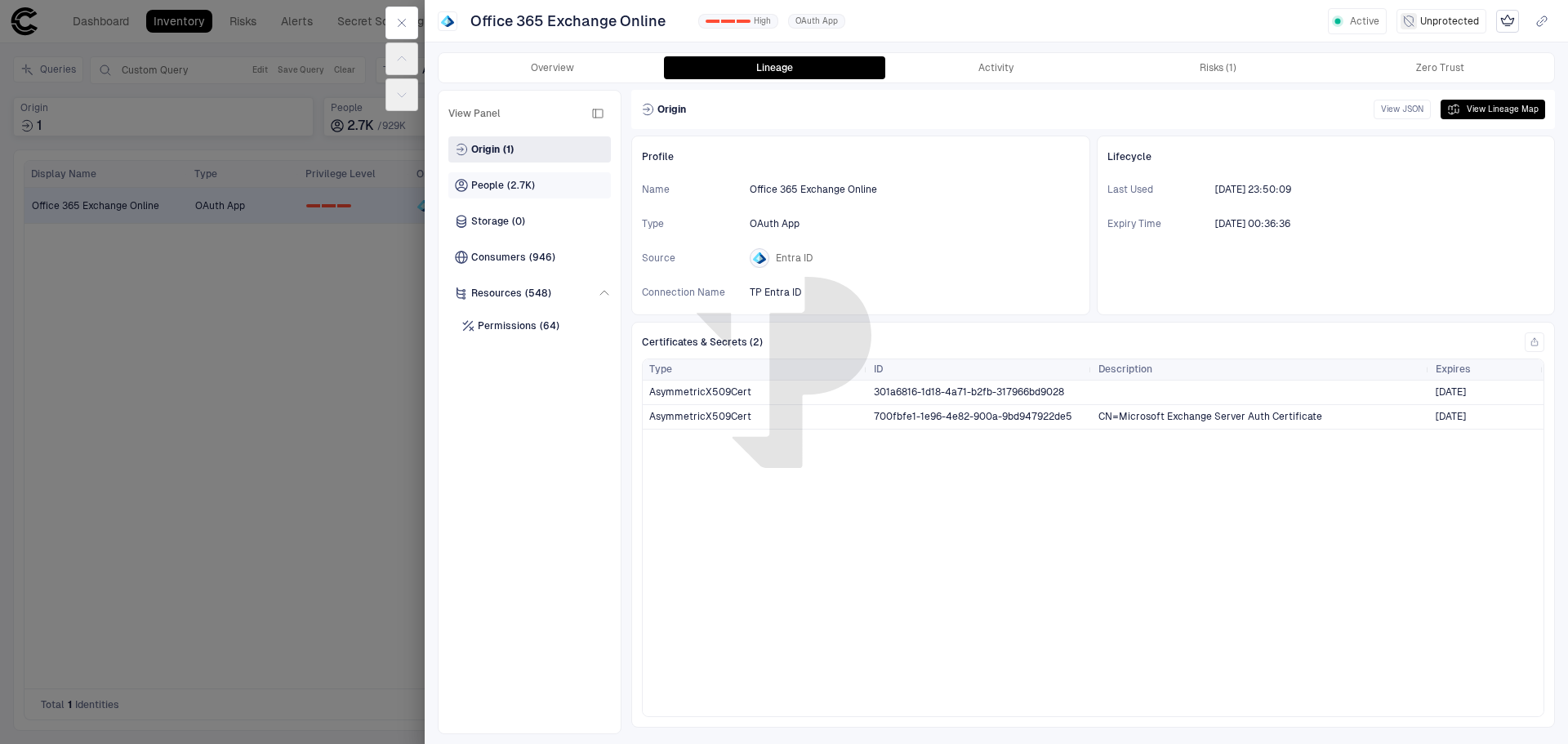
click at [497, 182] on span "People" at bounding box center [488, 185] width 33 height 13
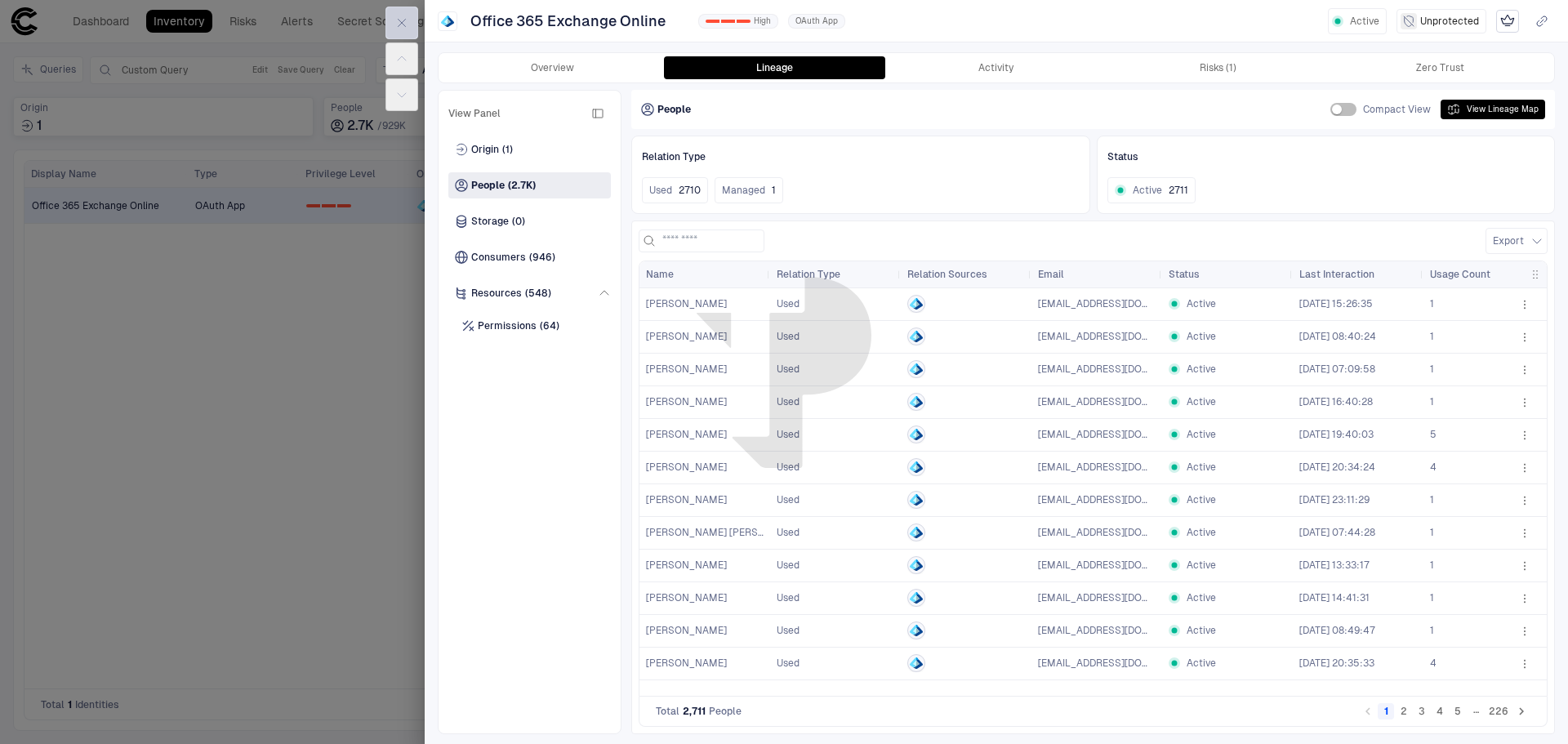
click at [406, 22] on icon "button" at bounding box center [401, 23] width 13 height 13
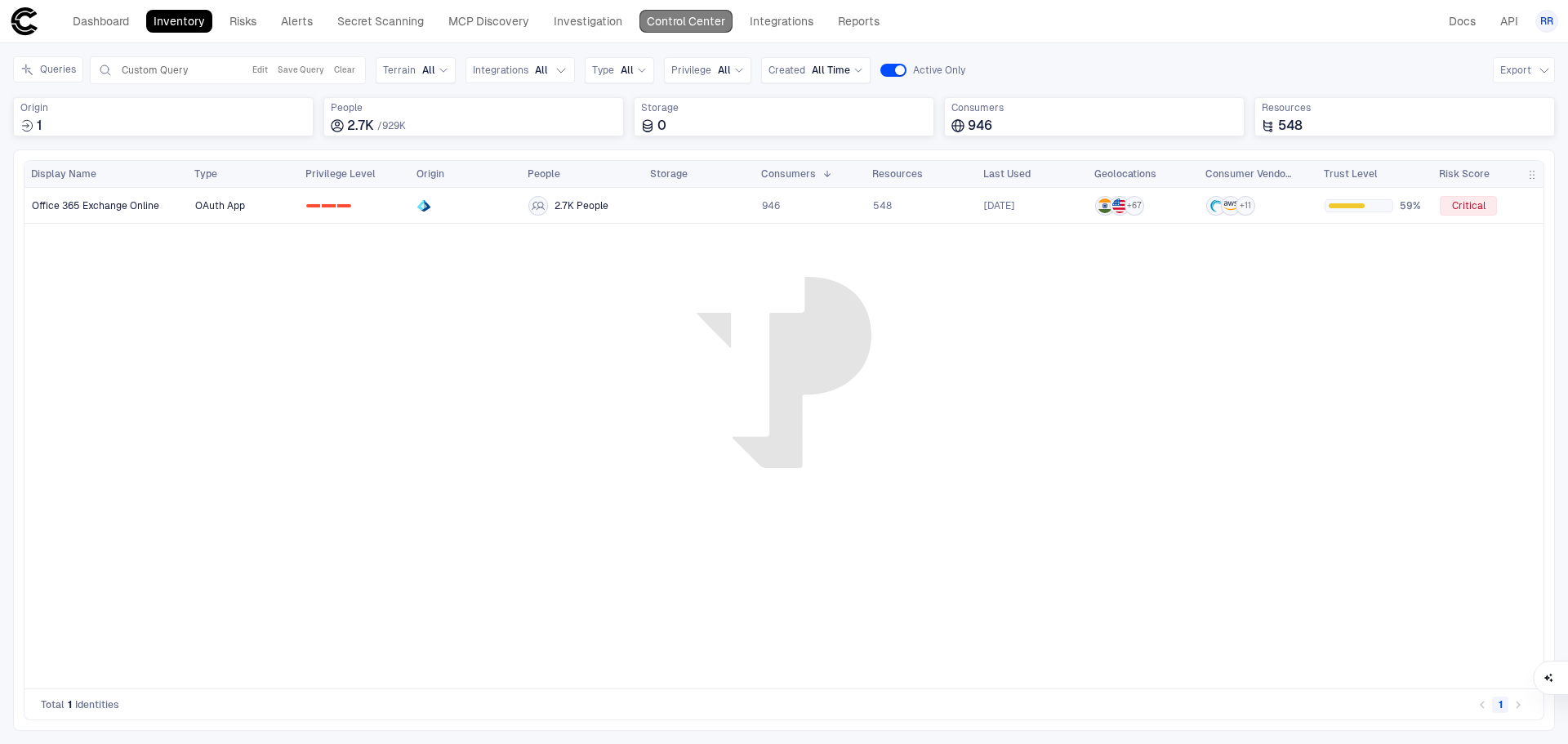
click at [672, 20] on link "Control Center" at bounding box center [686, 21] width 93 height 23
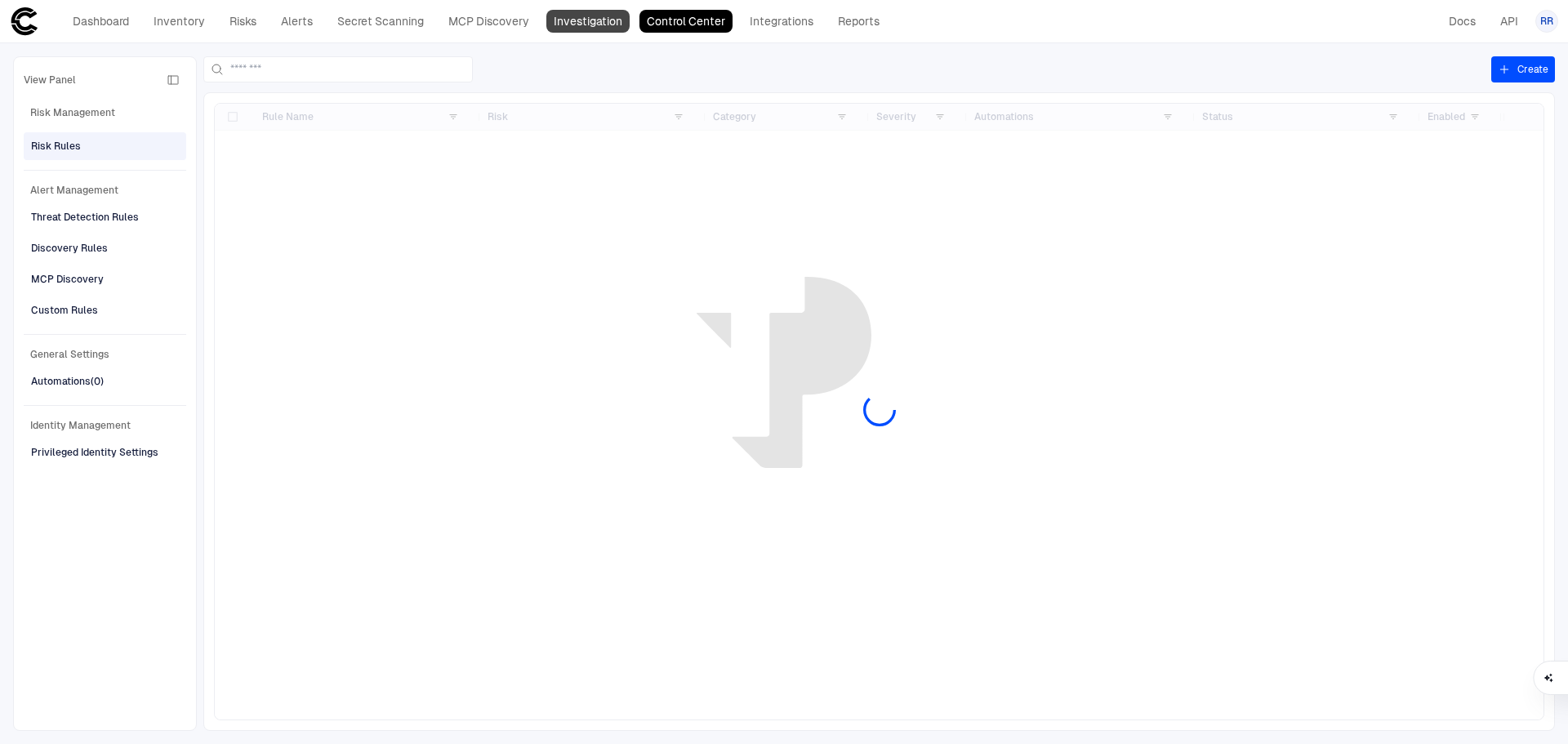
click at [614, 13] on link "Investigation" at bounding box center [588, 21] width 83 height 23
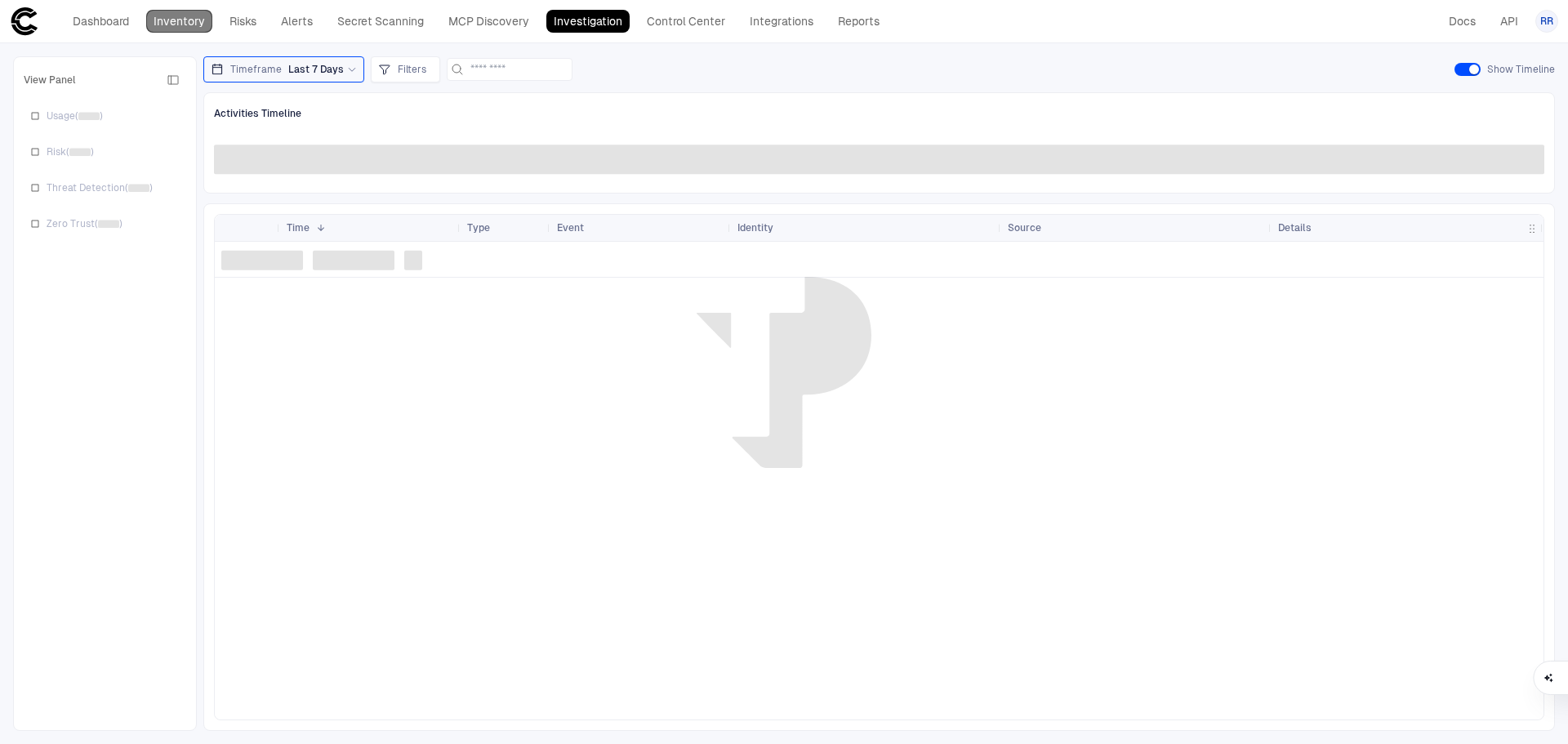
click at [188, 24] on link "Inventory" at bounding box center [179, 21] width 66 height 23
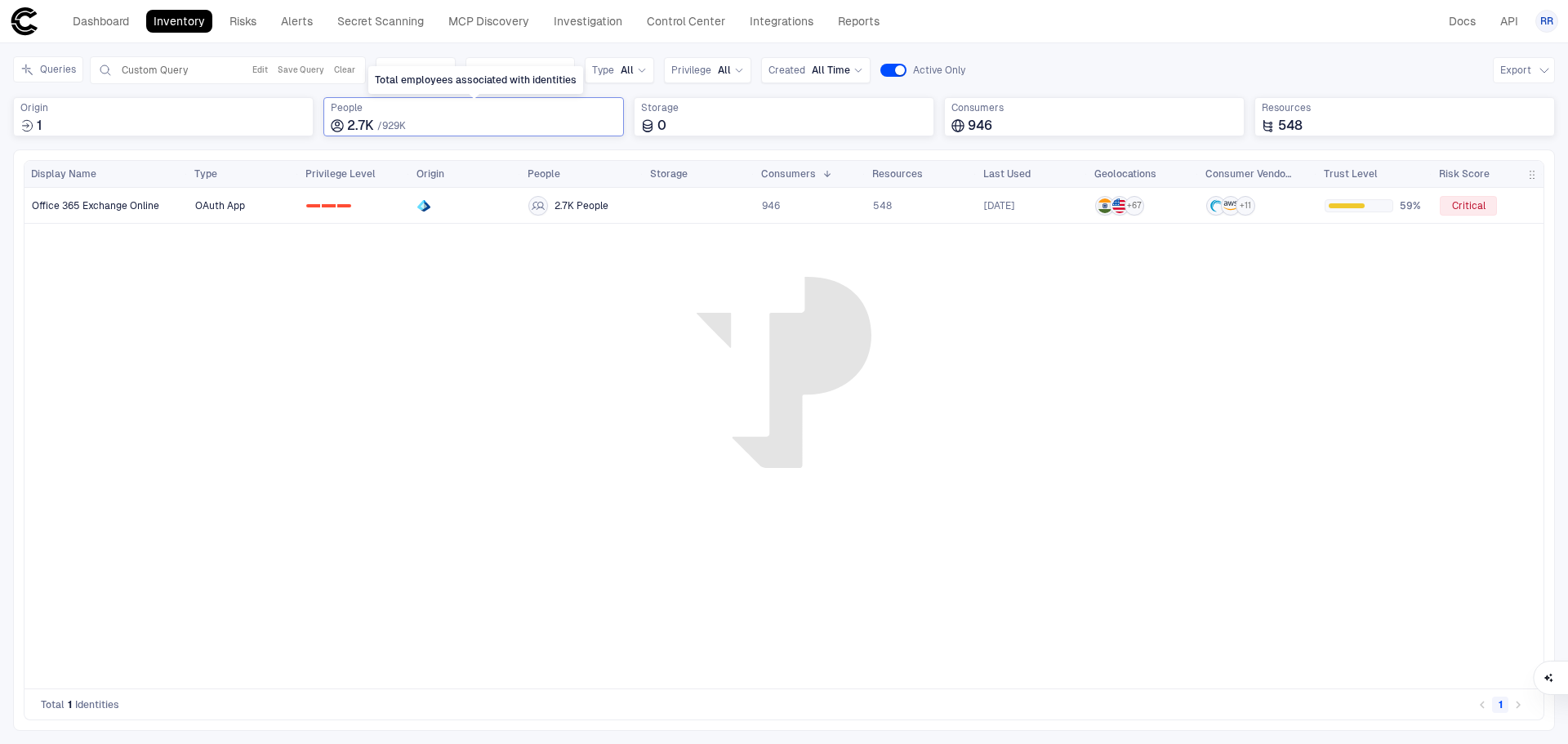
click at [380, 126] on span "/" at bounding box center [380, 125] width 5 height 11
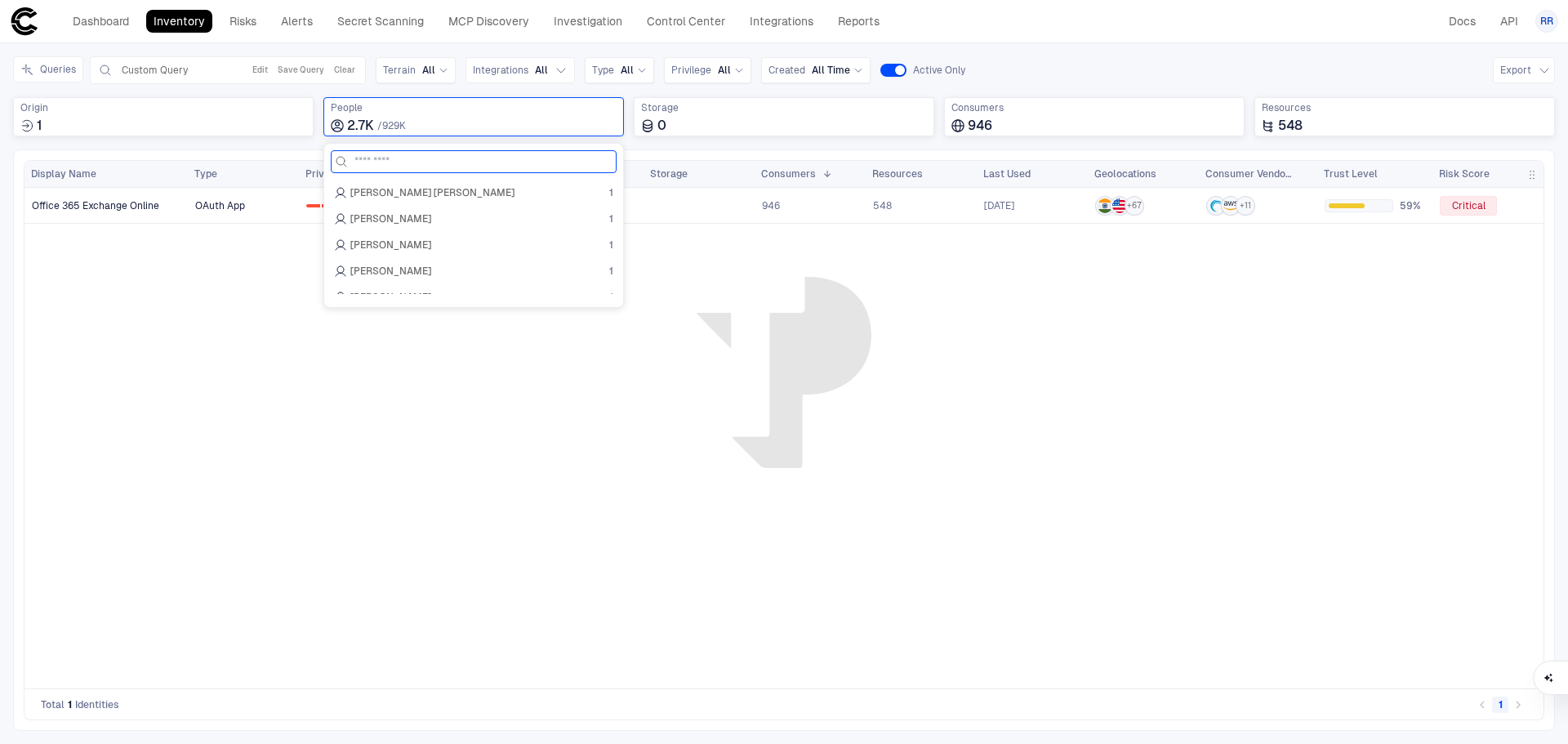
click at [412, 161] on input at bounding box center [483, 161] width 258 height 21
type input "**********"
